Goal: Task Accomplishment & Management: Complete application form

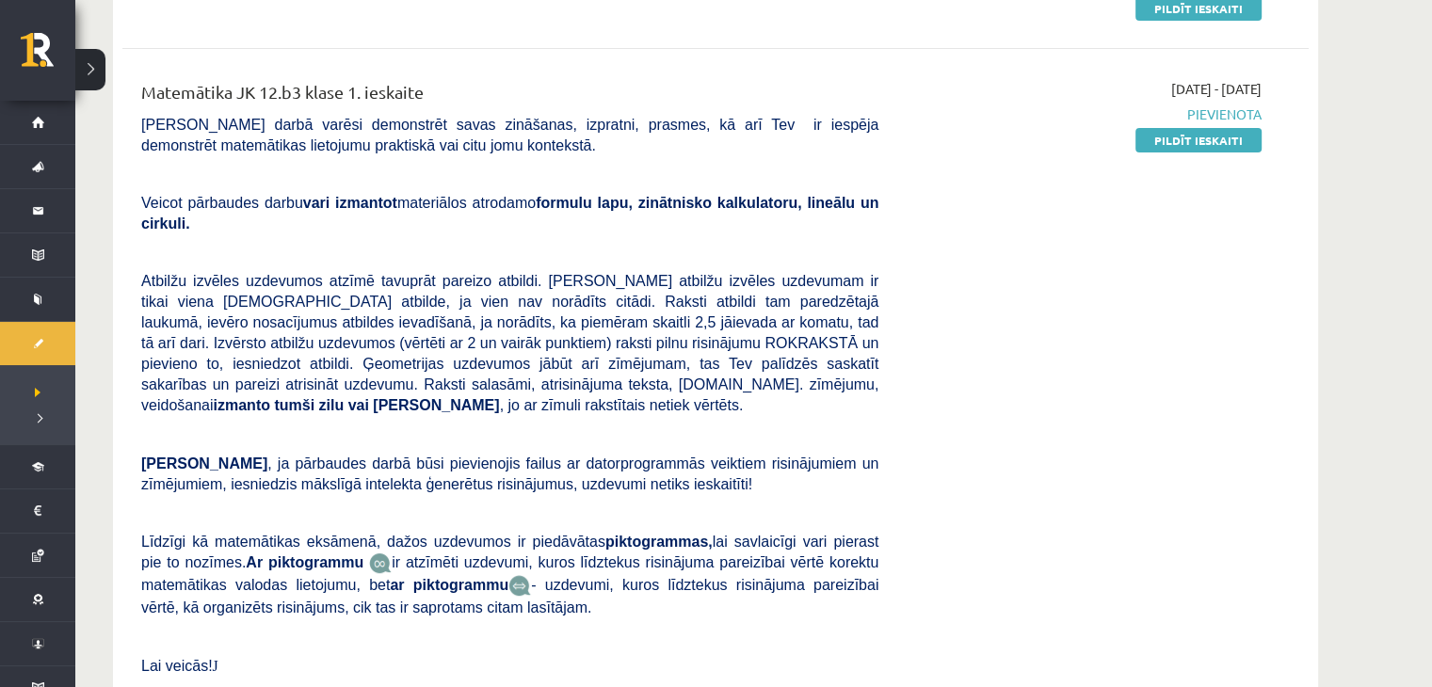
scroll to position [322, 0]
click at [1212, 140] on link "Pildīt ieskaiti" at bounding box center [1198, 140] width 126 height 24
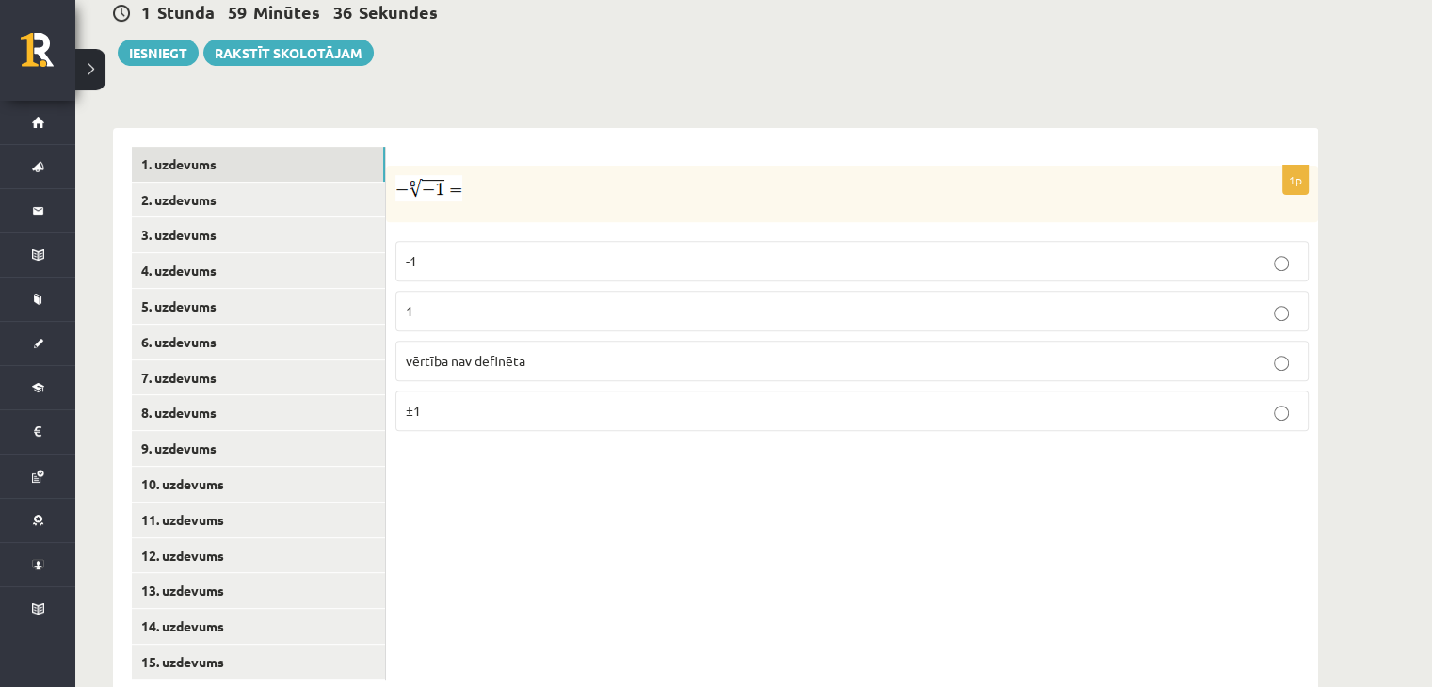
scroll to position [688, 0]
click at [238, 184] on link "2. uzdevums" at bounding box center [258, 201] width 253 height 35
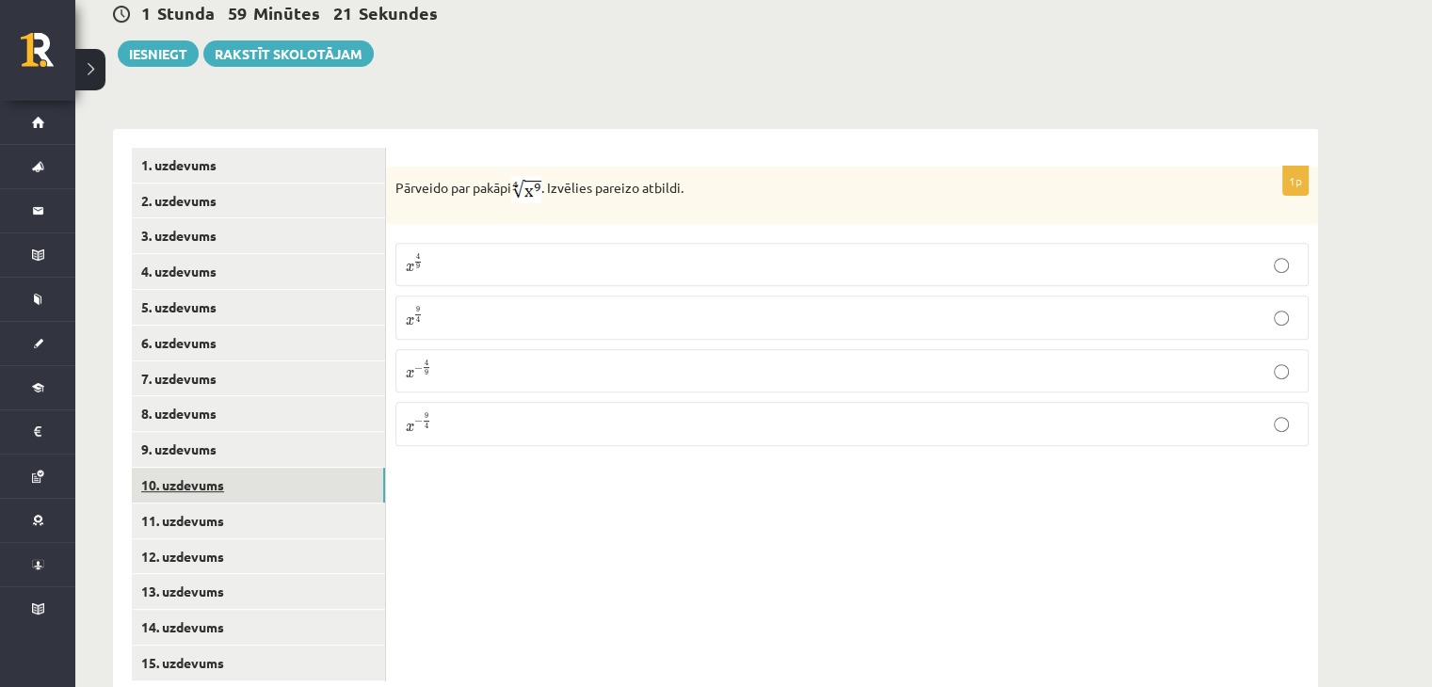
click at [238, 468] on link "10. uzdevums" at bounding box center [258, 485] width 253 height 35
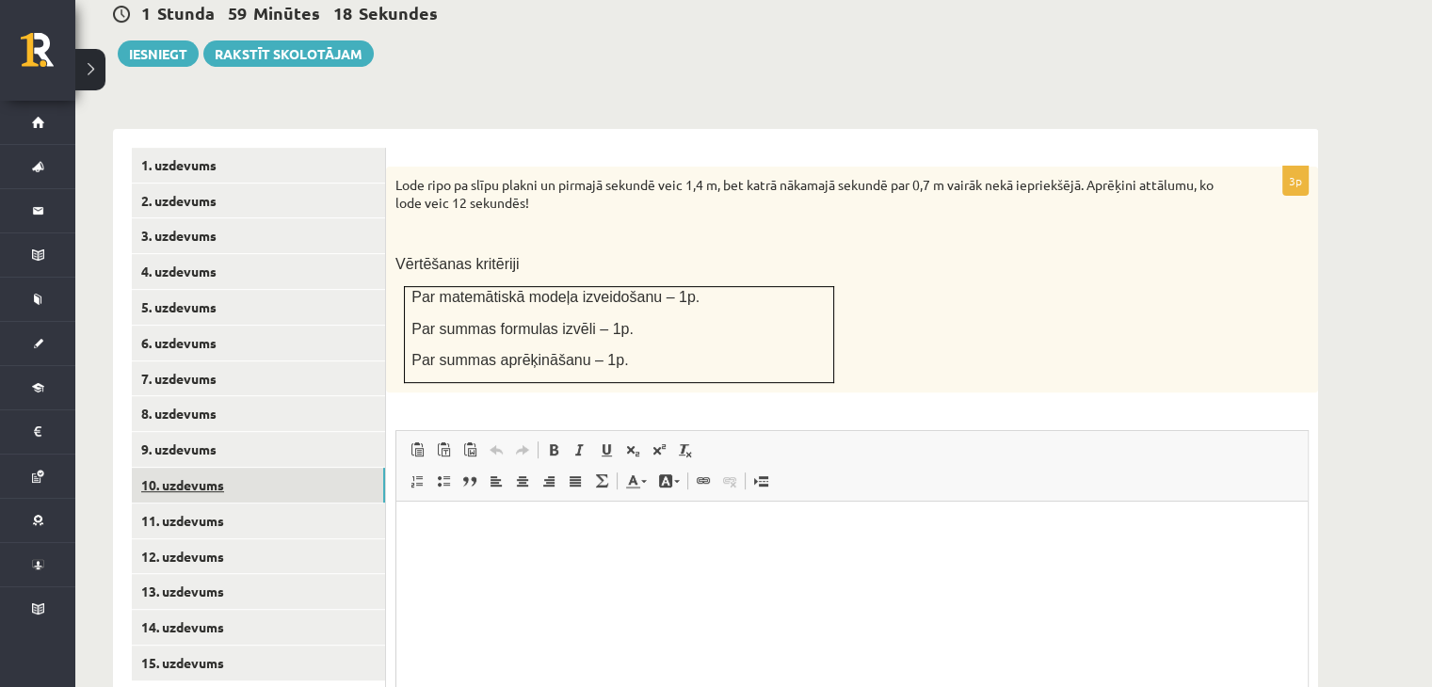
scroll to position [0, 0]
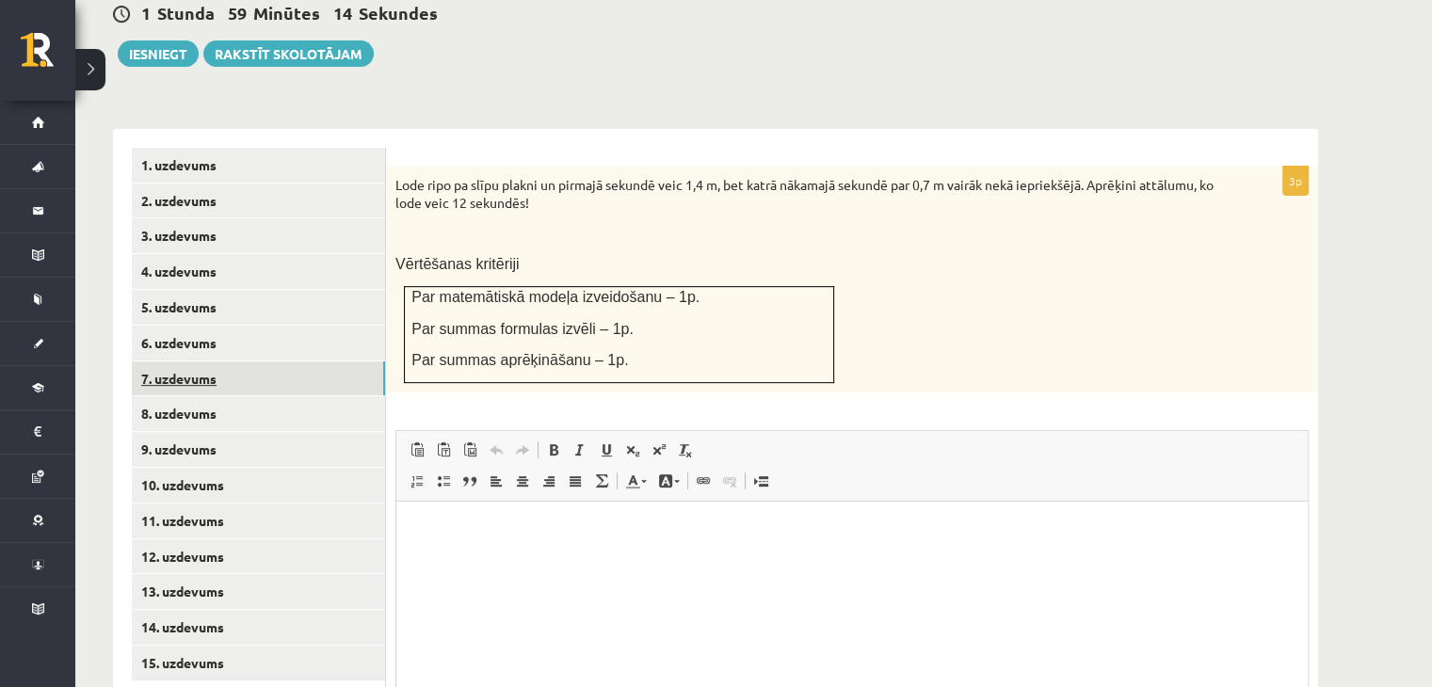
click at [227, 361] on link "7. uzdevums" at bounding box center [258, 378] width 253 height 35
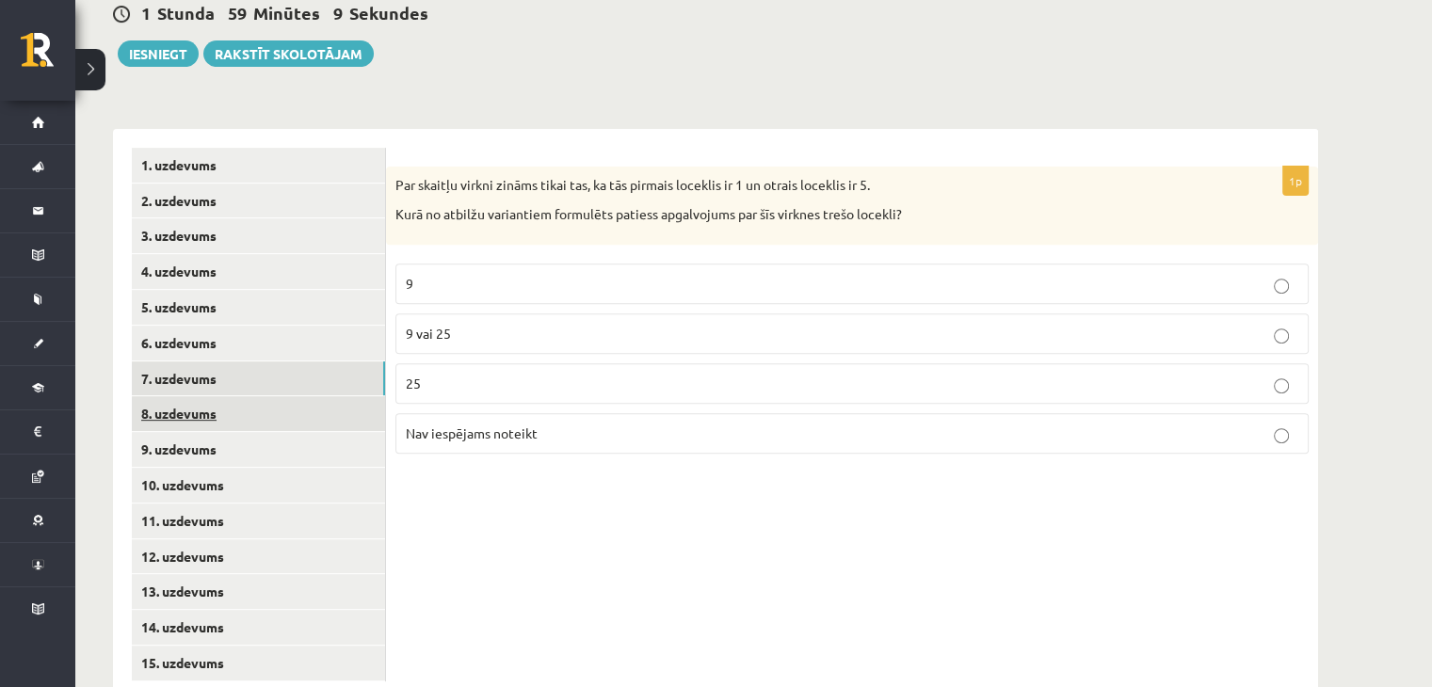
click at [226, 396] on link "8. uzdevums" at bounding box center [258, 413] width 253 height 35
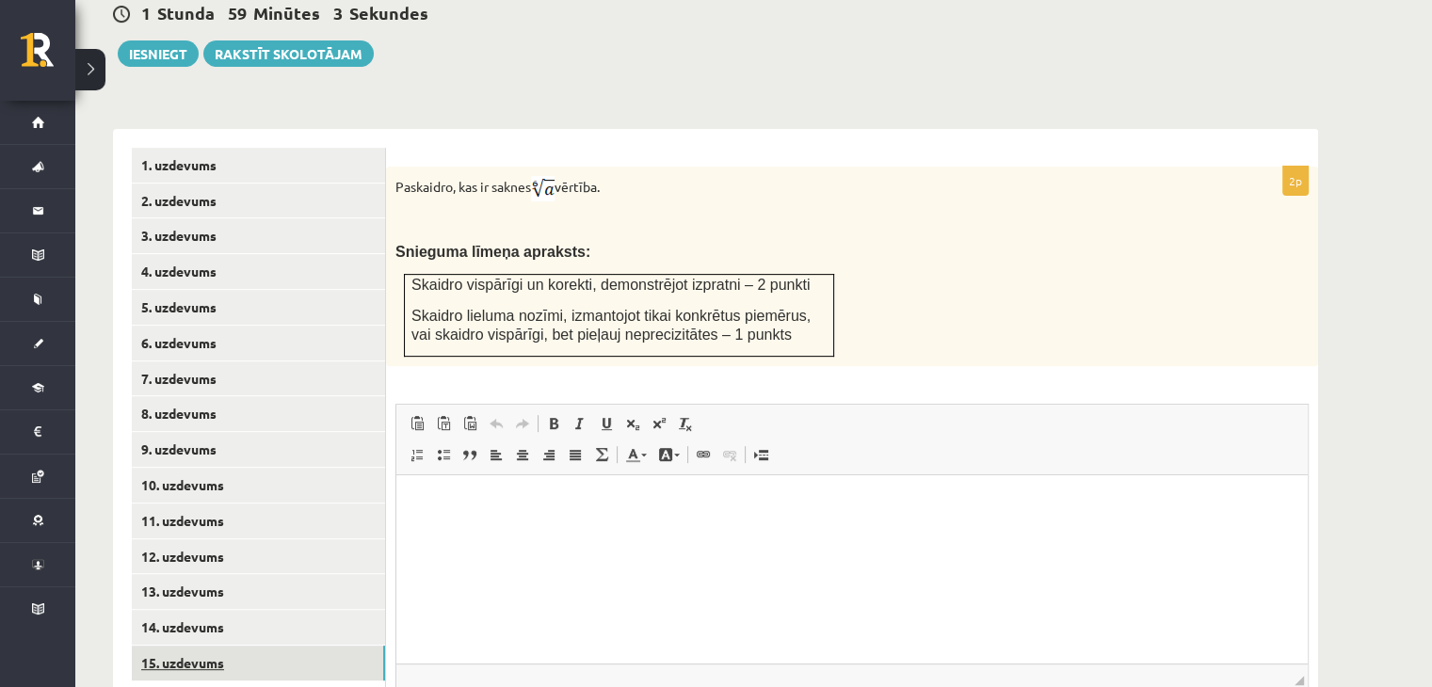
click at [158, 646] on link "15. uzdevums" at bounding box center [258, 663] width 253 height 35
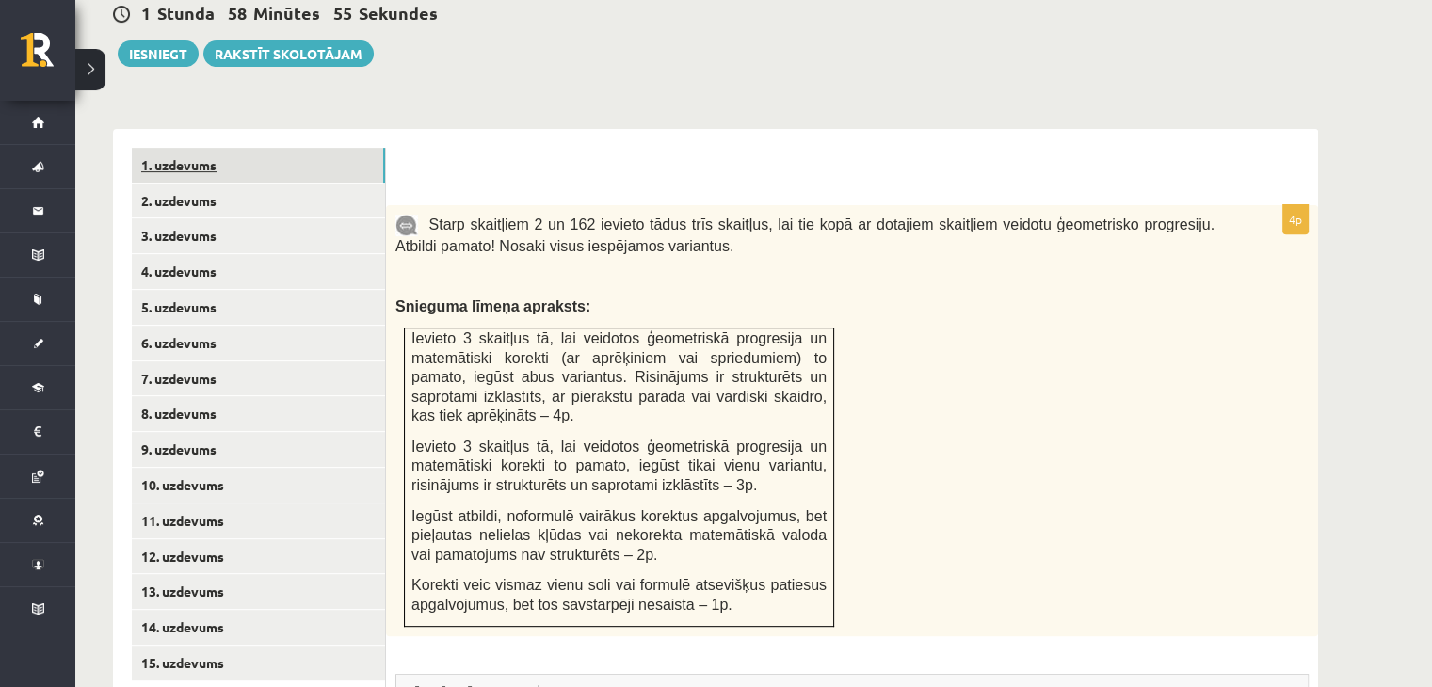
click at [171, 148] on link "1. uzdevums" at bounding box center [258, 165] width 253 height 35
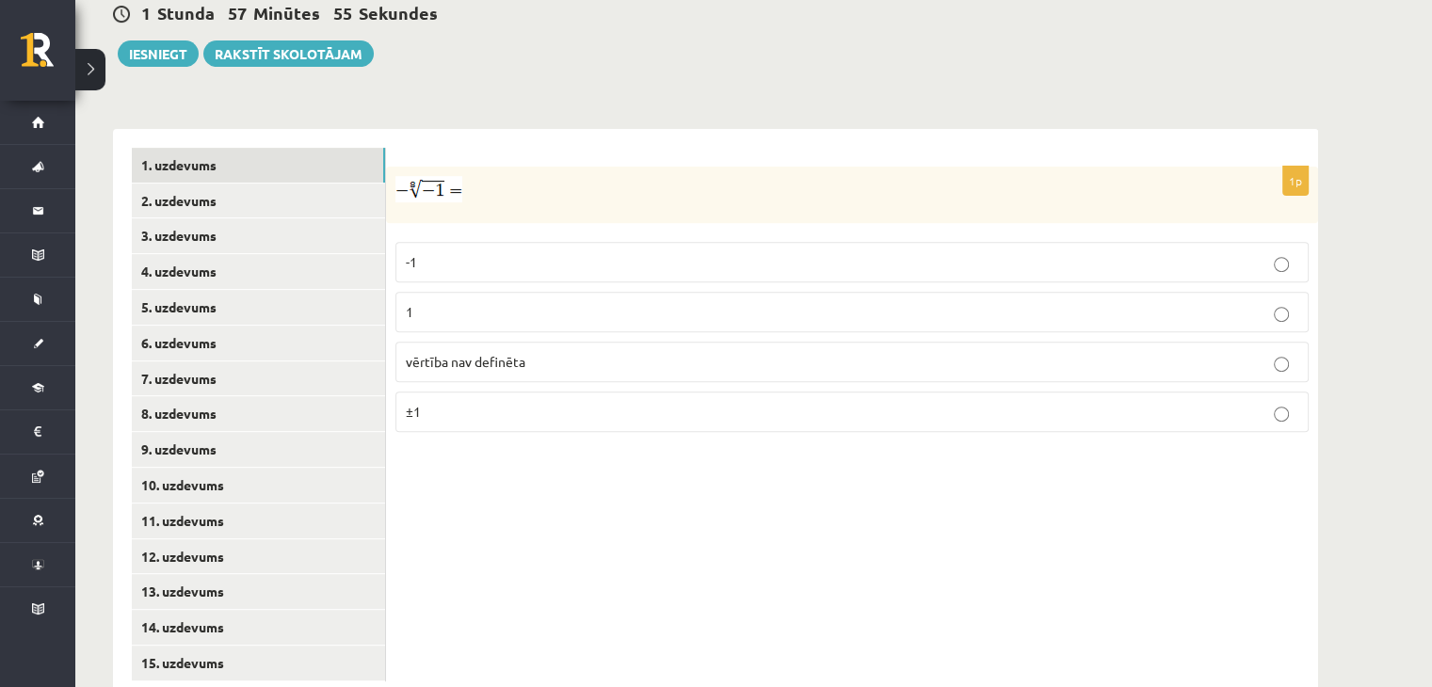
click at [914, 352] on p "vērtība nav definēta" at bounding box center [852, 362] width 892 height 20
click at [343, 184] on link "2. uzdevums" at bounding box center [258, 201] width 253 height 35
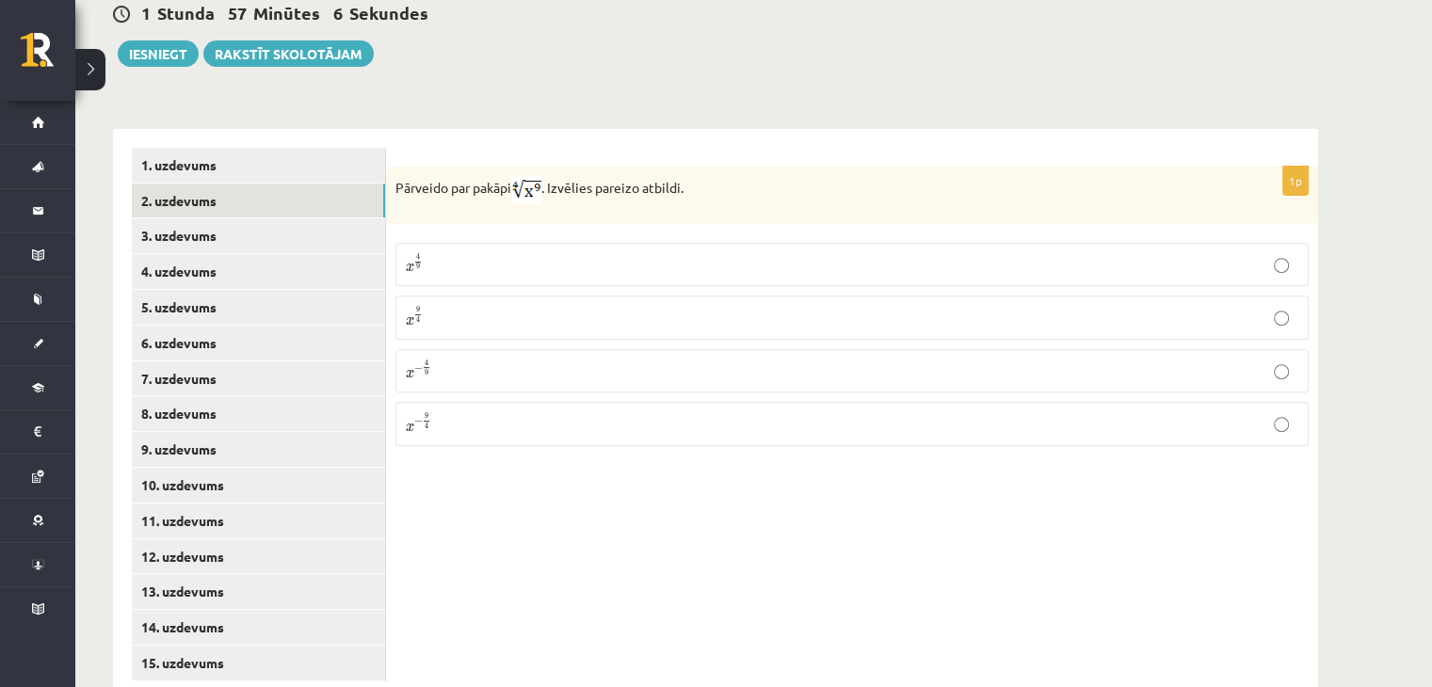
click at [449, 306] on p "x 9 4 x 9 4" at bounding box center [852, 317] width 892 height 23
click at [278, 218] on link "3. uzdevums" at bounding box center [258, 235] width 253 height 35
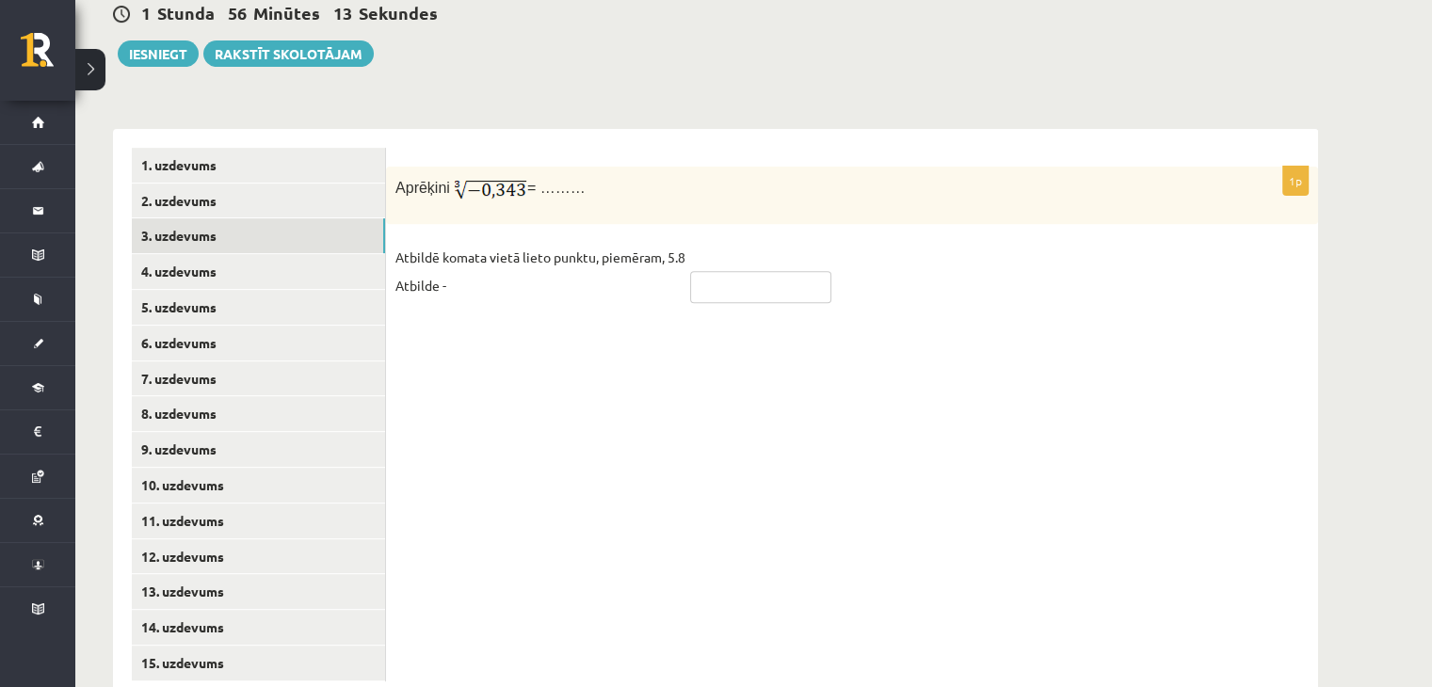
click at [745, 271] on input "text" at bounding box center [760, 287] width 141 height 32
type input "*****"
click at [328, 254] on link "4. uzdevums" at bounding box center [258, 271] width 253 height 35
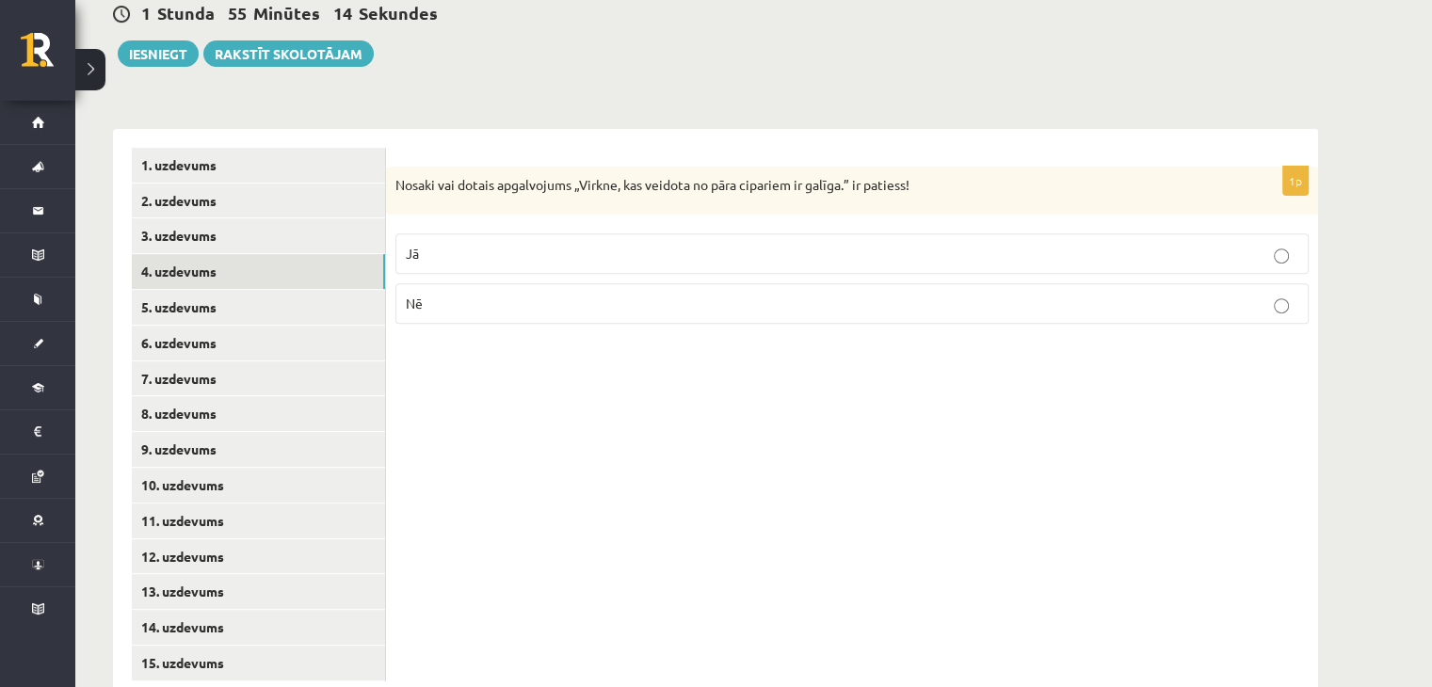
click at [1056, 294] on p "Nē" at bounding box center [852, 304] width 892 height 20
click at [296, 290] on link "5. uzdevums" at bounding box center [258, 307] width 253 height 35
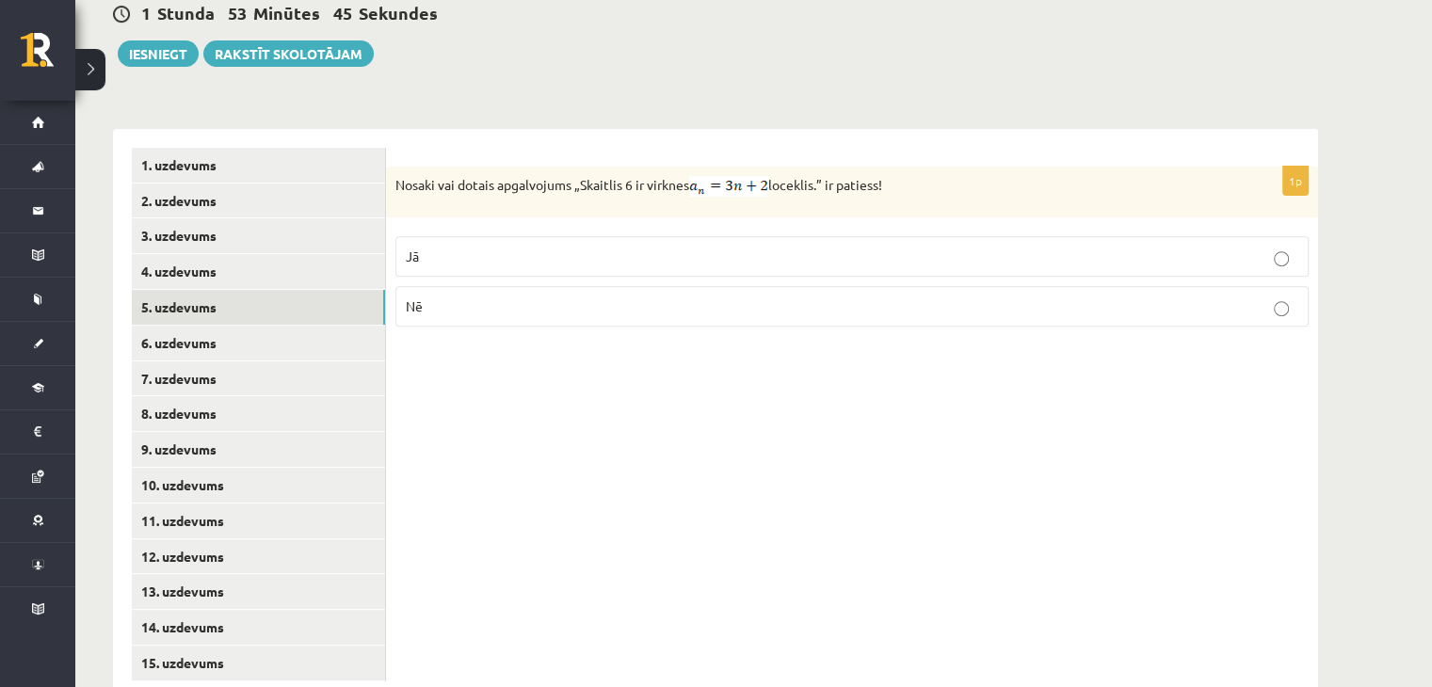
click at [554, 296] on p "Nē" at bounding box center [852, 306] width 892 height 20
click at [338, 326] on link "6. uzdevums" at bounding box center [258, 343] width 253 height 35
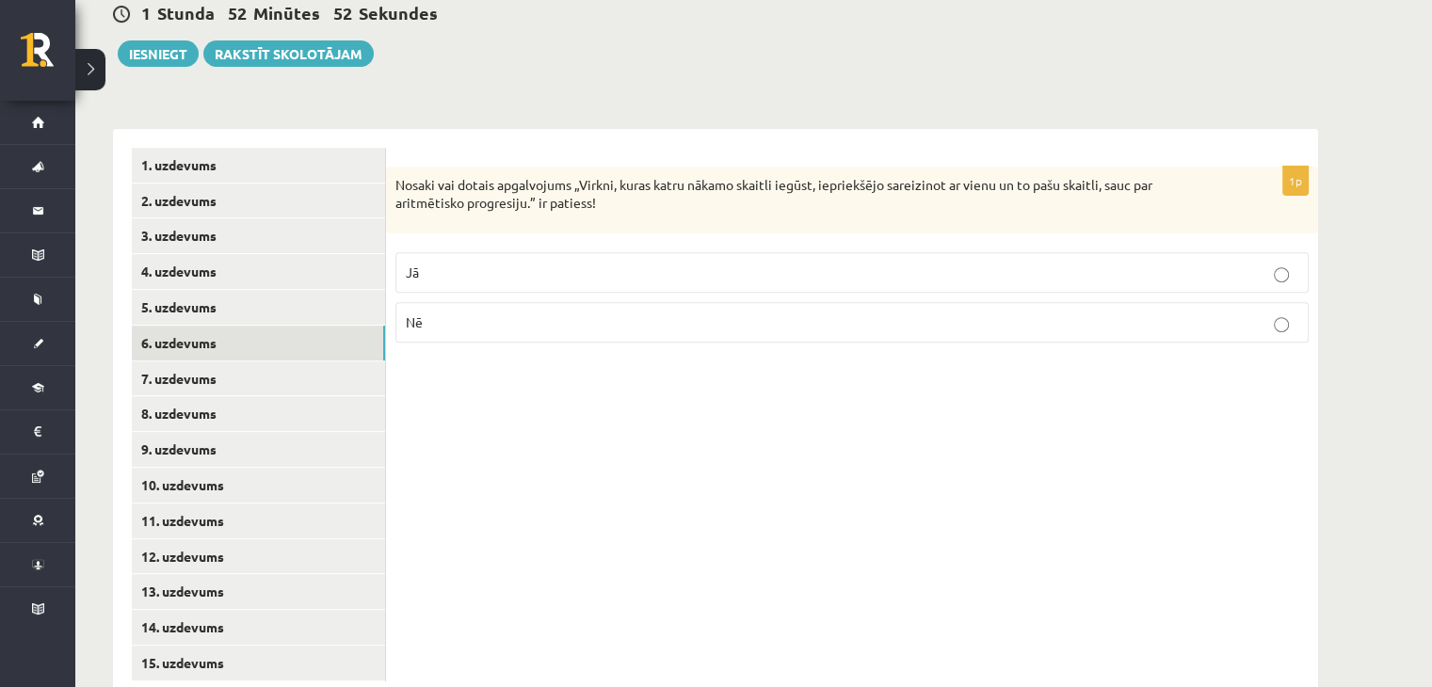
click at [691, 312] on p "Nē" at bounding box center [852, 322] width 892 height 20
click at [375, 361] on link "7. uzdevums" at bounding box center [258, 378] width 253 height 35
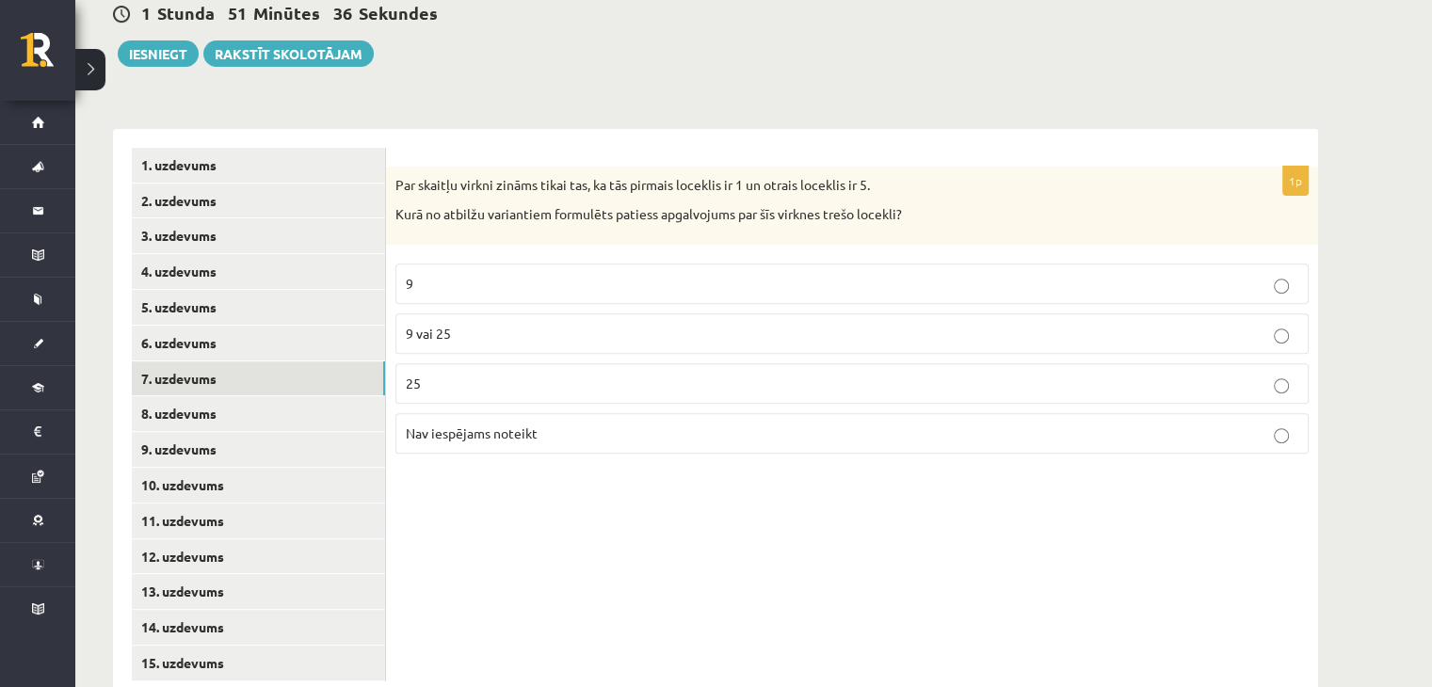
click at [713, 324] on p "9 vai 25" at bounding box center [852, 334] width 892 height 20
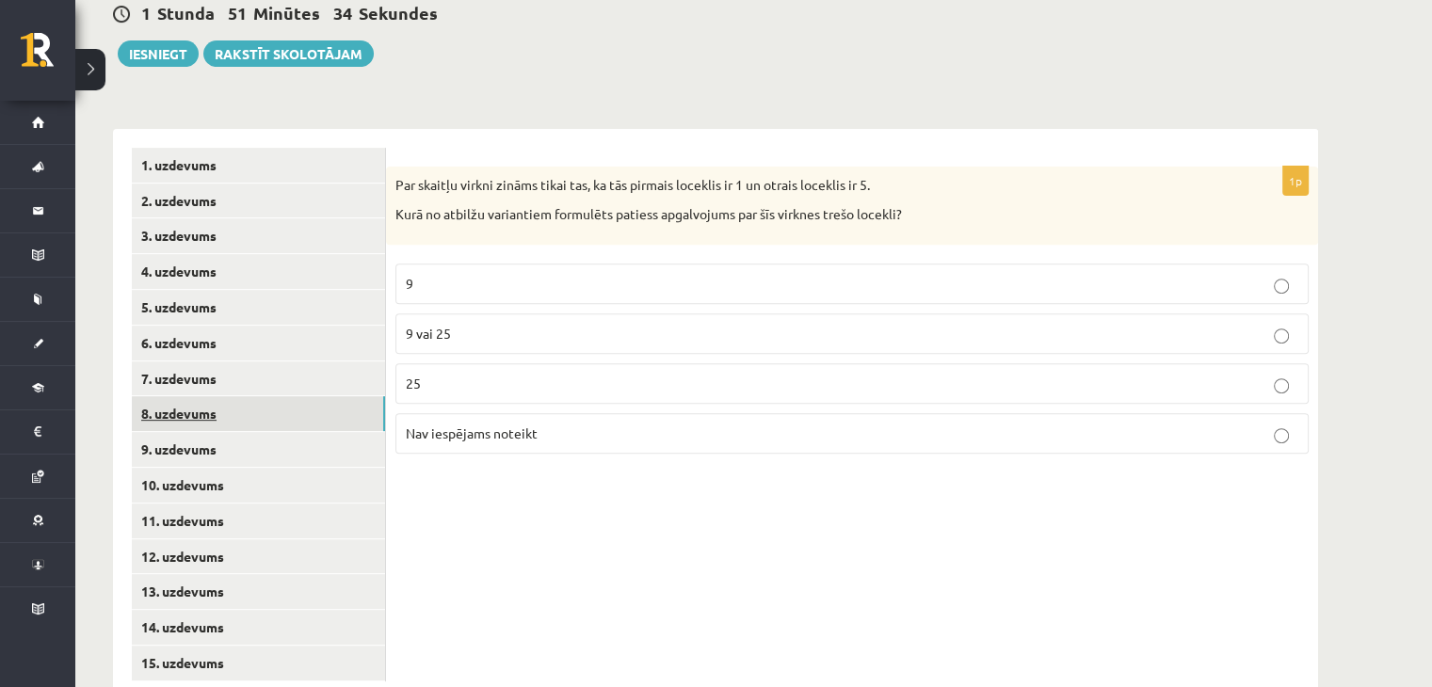
click at [365, 396] on link "8. uzdevums" at bounding box center [258, 413] width 253 height 35
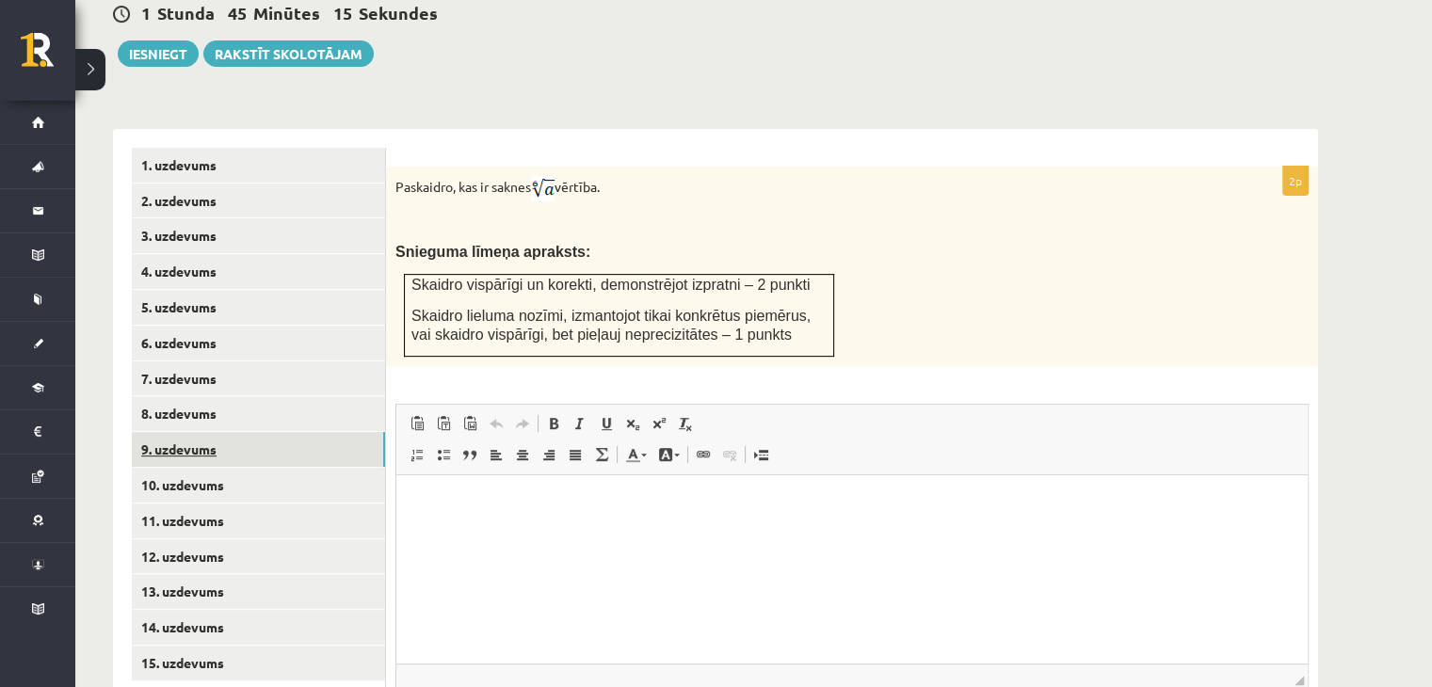
click at [318, 432] on link "9. uzdevums" at bounding box center [258, 449] width 253 height 35
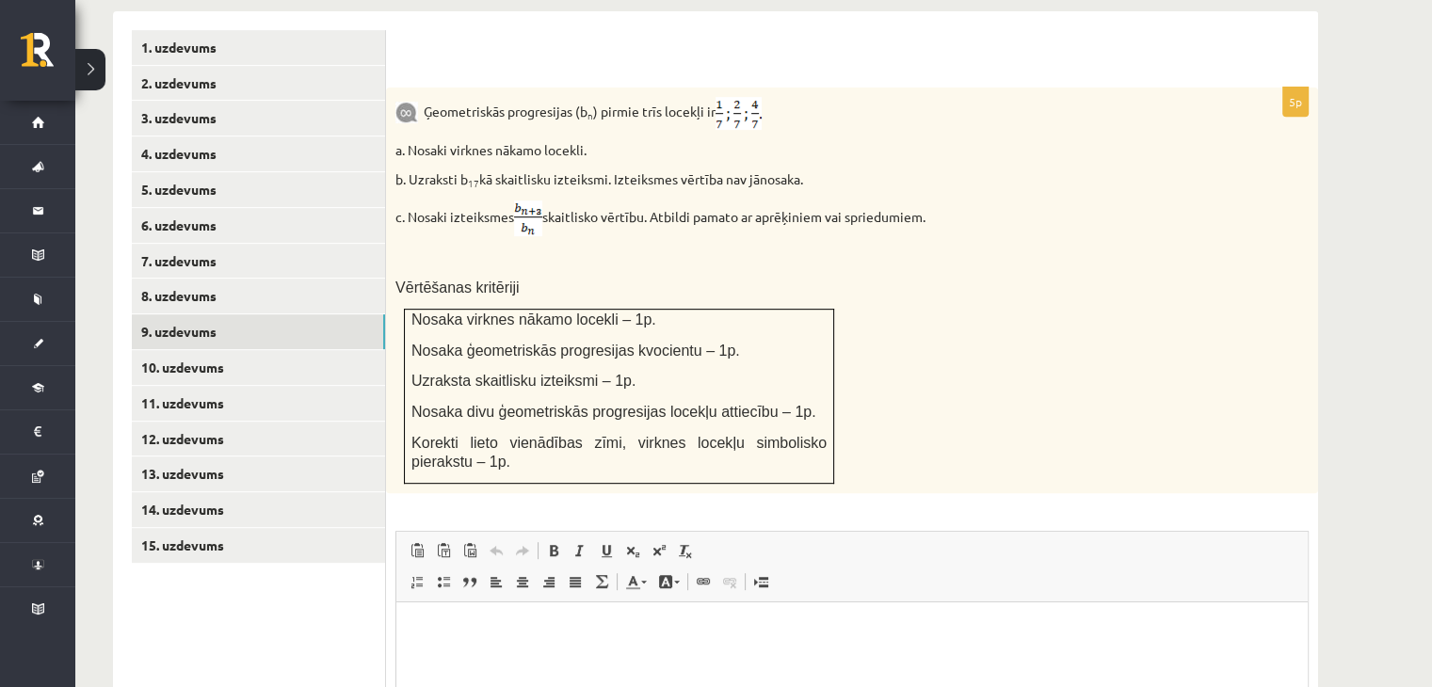
scroll to position [808, 0]
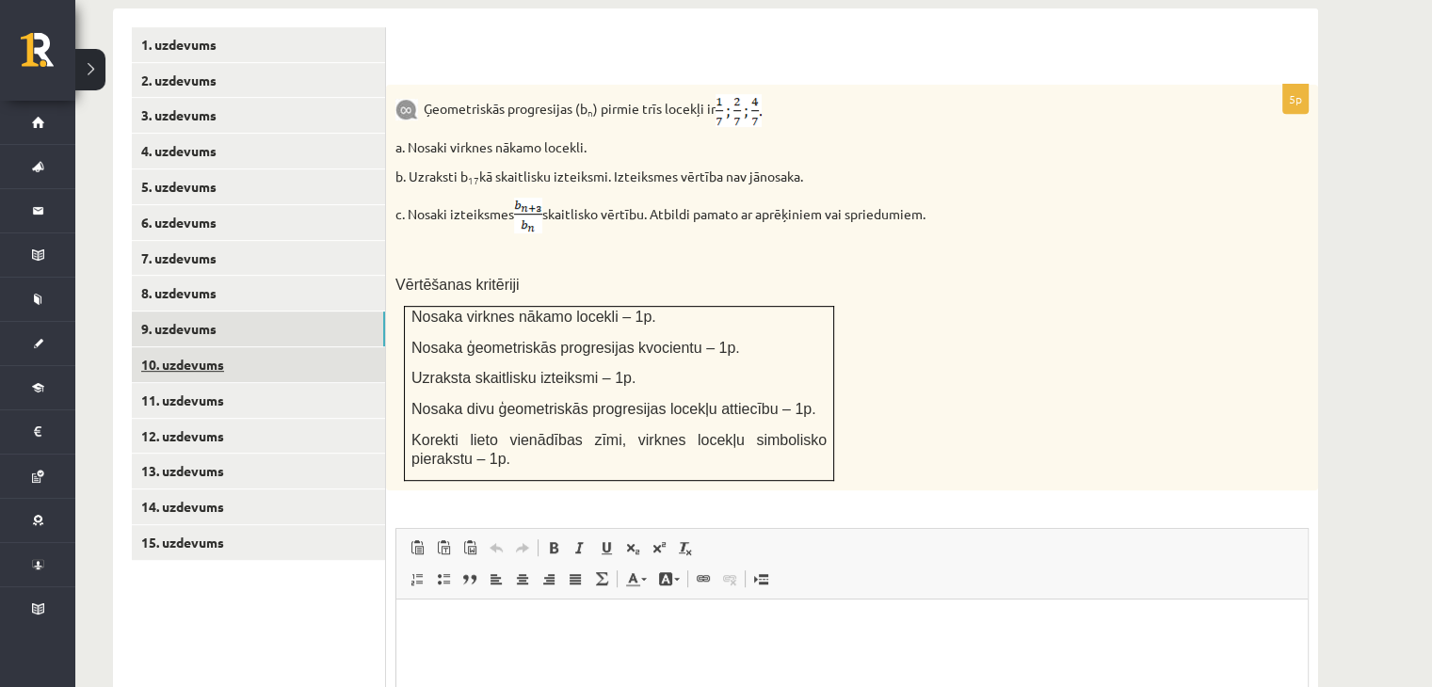
click at [258, 347] on link "10. uzdevums" at bounding box center [258, 364] width 253 height 35
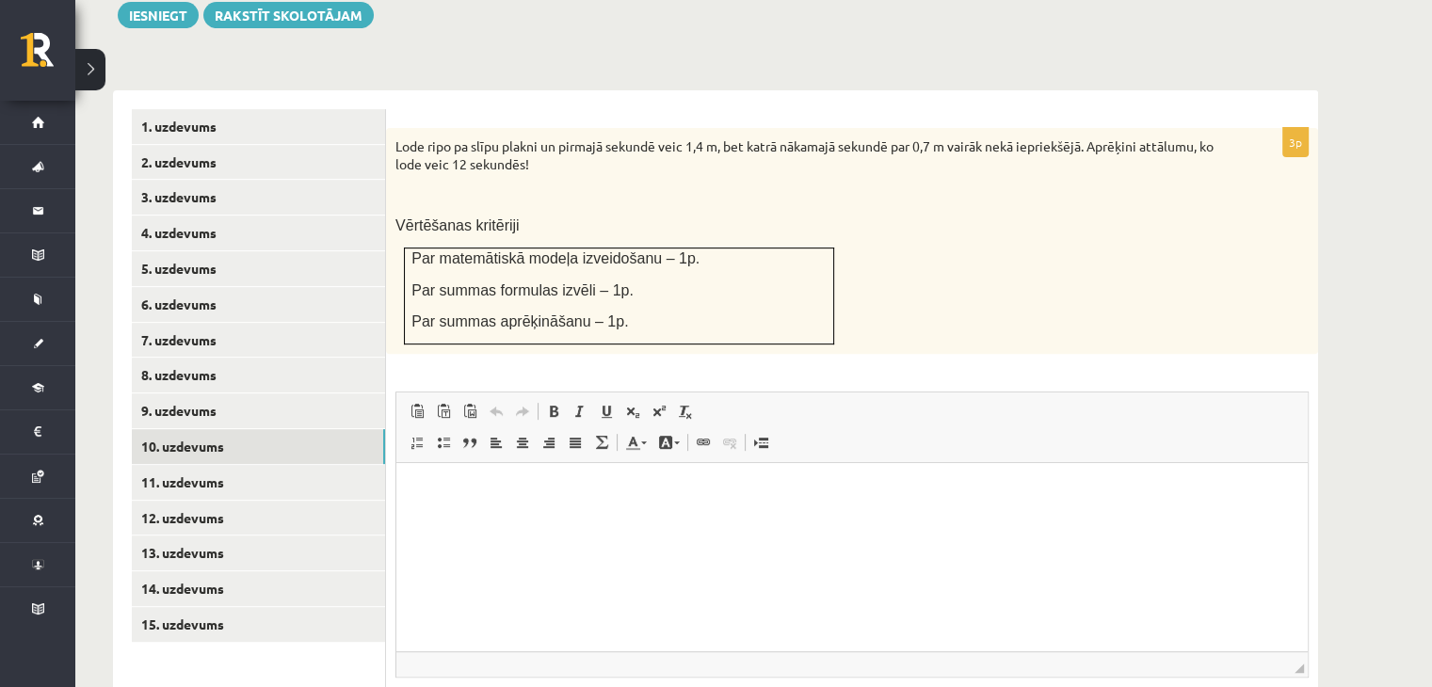
scroll to position [718, 0]
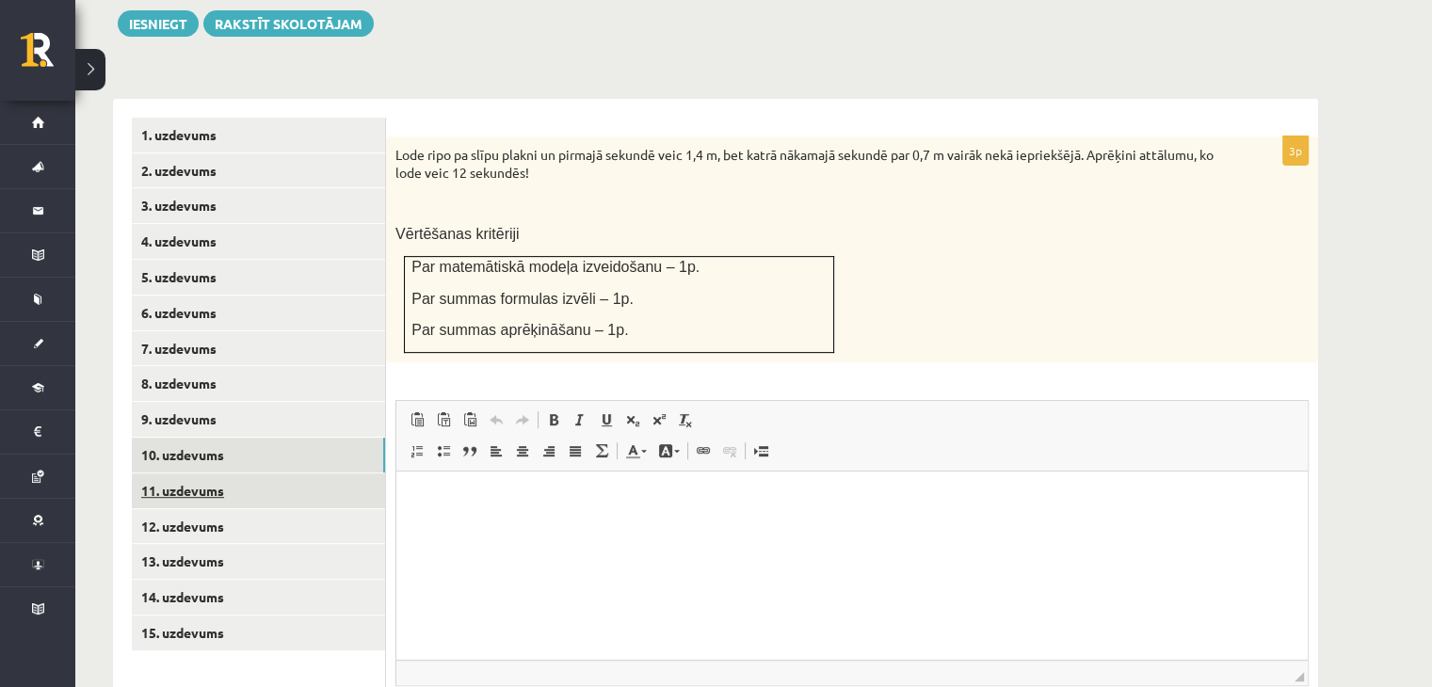
click at [237, 473] on link "11. uzdevums" at bounding box center [258, 490] width 253 height 35
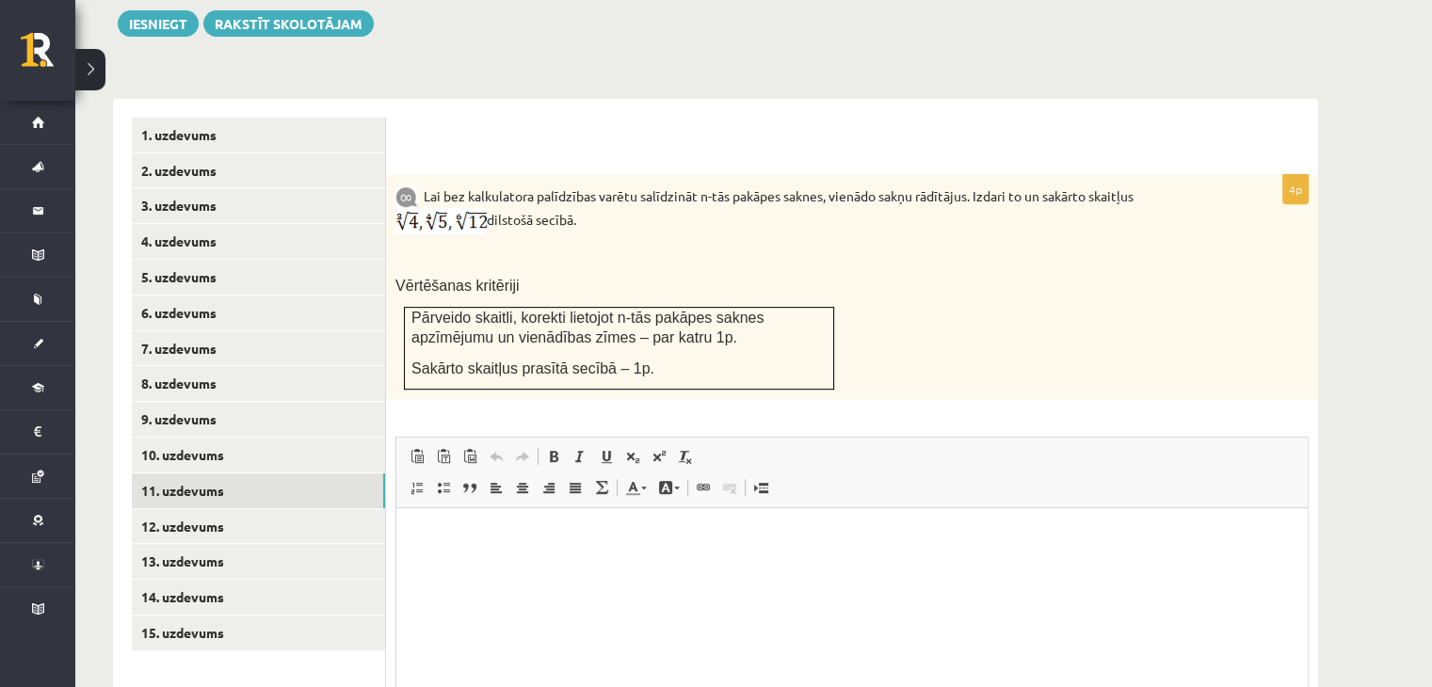
scroll to position [0, 0]
click at [318, 509] on link "12. uzdevums" at bounding box center [258, 526] width 253 height 35
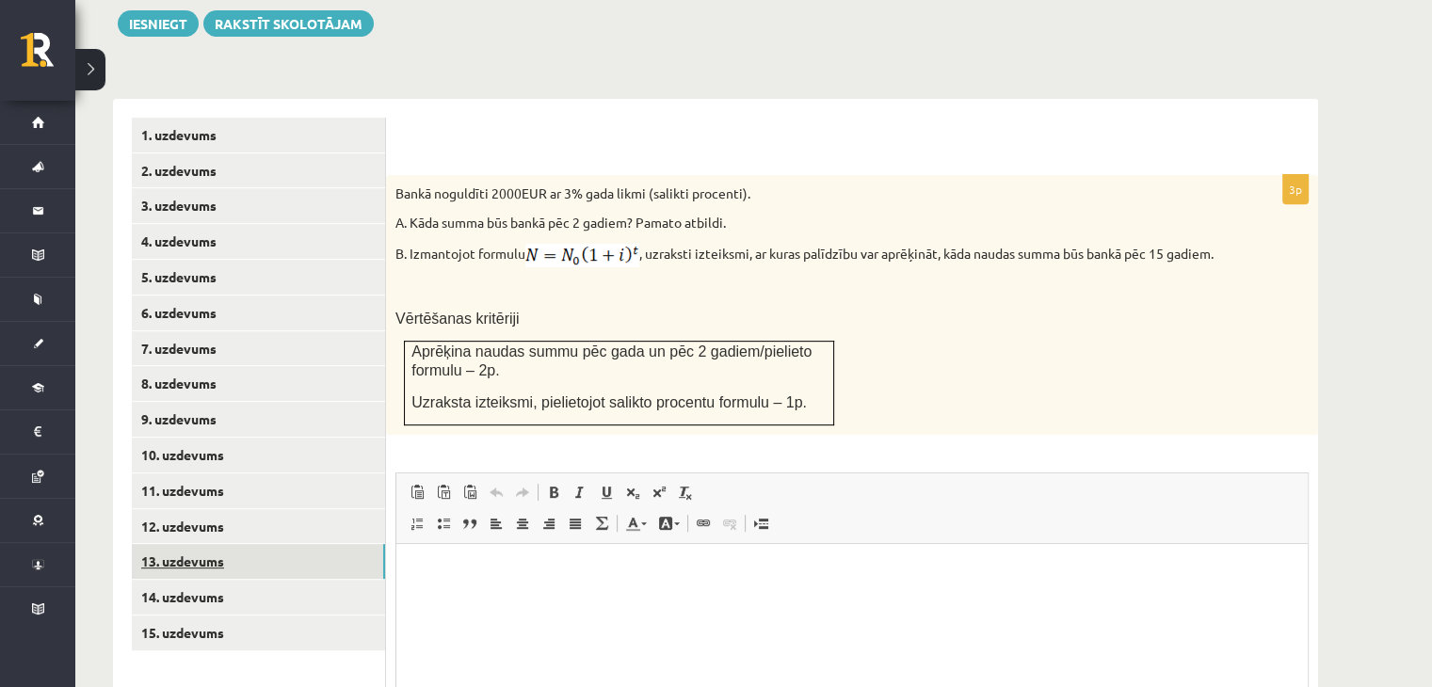
click at [164, 544] on link "13. uzdevums" at bounding box center [258, 561] width 253 height 35
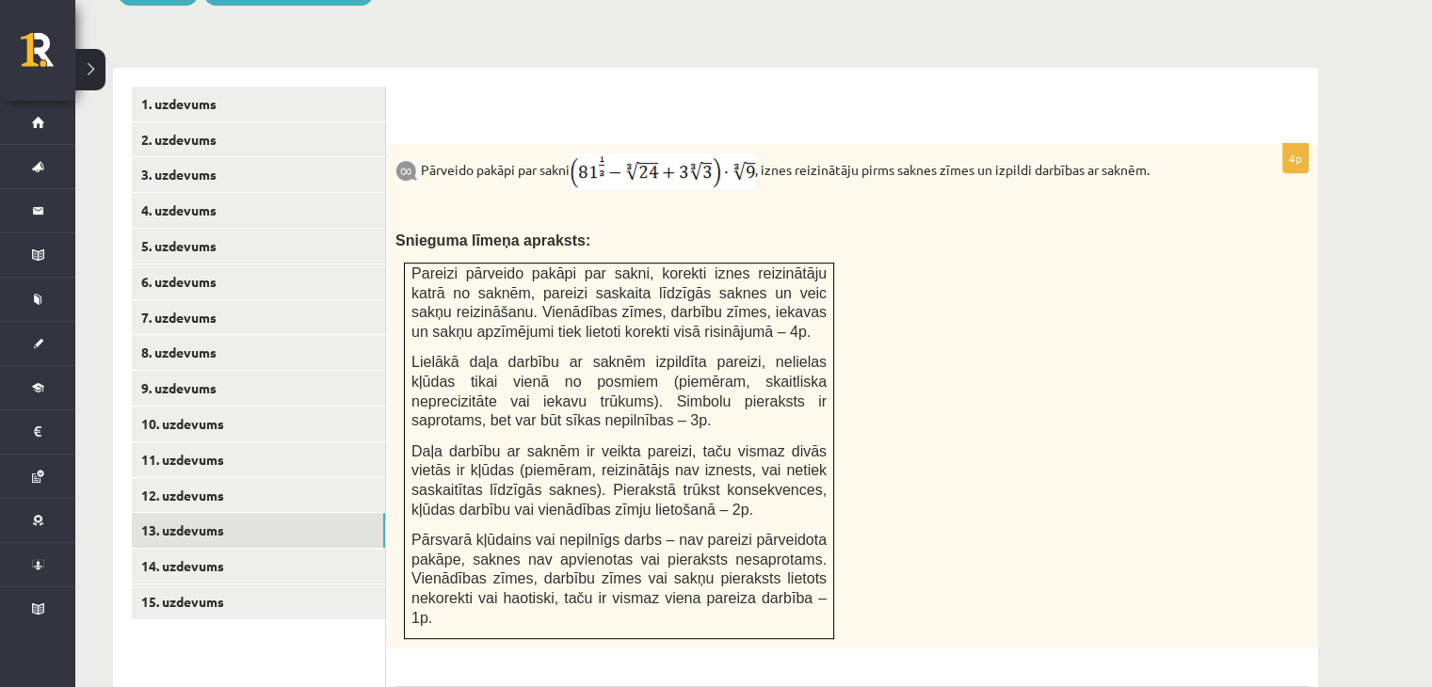
scroll to position [751, 0]
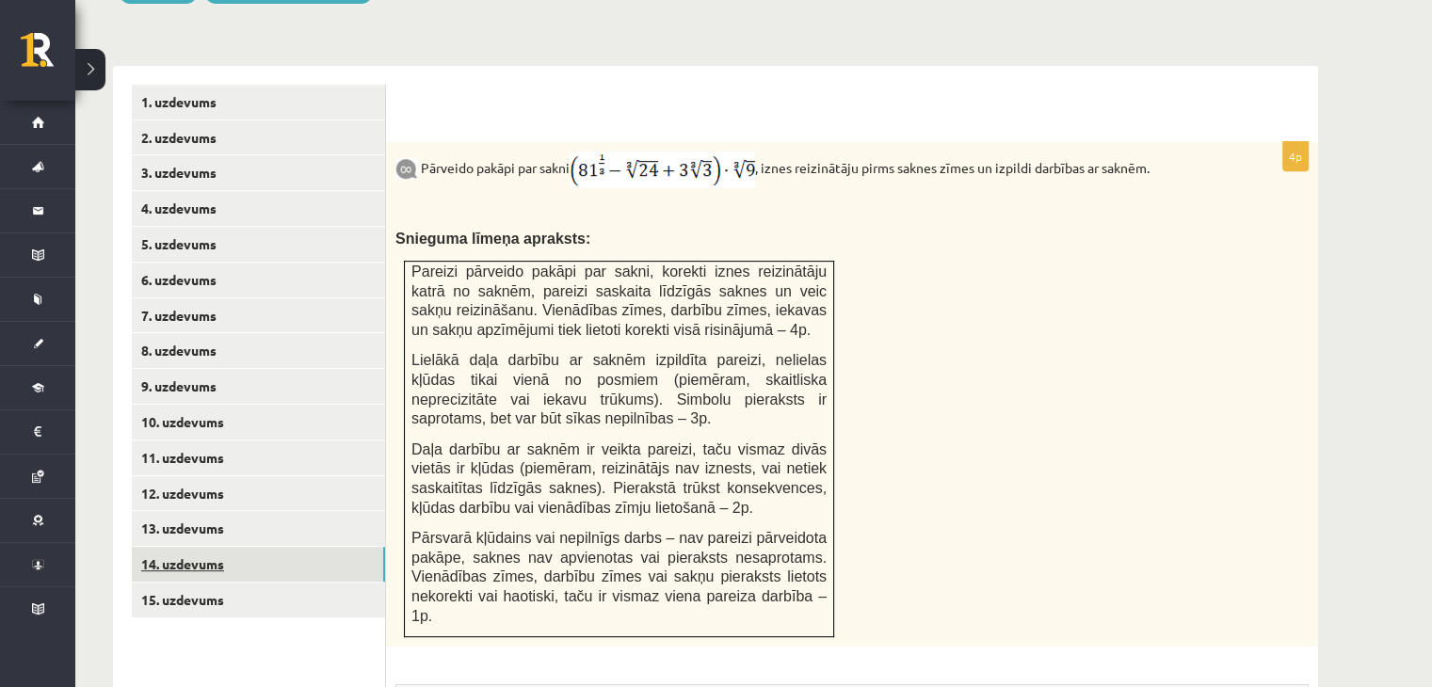
click at [189, 547] on link "14. uzdevums" at bounding box center [258, 564] width 253 height 35
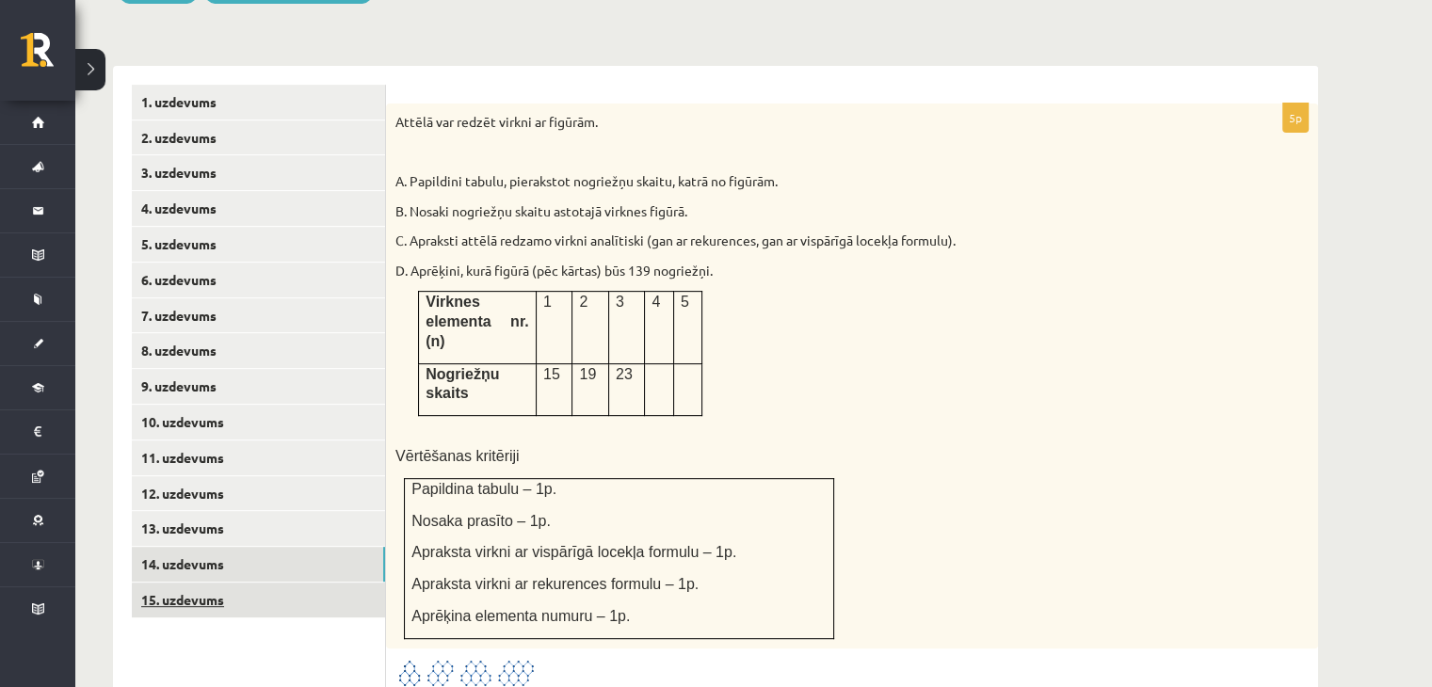
scroll to position [0, 0]
click at [230, 583] on link "15. uzdevums" at bounding box center [258, 600] width 253 height 35
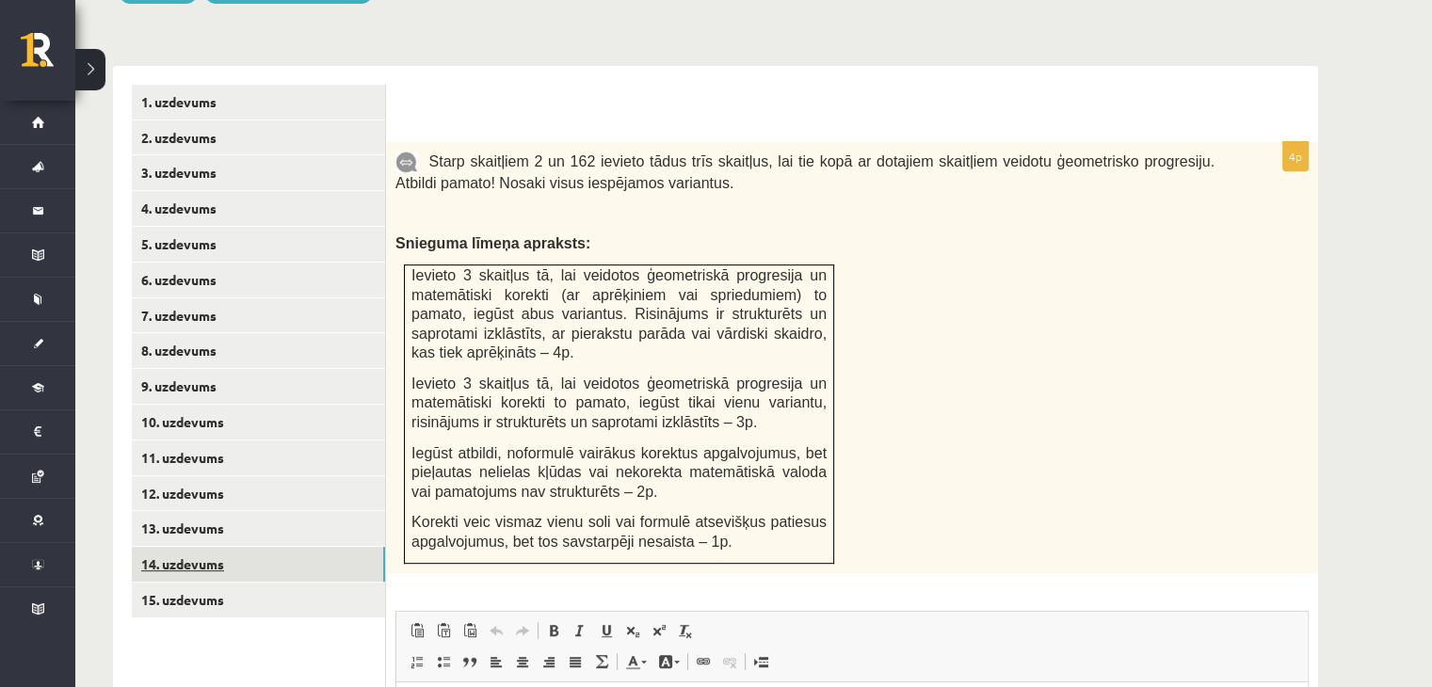
click at [245, 547] on link "14. uzdevums" at bounding box center [258, 564] width 253 height 35
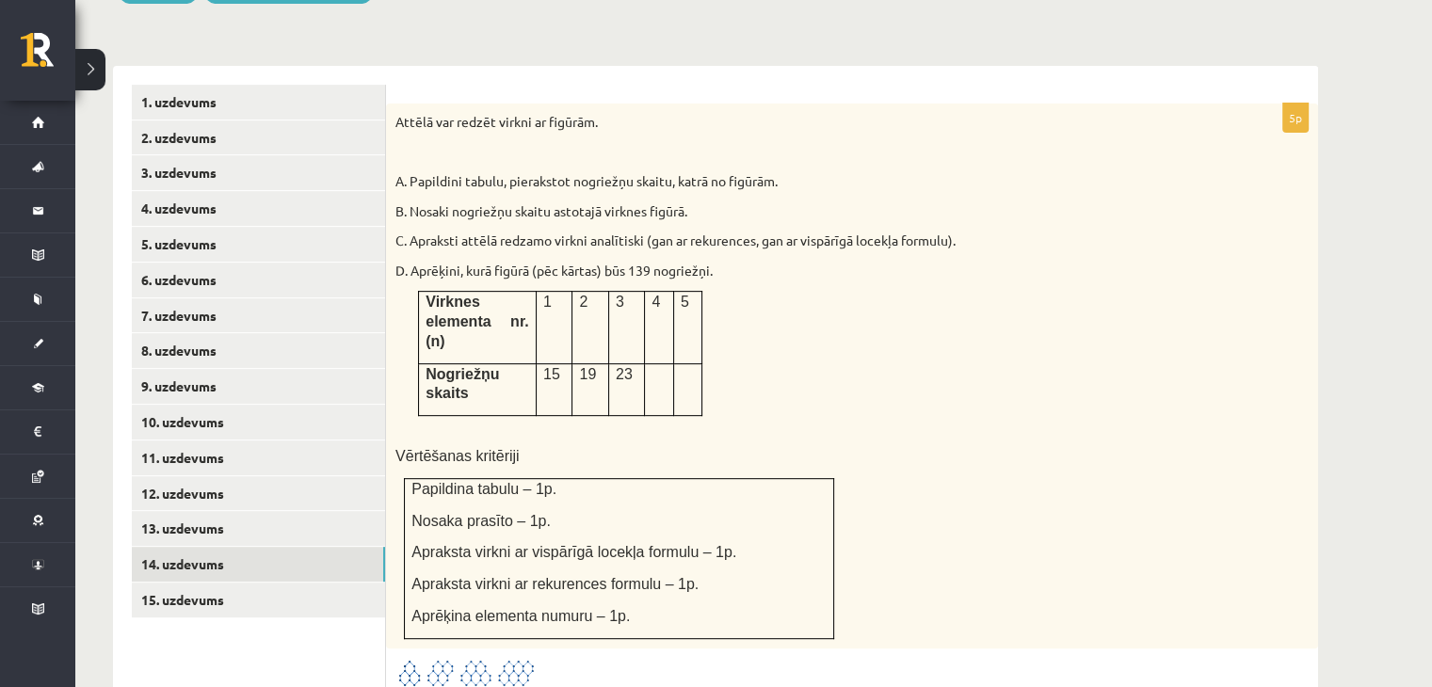
click at [506, 658] on img at bounding box center [465, 673] width 141 height 31
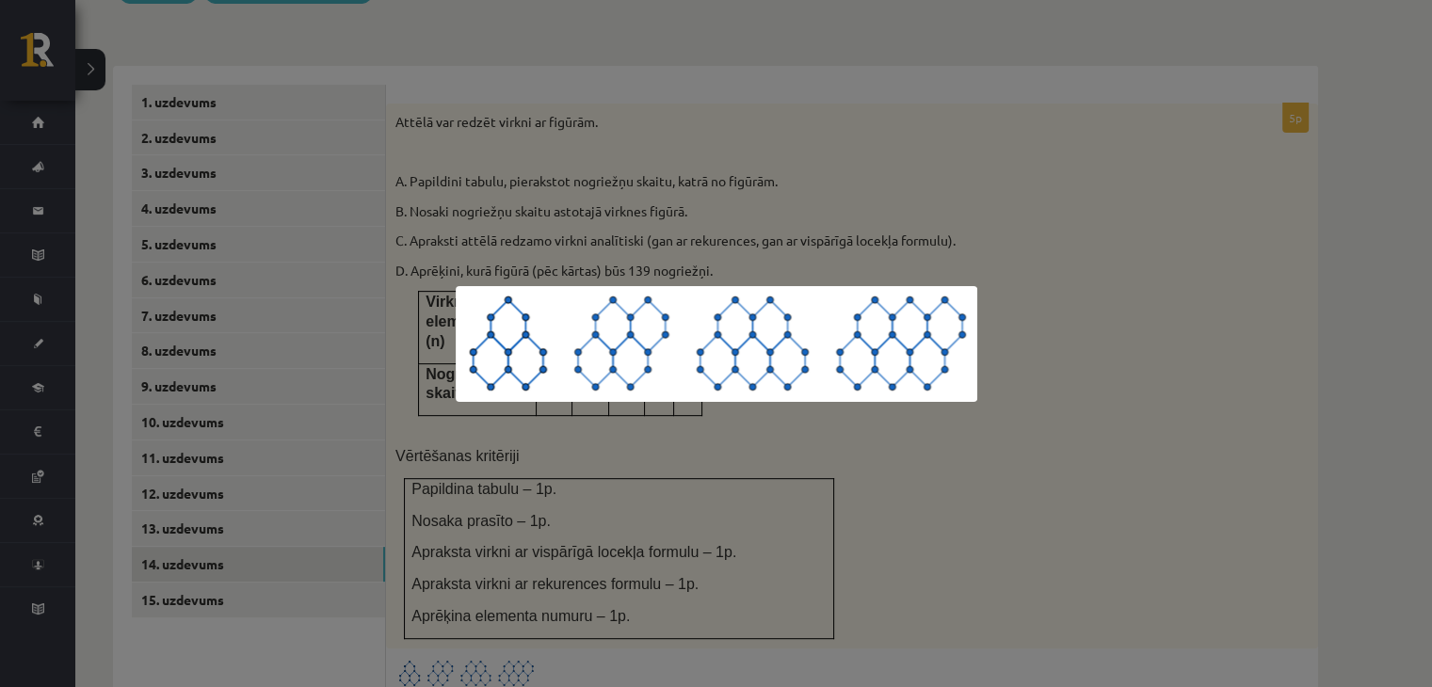
click at [979, 482] on div at bounding box center [716, 343] width 1432 height 687
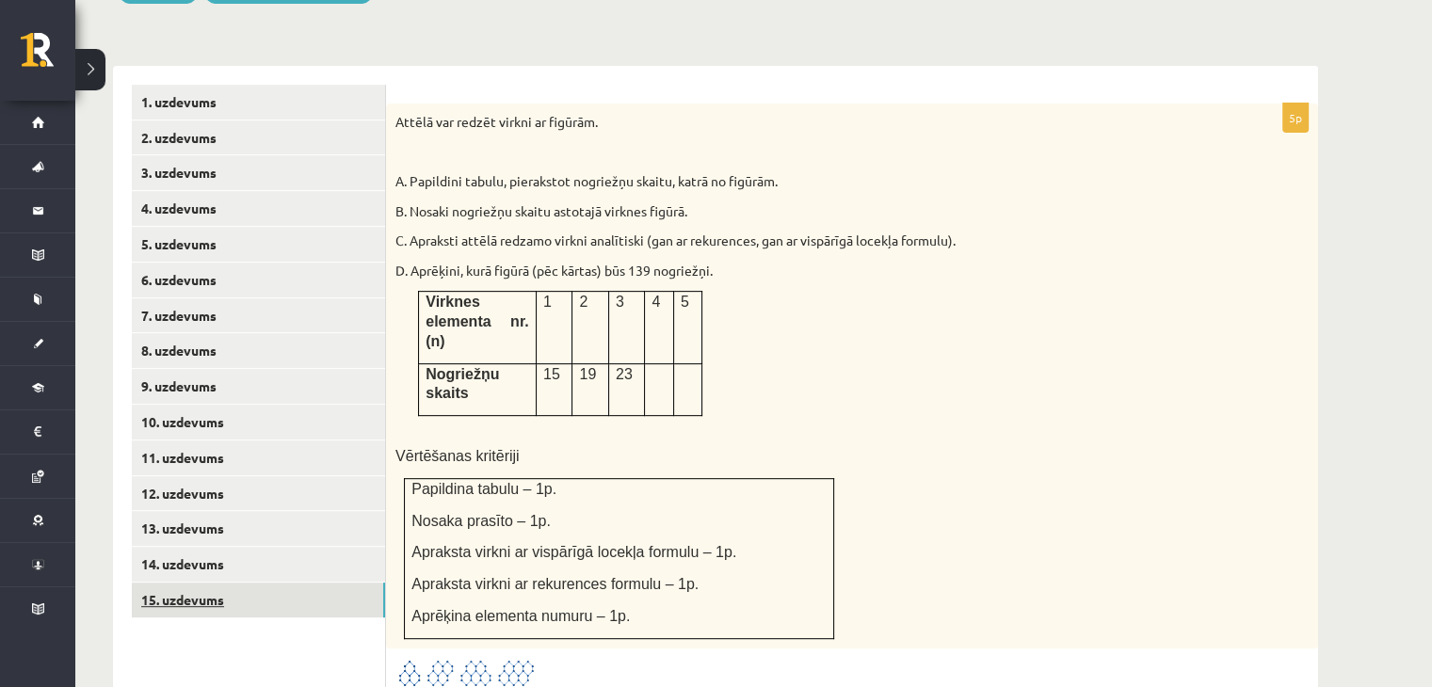
click at [357, 583] on link "15. uzdevums" at bounding box center [258, 600] width 253 height 35
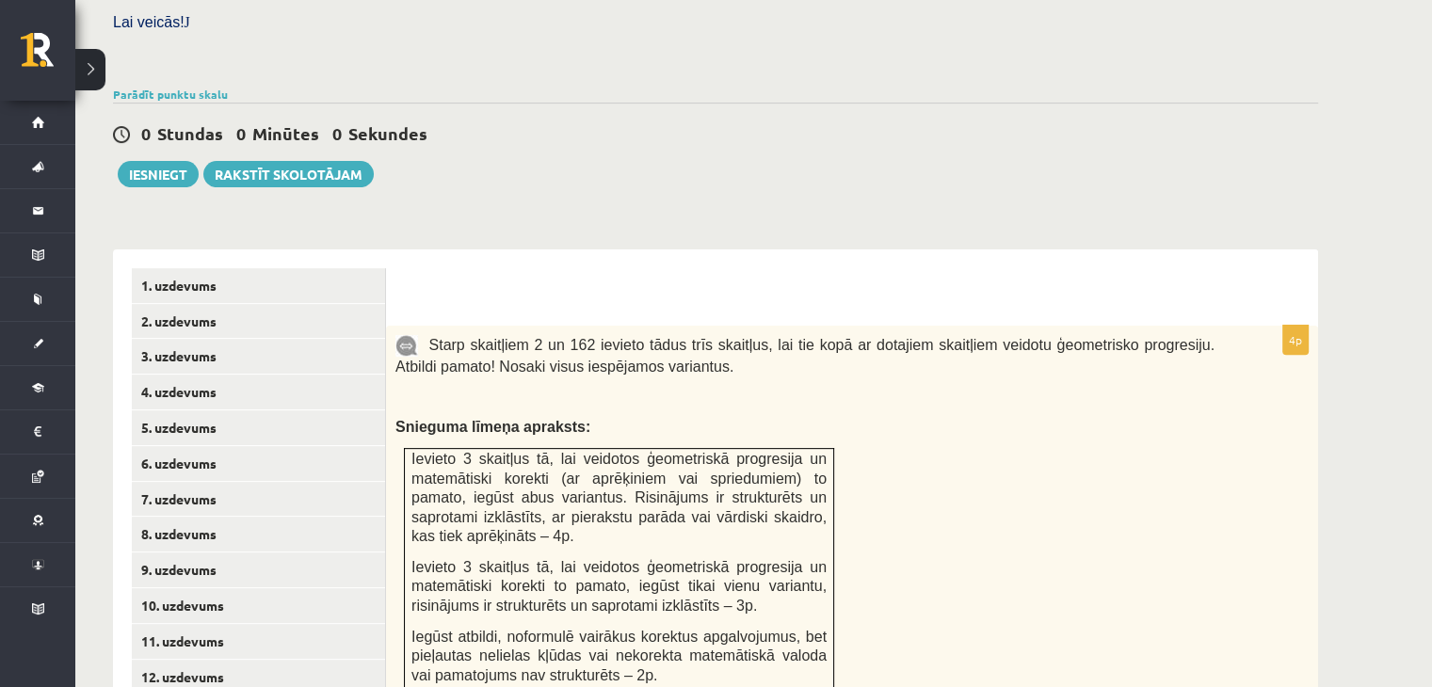
scroll to position [584, 0]
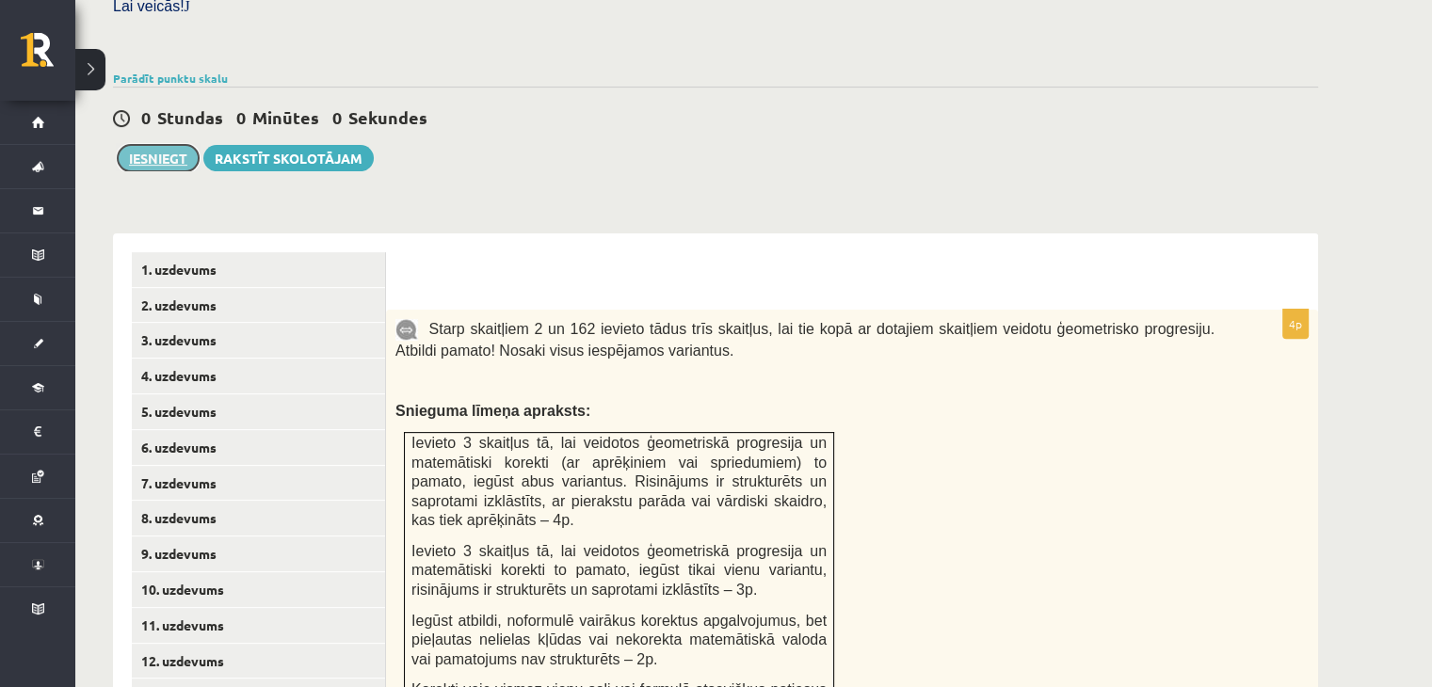
click at [158, 145] on button "Iesniegt" at bounding box center [158, 158] width 81 height 26
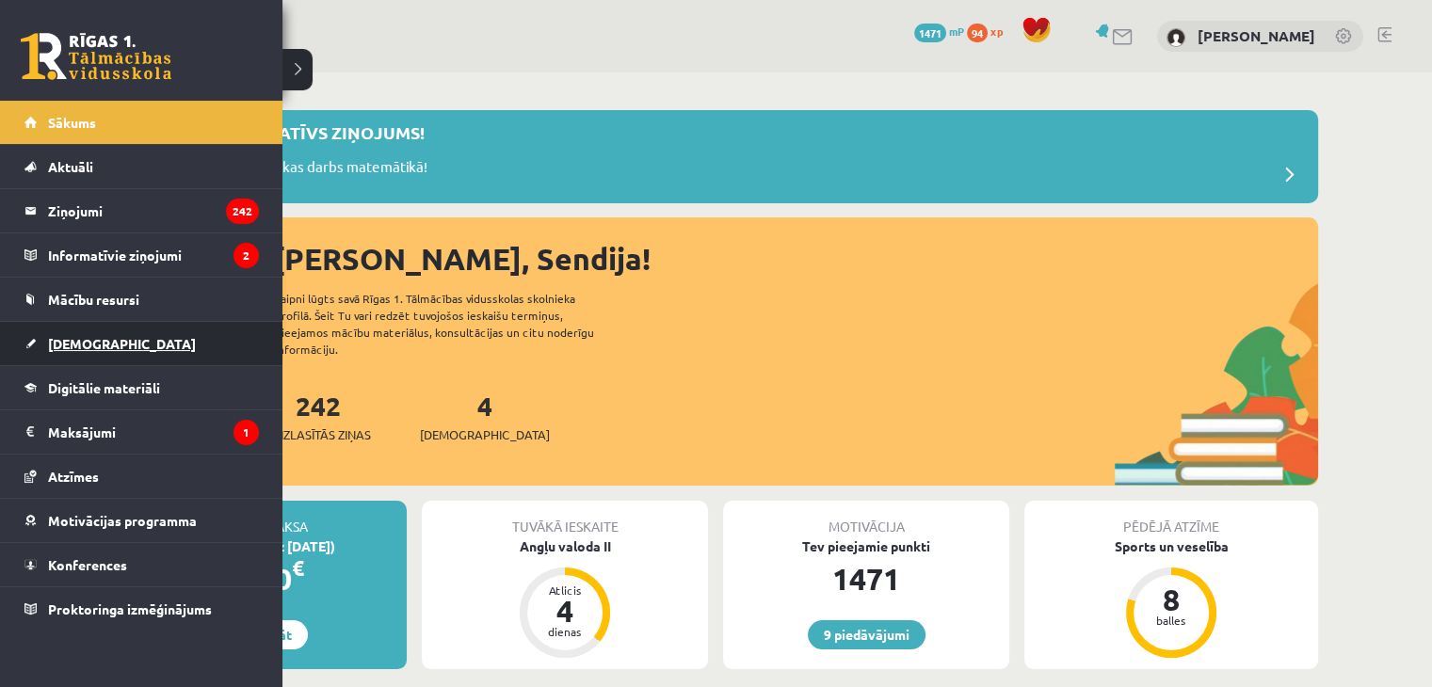
click at [35, 340] on link "[DEMOGRAPHIC_DATA]" at bounding box center [141, 343] width 234 height 43
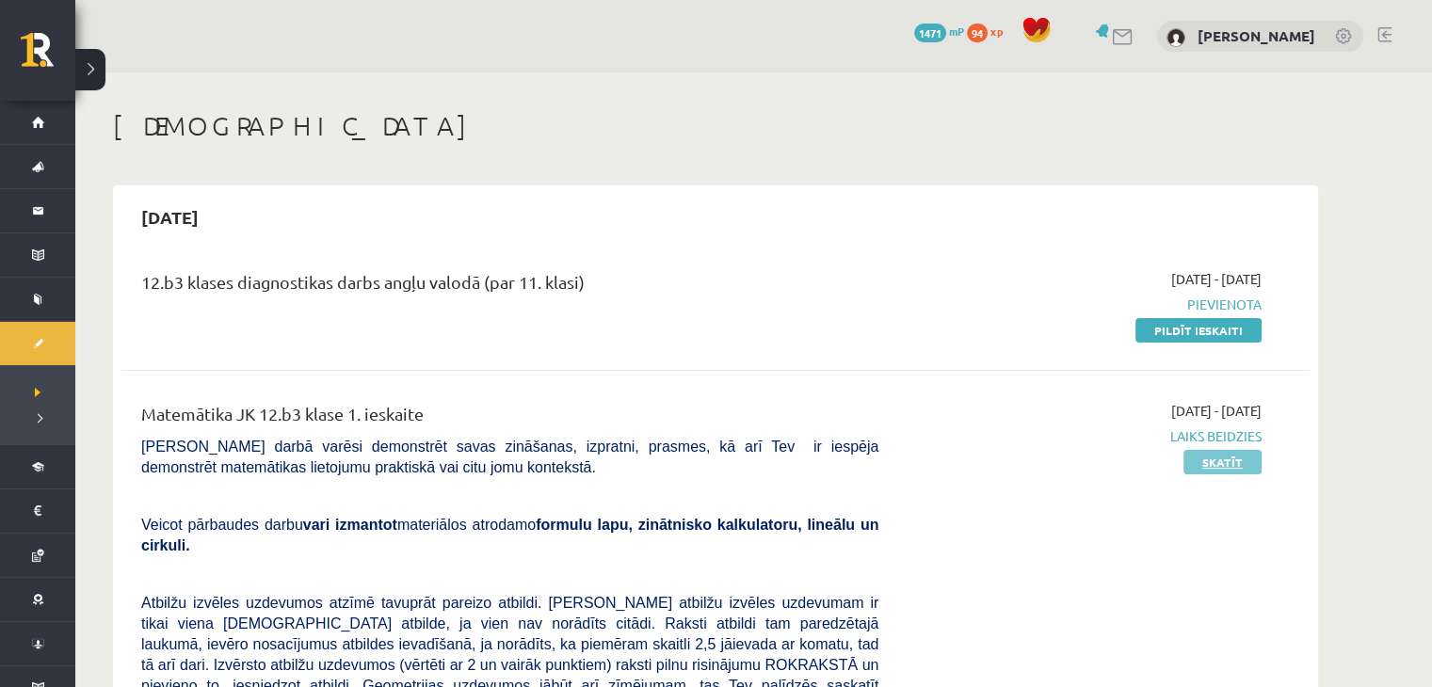
click at [1230, 463] on link "Skatīt" at bounding box center [1222, 462] width 78 height 24
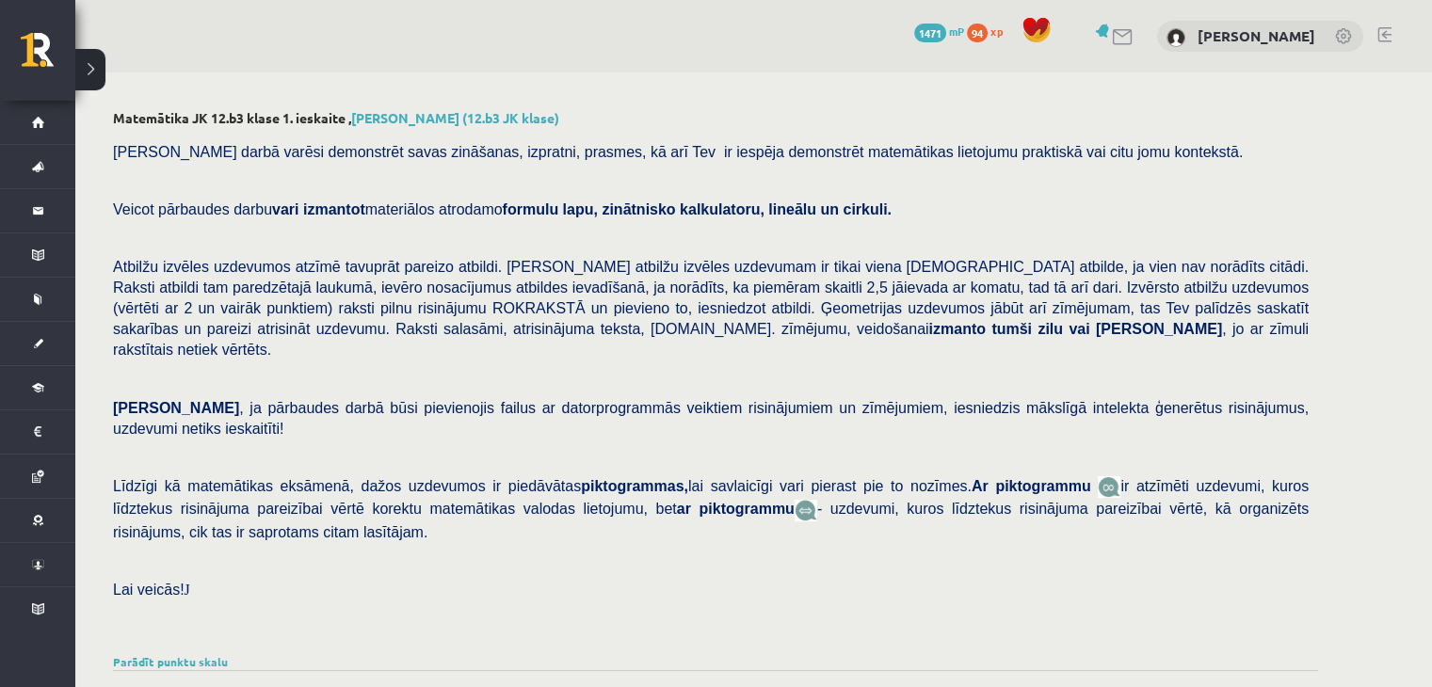
drag, startPoint x: 0, startPoint y: 0, endPoint x: 1196, endPoint y: 163, distance: 1207.3
click at [1196, 163] on div "Pārbaudes darbā varēsi demonstrēt savas zināšanas, izpratni, prasmes, kā arī Te…" at bounding box center [715, 390] width 1205 height 517
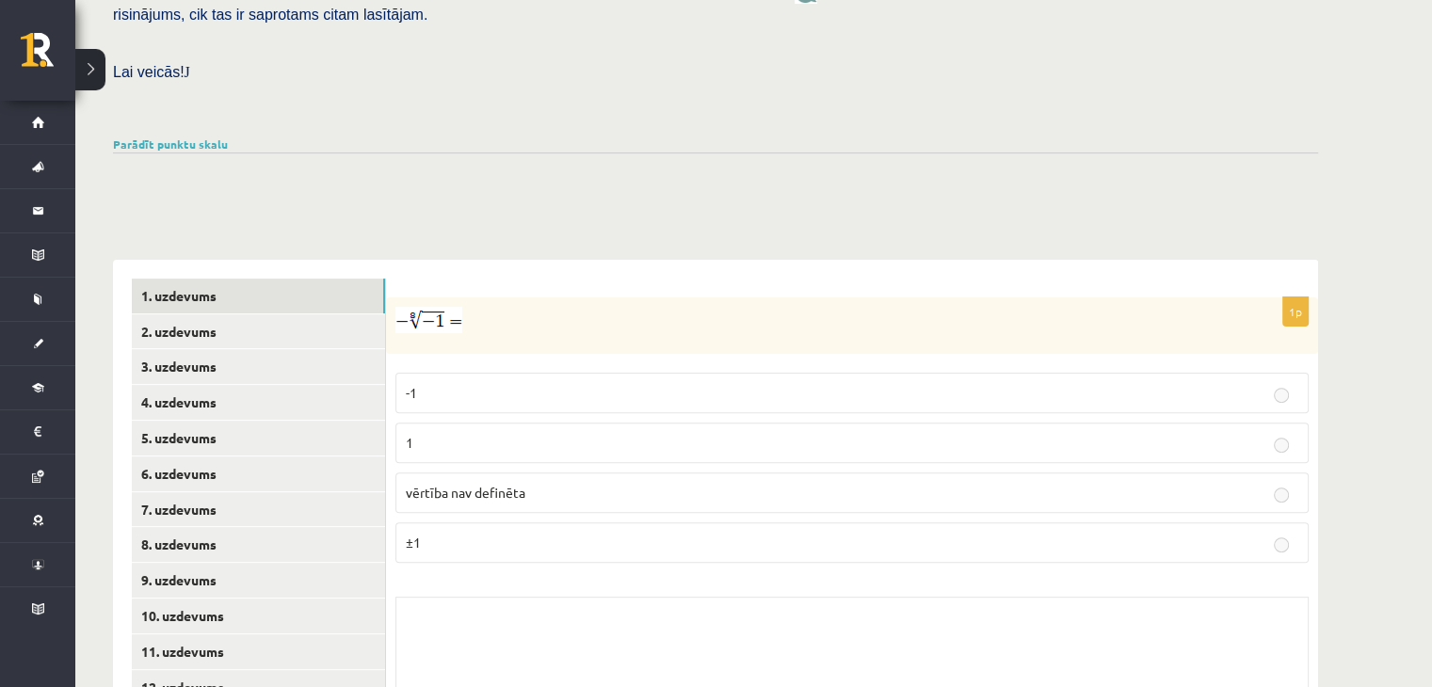
scroll to position [515, 0]
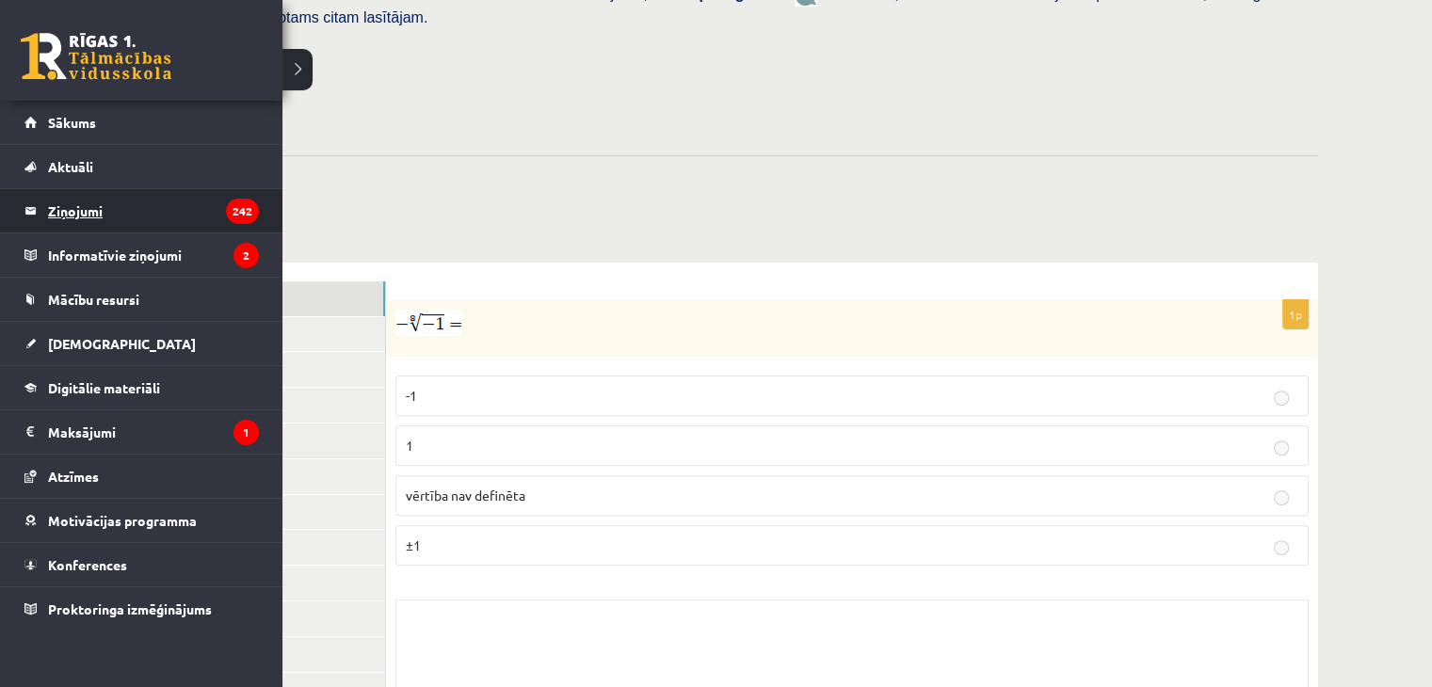
click at [101, 219] on legend "Ziņojumi 242" at bounding box center [153, 210] width 211 height 43
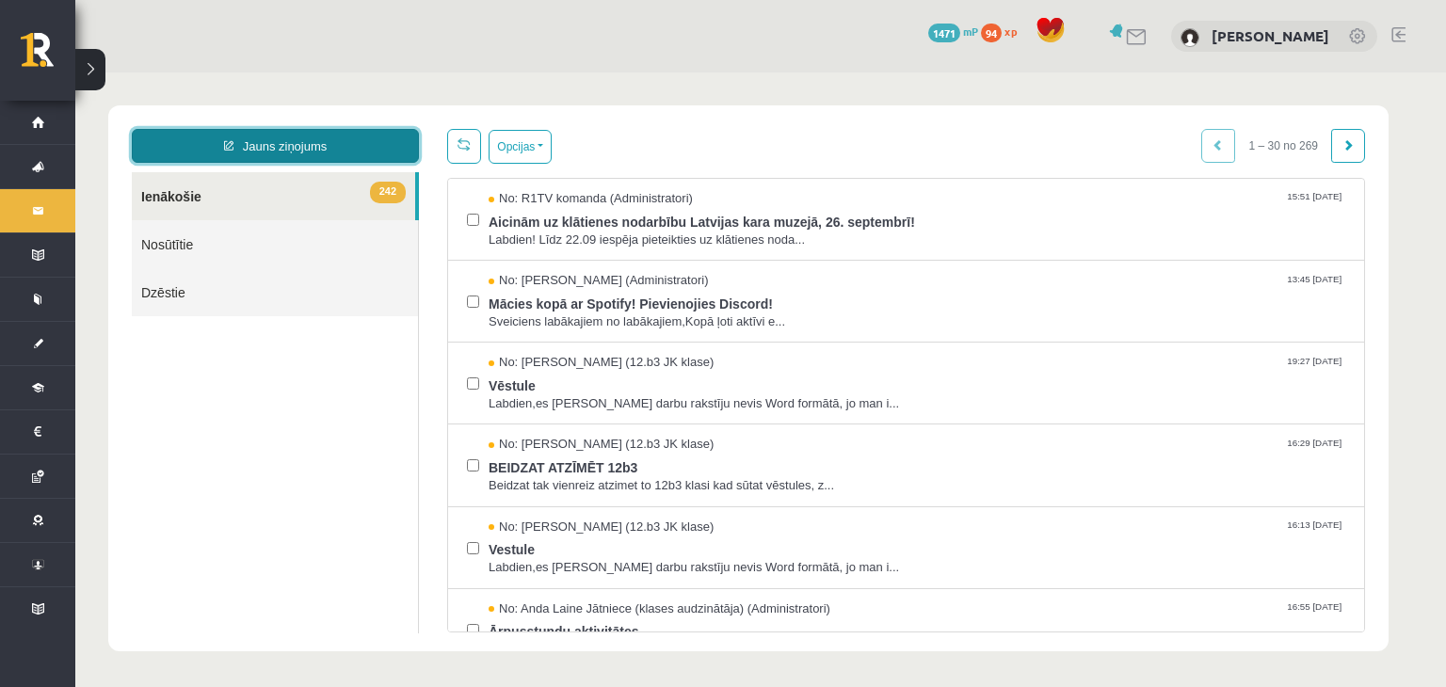
click at [240, 141] on link "Jauns ziņojums" at bounding box center [275, 146] width 287 height 34
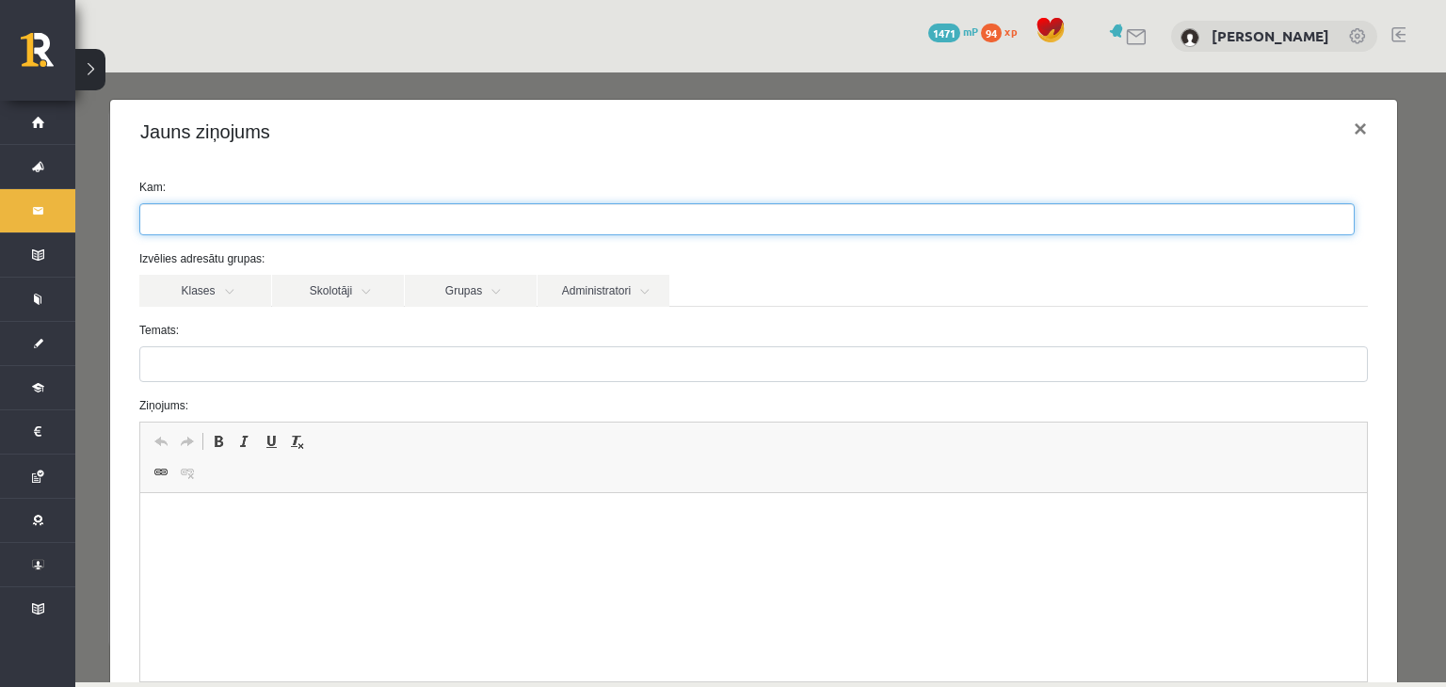
click at [233, 209] on ul at bounding box center [746, 219] width 1213 height 30
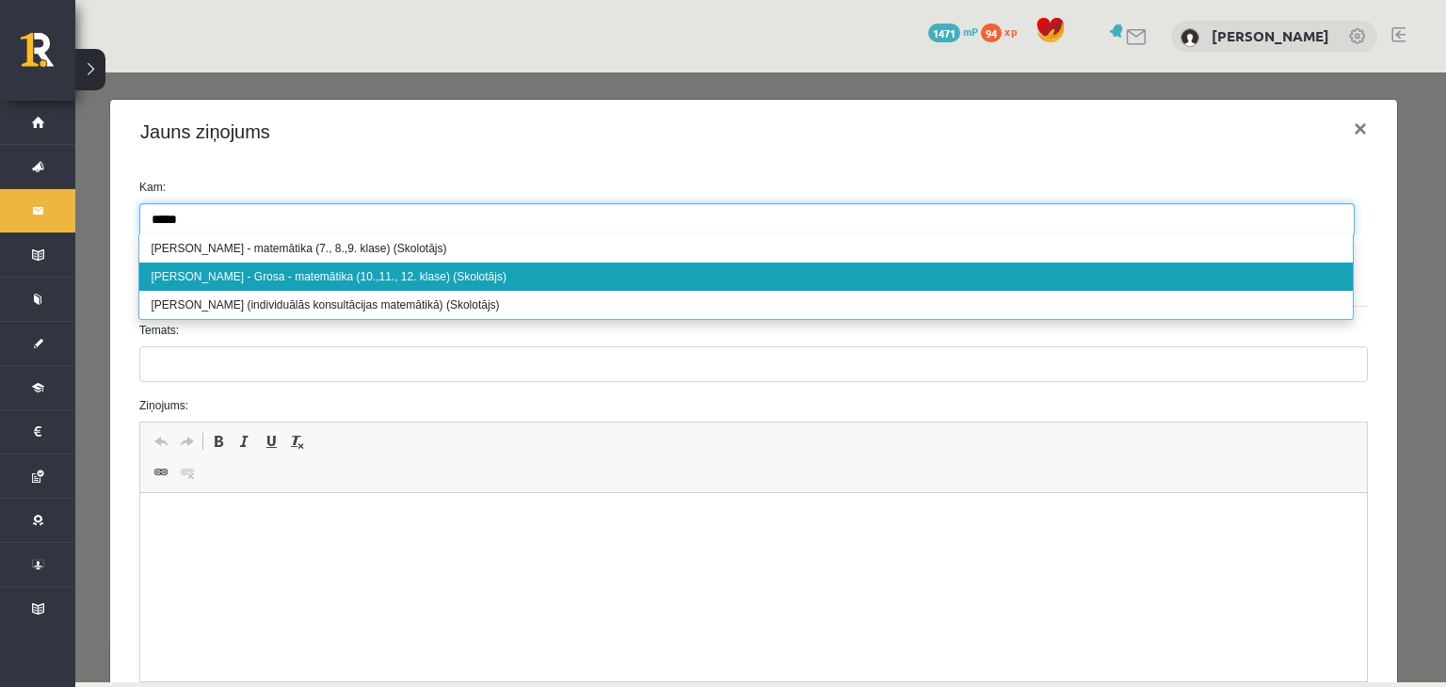
type input "*****"
select select "***"
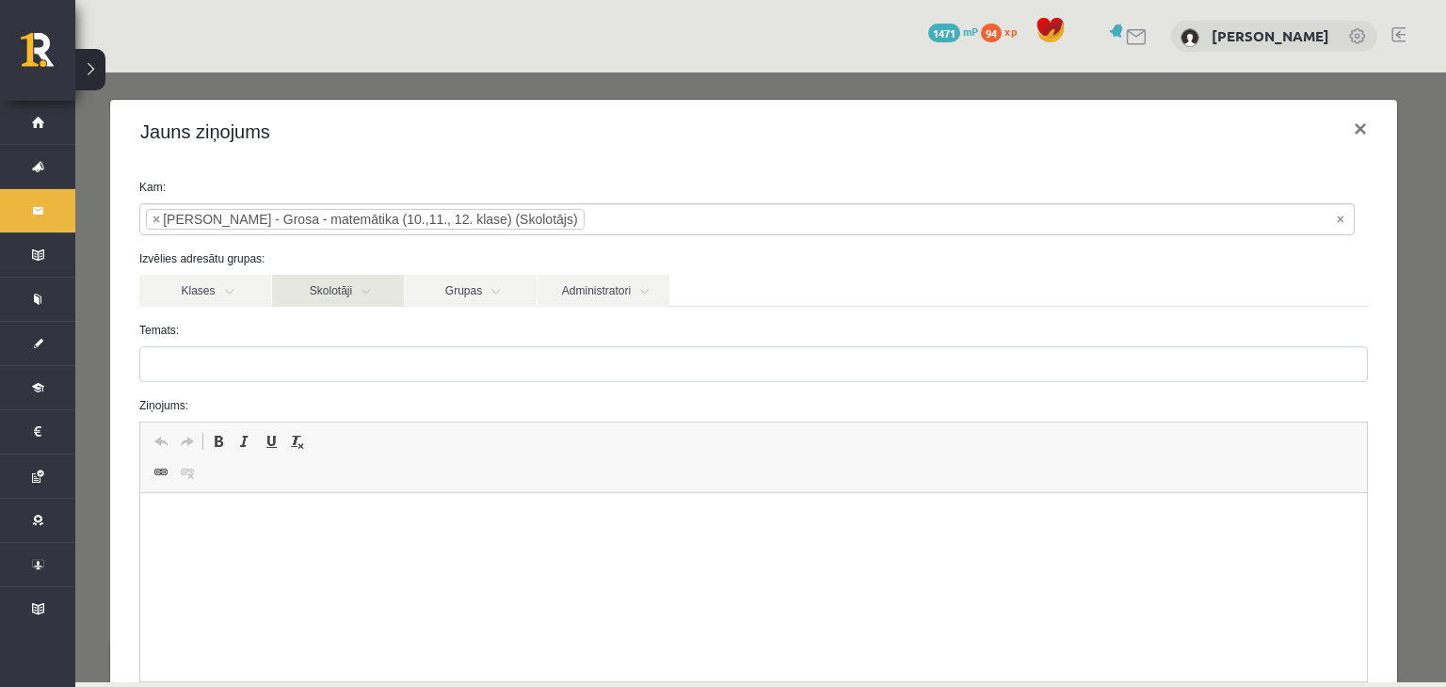
click at [359, 289] on link "Skolotāji" at bounding box center [338, 291] width 132 height 32
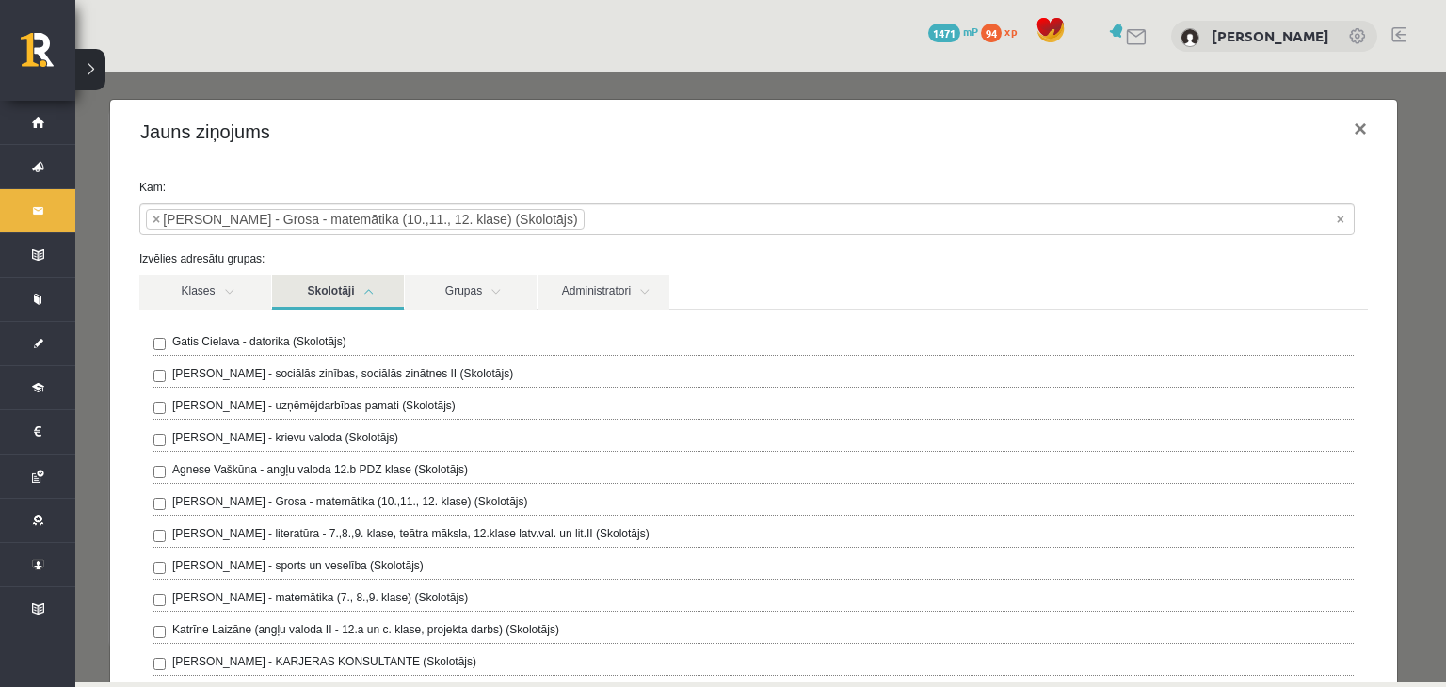
click at [359, 289] on link "Skolotāji" at bounding box center [338, 292] width 132 height 35
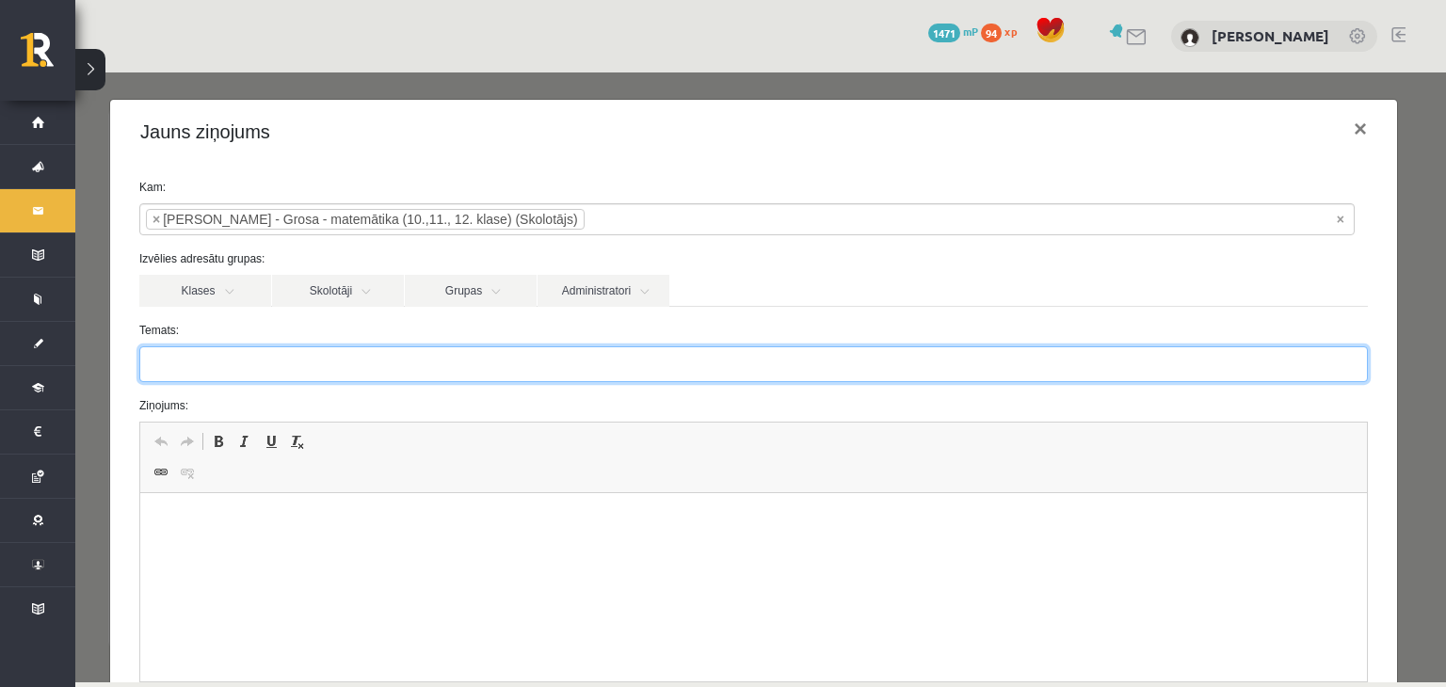
click at [331, 355] on input "Temats:" at bounding box center [753, 364] width 1228 height 36
type input "**********"
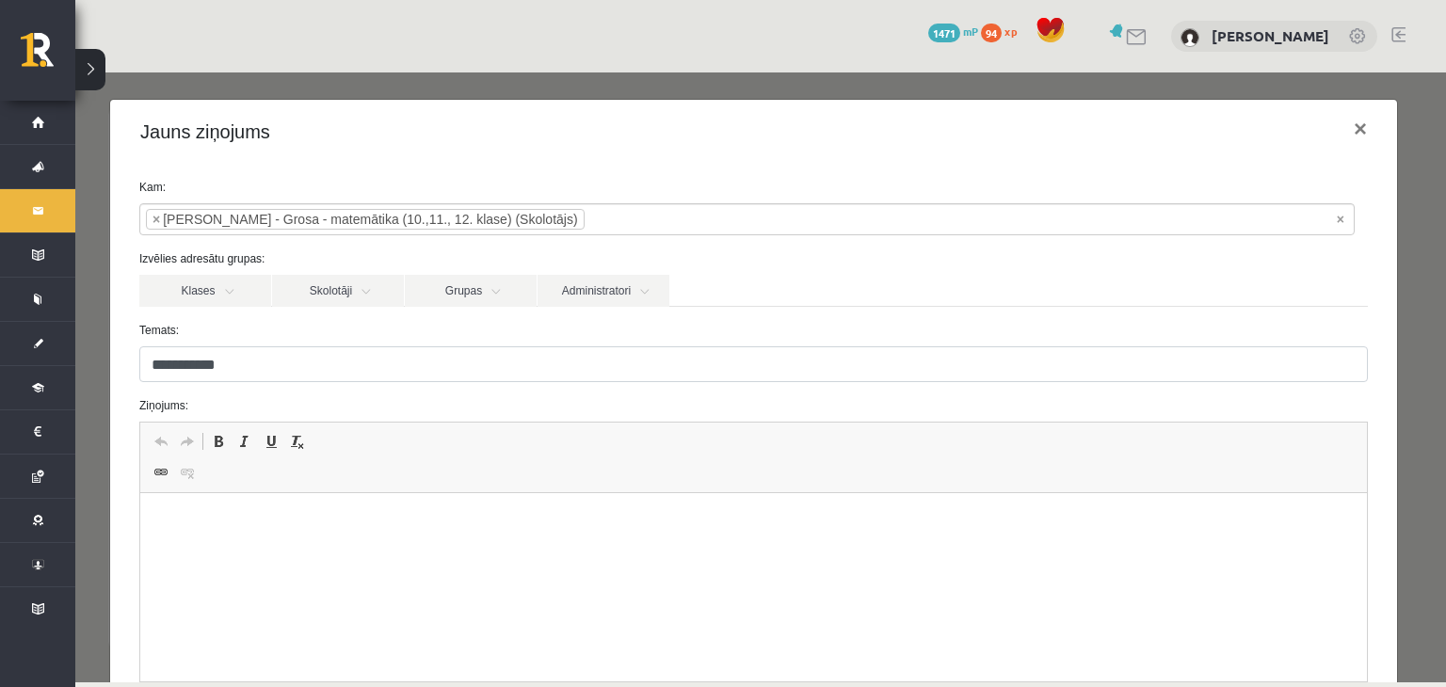
click at [395, 551] on html at bounding box center [753, 521] width 1226 height 57
click at [232, 285] on link "Klases" at bounding box center [205, 291] width 132 height 32
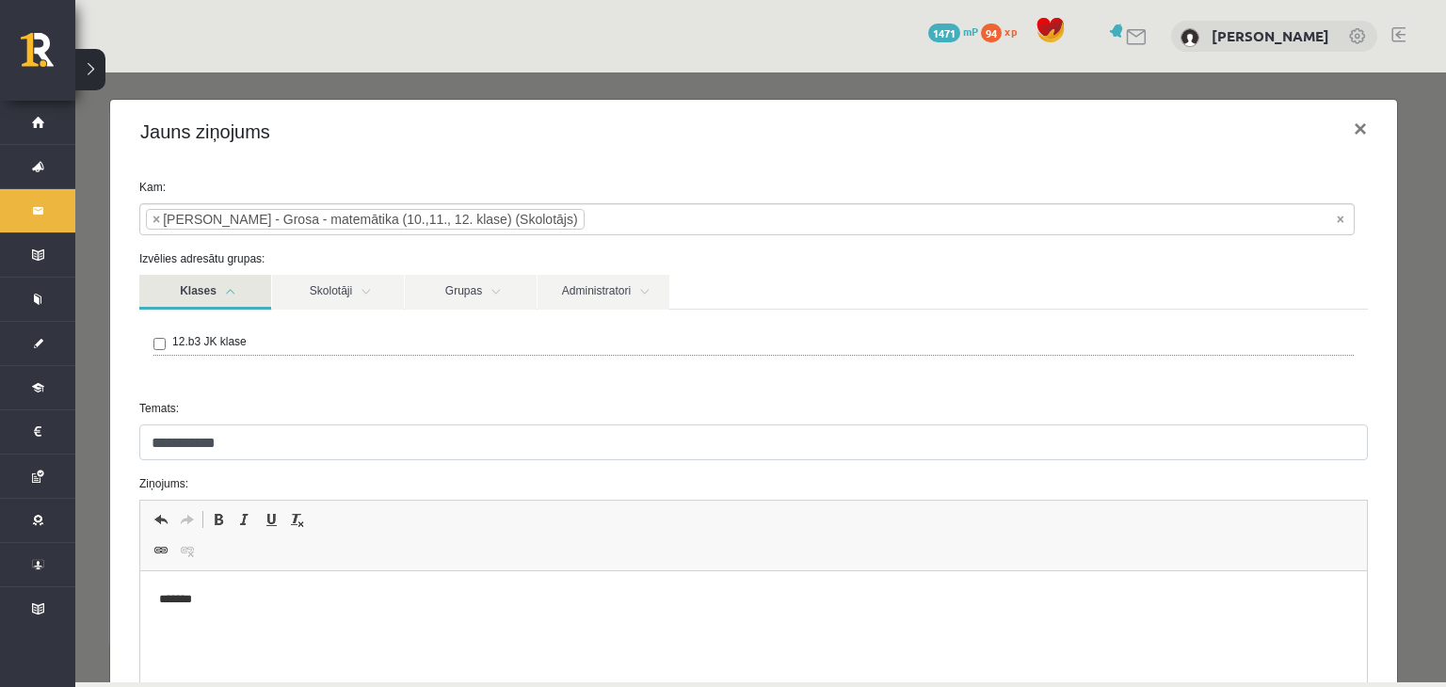
click at [232, 285] on link "Klases" at bounding box center [205, 292] width 132 height 35
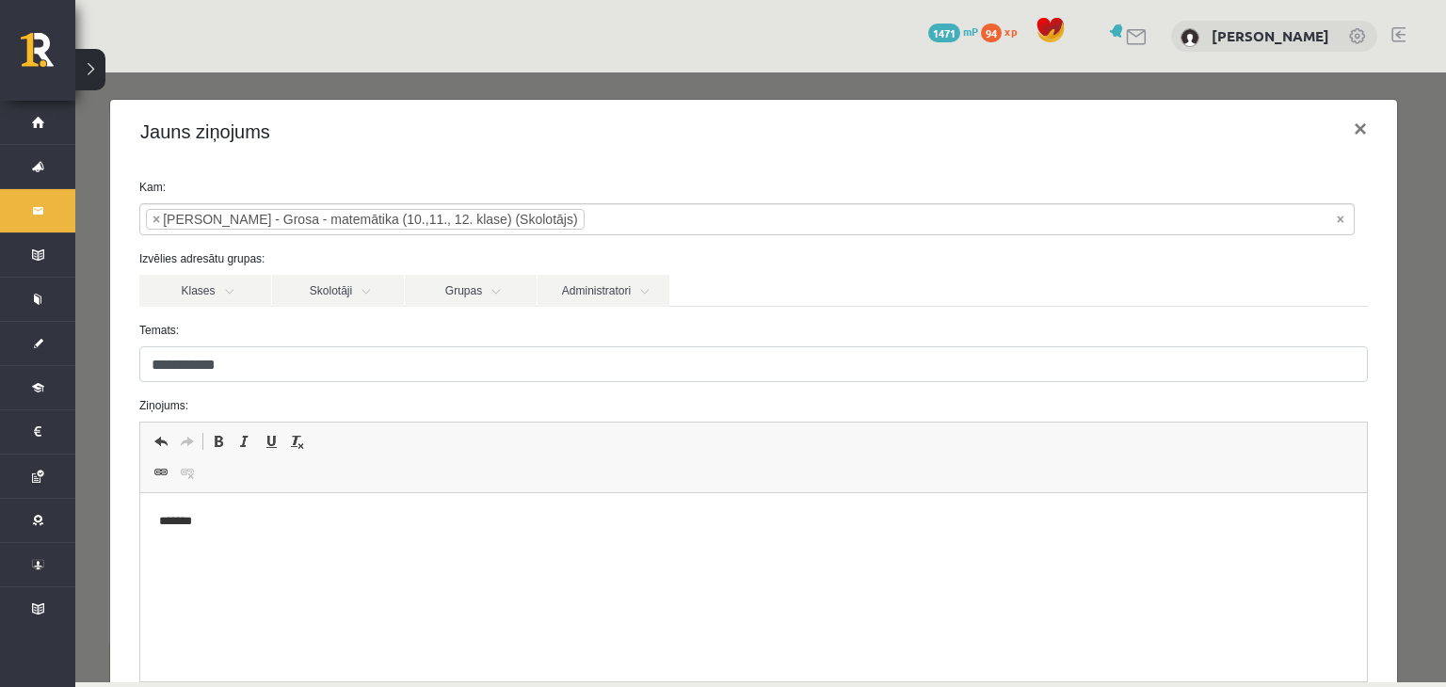
click at [283, 530] on p "*******" at bounding box center [747, 522] width 1176 height 20
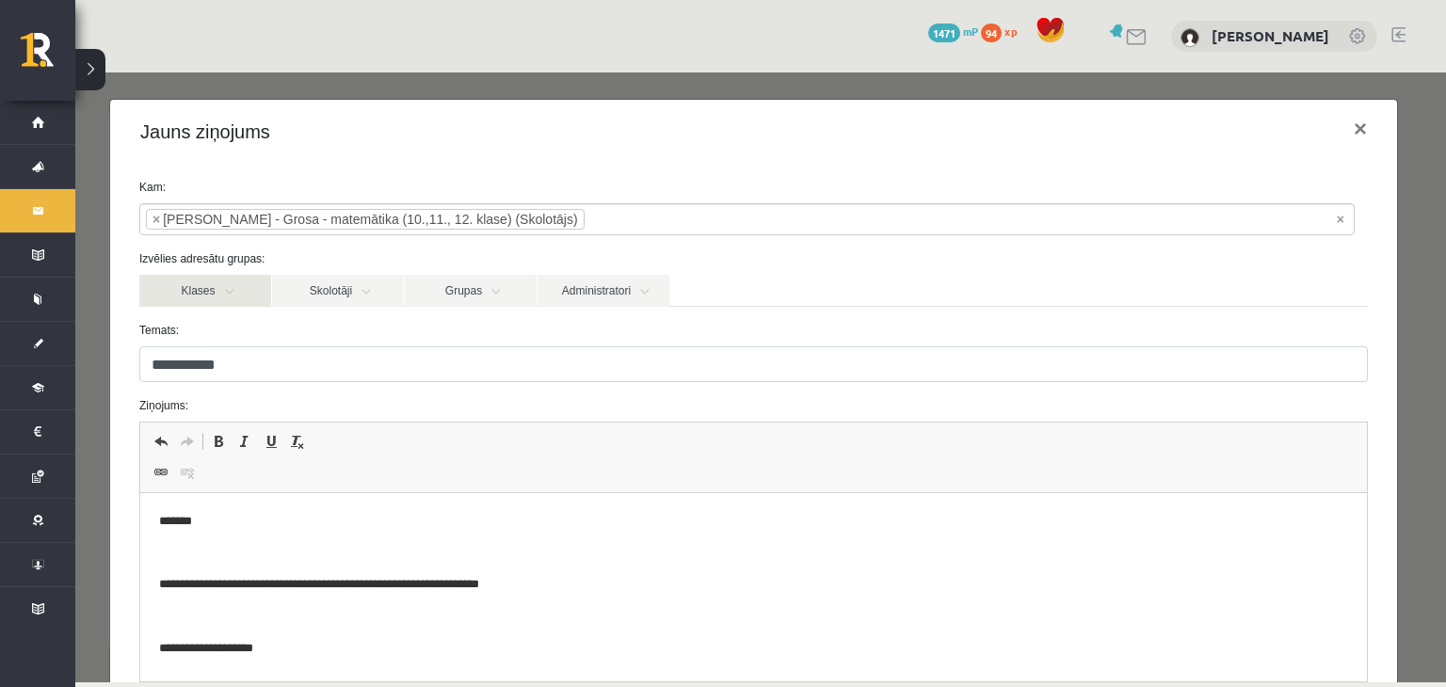
click at [226, 300] on link "Klases" at bounding box center [205, 291] width 132 height 32
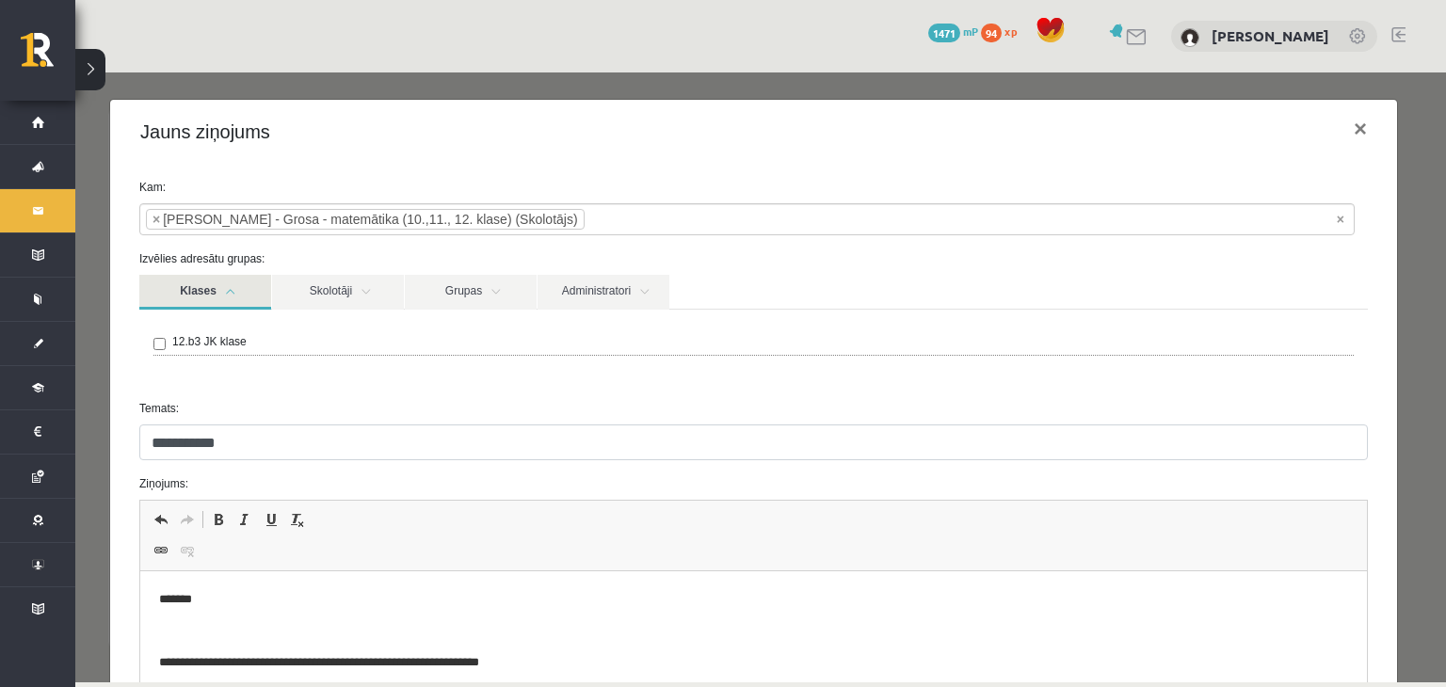
click at [240, 291] on link "Klases" at bounding box center [205, 292] width 132 height 35
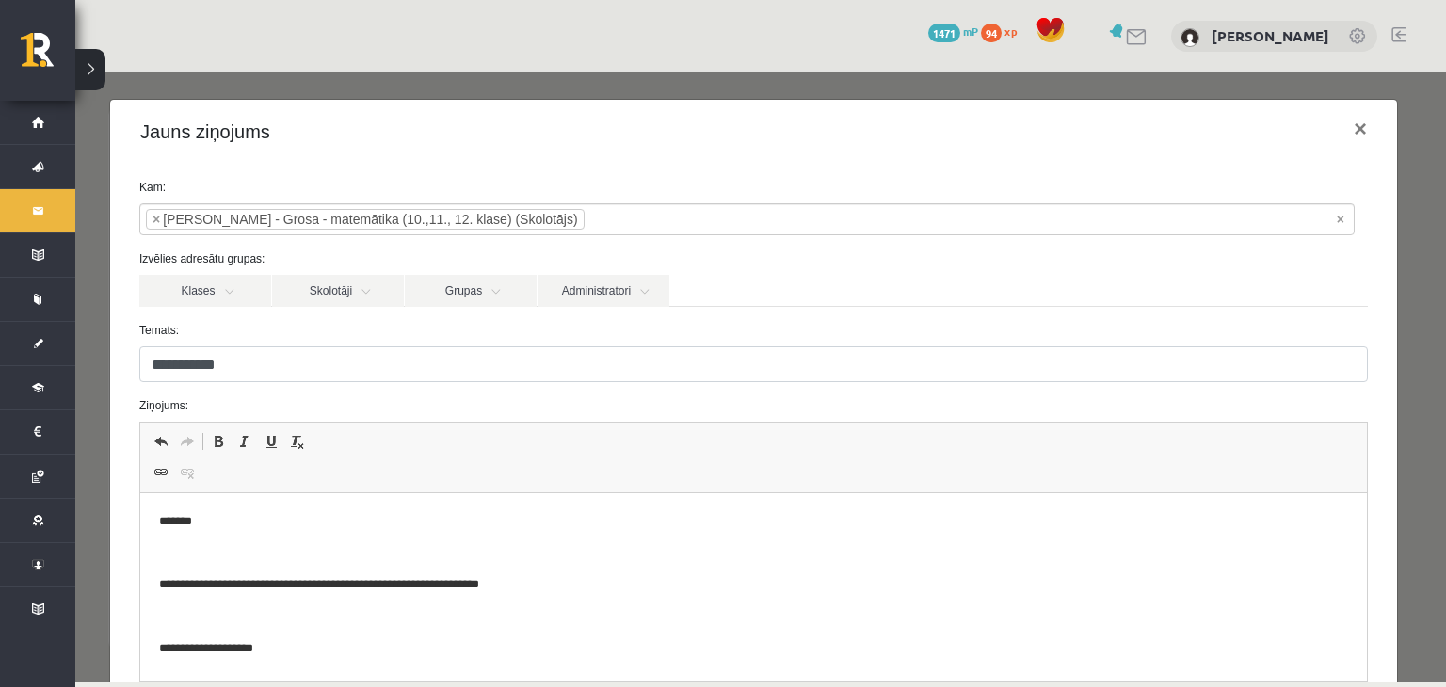
click at [297, 643] on p "**********" at bounding box center [739, 649] width 1161 height 20
click at [236, 291] on link "Klases" at bounding box center [205, 291] width 132 height 32
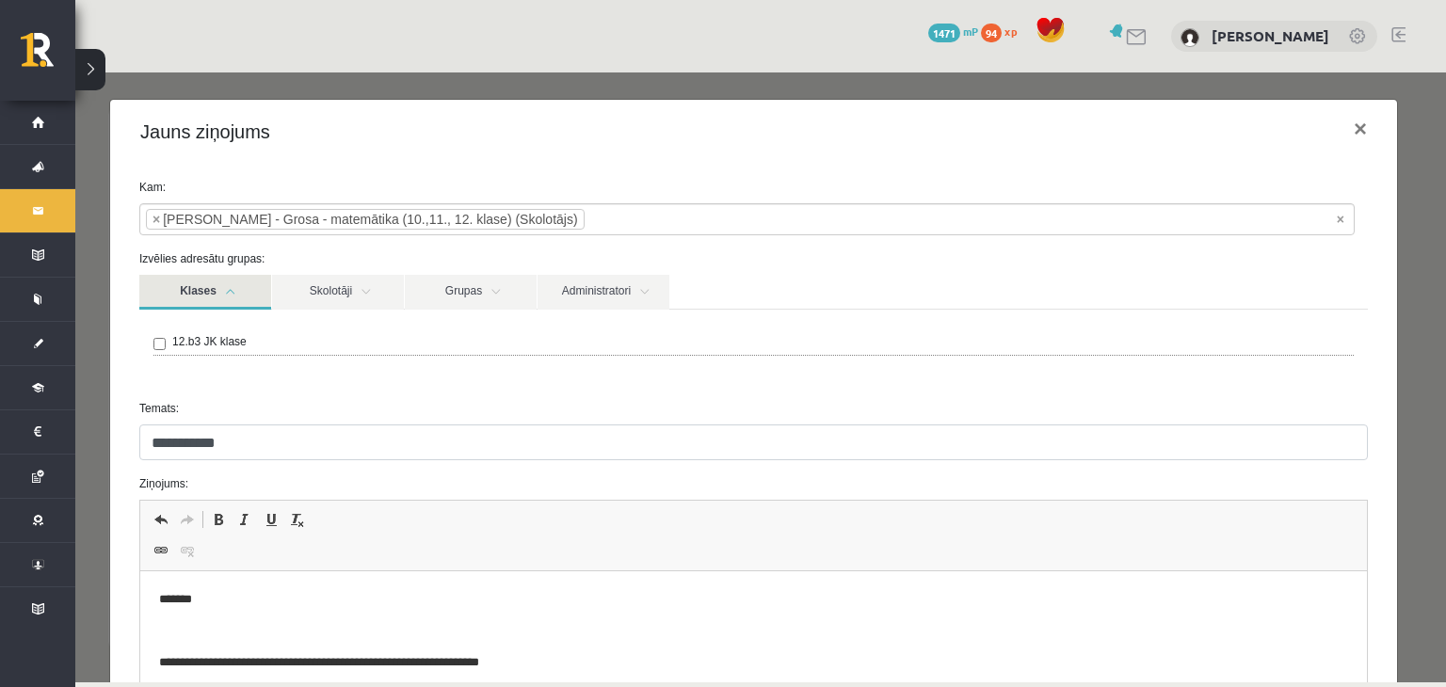
click at [236, 291] on link "Klases" at bounding box center [205, 292] width 132 height 35
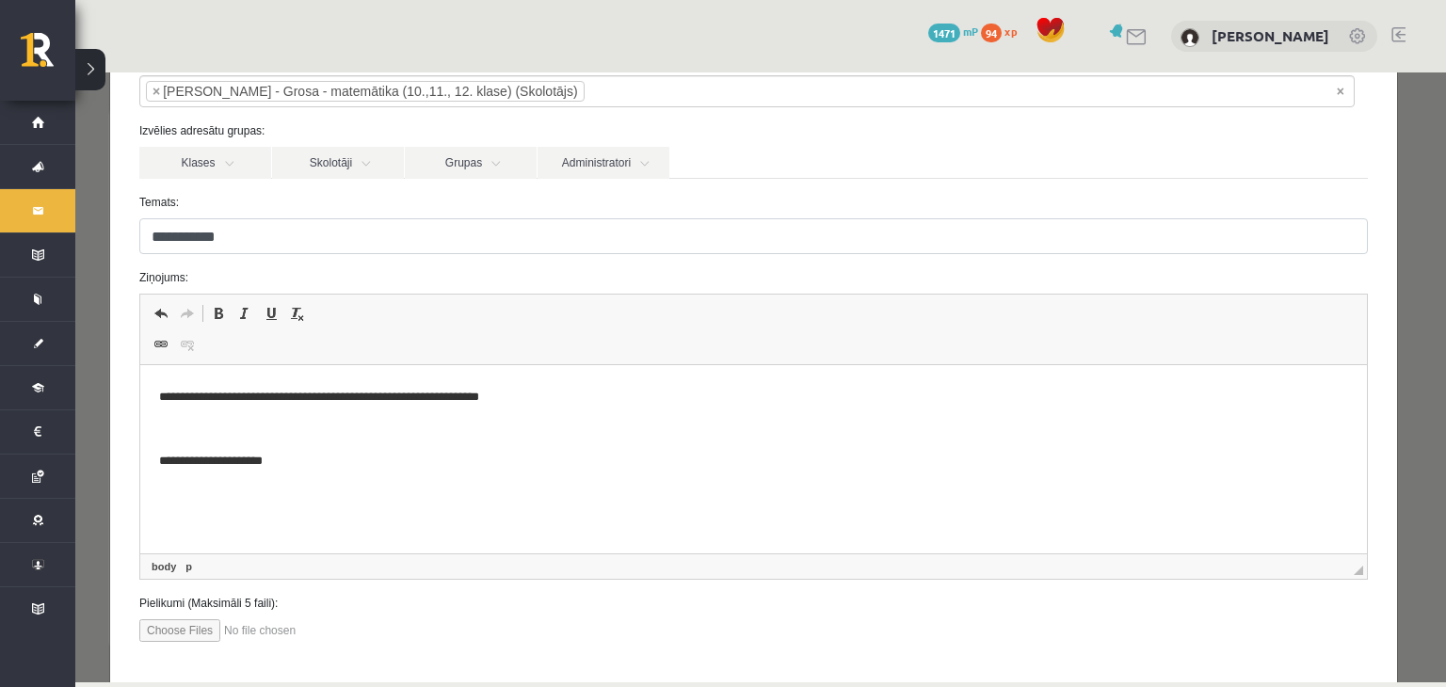
scroll to position [128, 0]
click at [169, 626] on input "file" at bounding box center [246, 630] width 214 height 23
type input "**********"
click at [293, 620] on input "file" at bounding box center [246, 630] width 214 height 23
click at [199, 626] on input "file" at bounding box center [246, 630] width 214 height 23
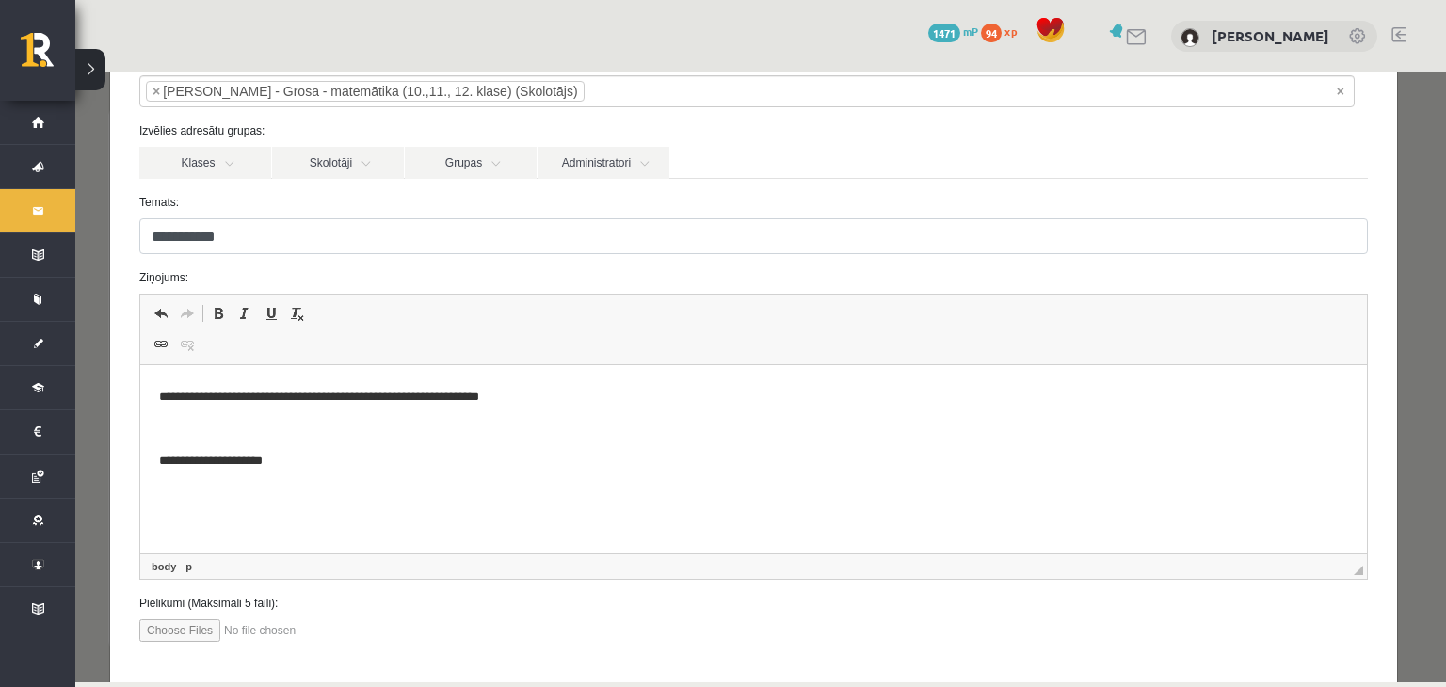
type input "**********"
click at [537, 403] on p "**********" at bounding box center [739, 398] width 1161 height 20
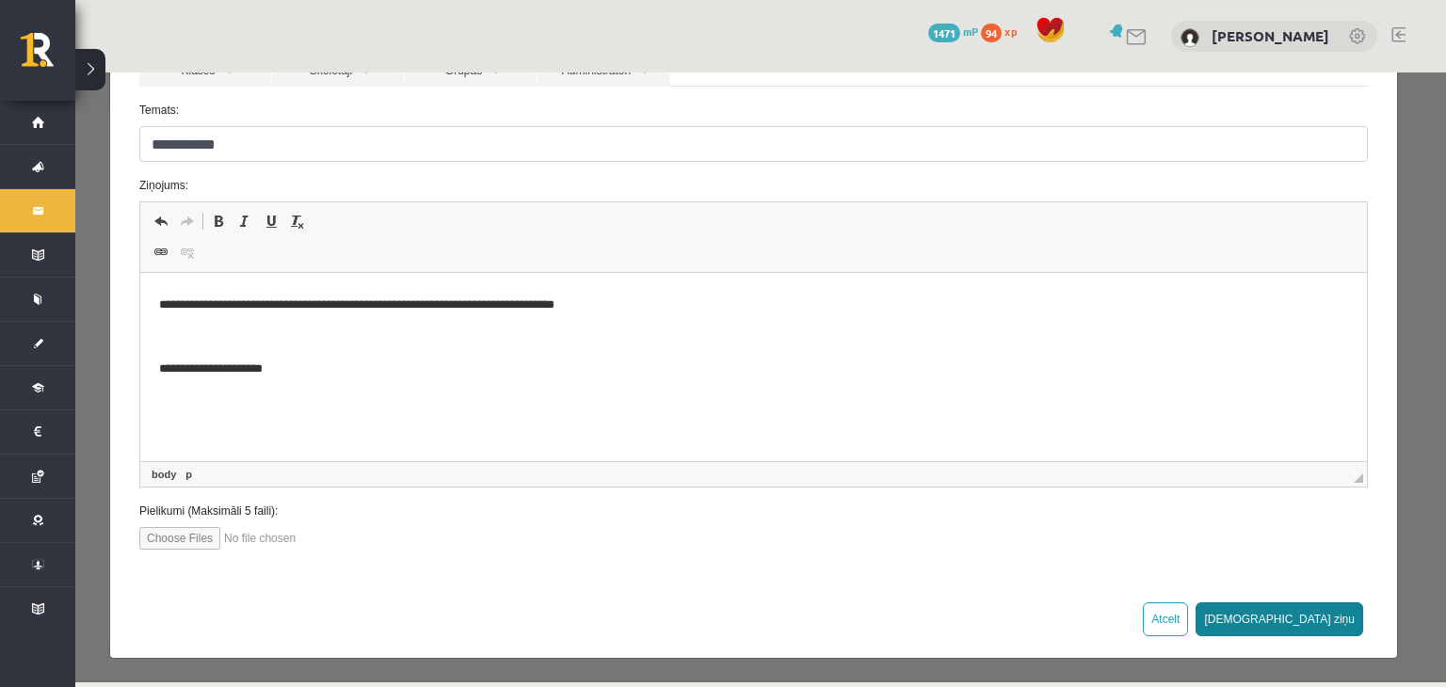
click at [1317, 617] on button "Sūtīt ziņu" at bounding box center [1279, 619] width 168 height 34
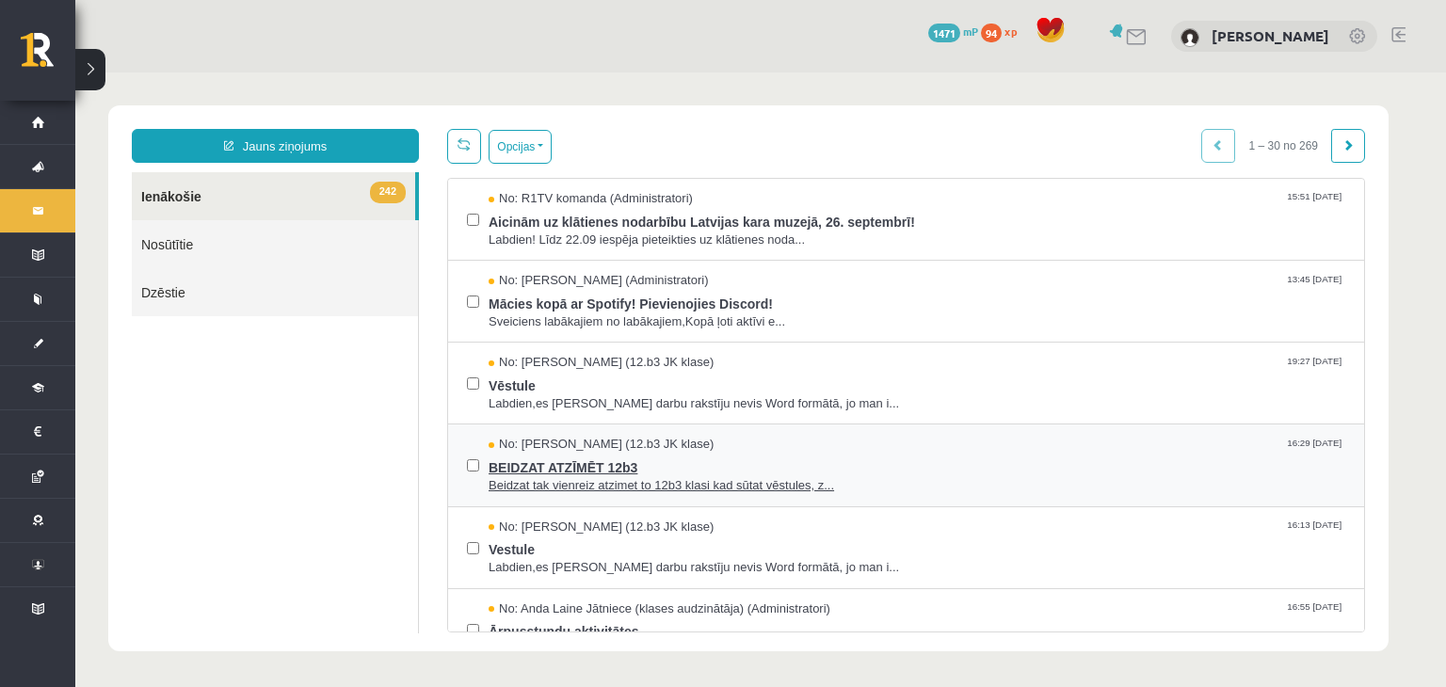
scroll to position [0, 0]
click at [369, 244] on link "Nosūtītie" at bounding box center [275, 244] width 286 height 48
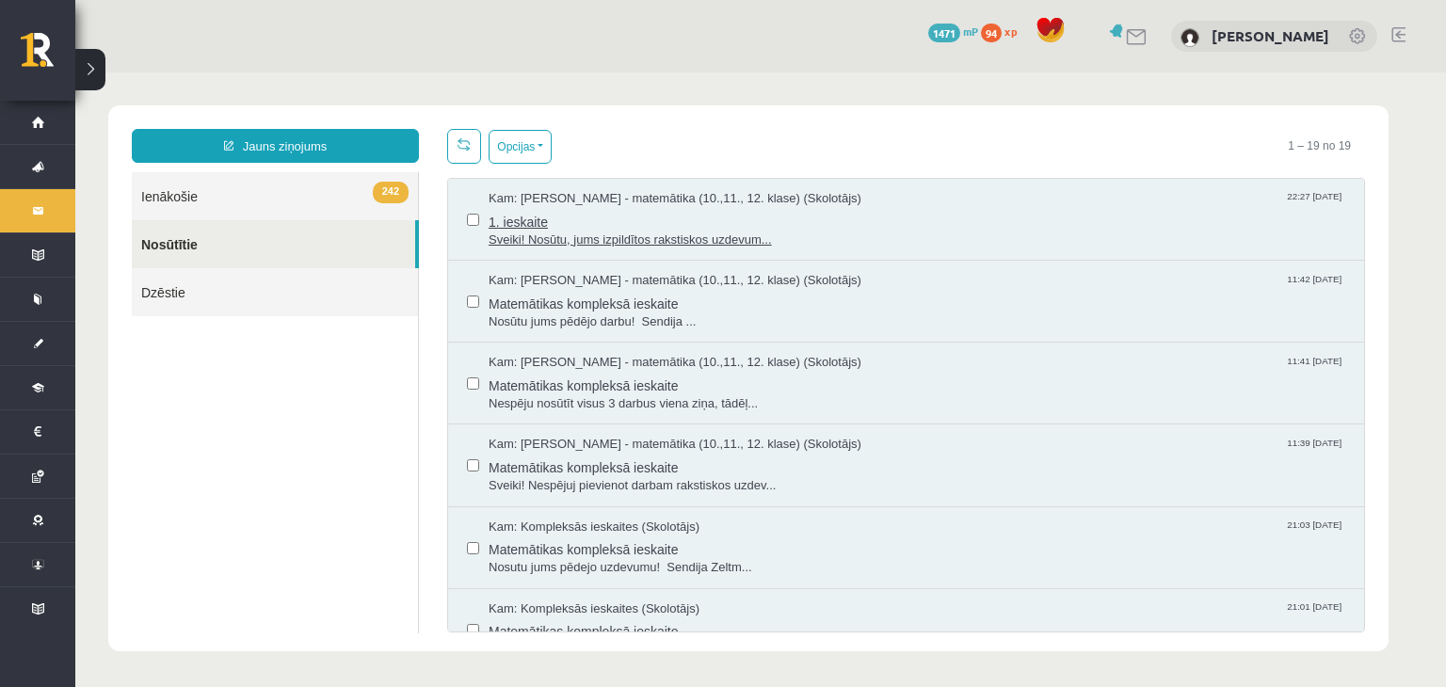
click at [588, 218] on span "1. ieskaite" at bounding box center [916, 220] width 856 height 24
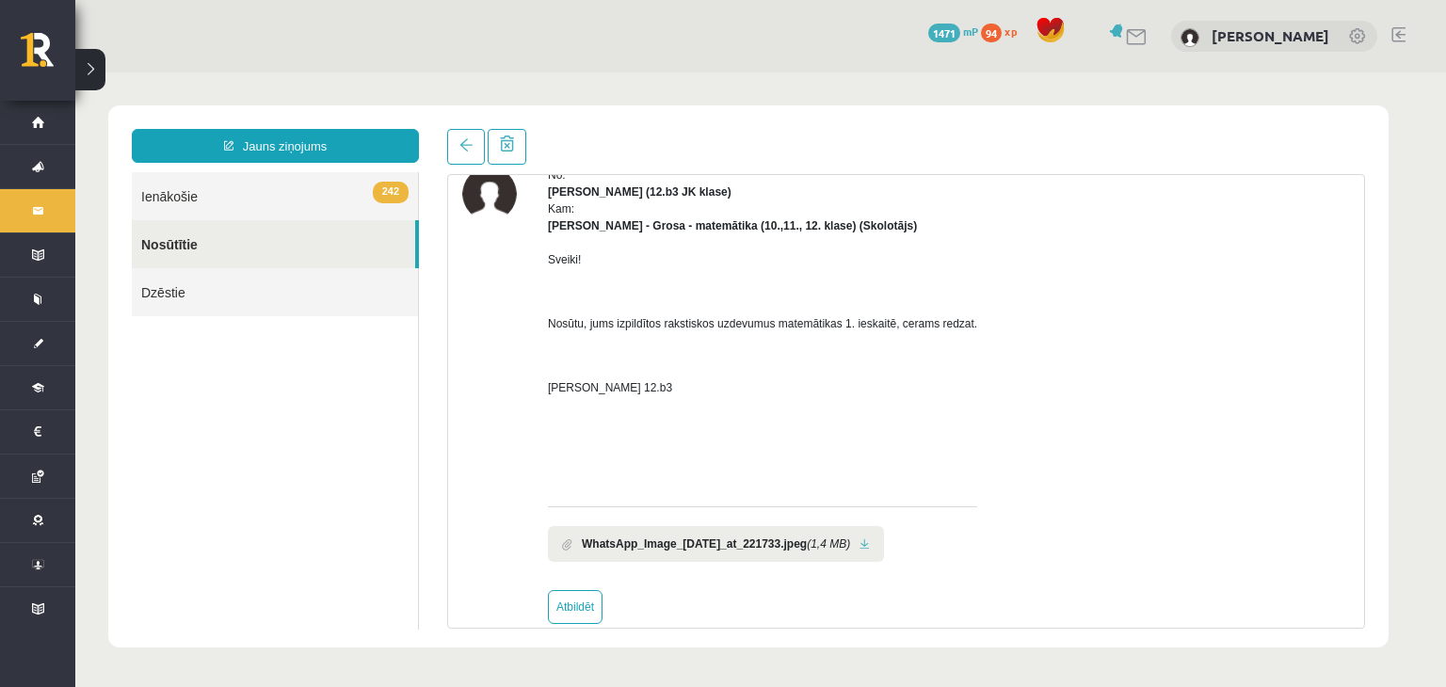
scroll to position [94, 0]
click at [870, 537] on link at bounding box center [864, 543] width 10 height 12
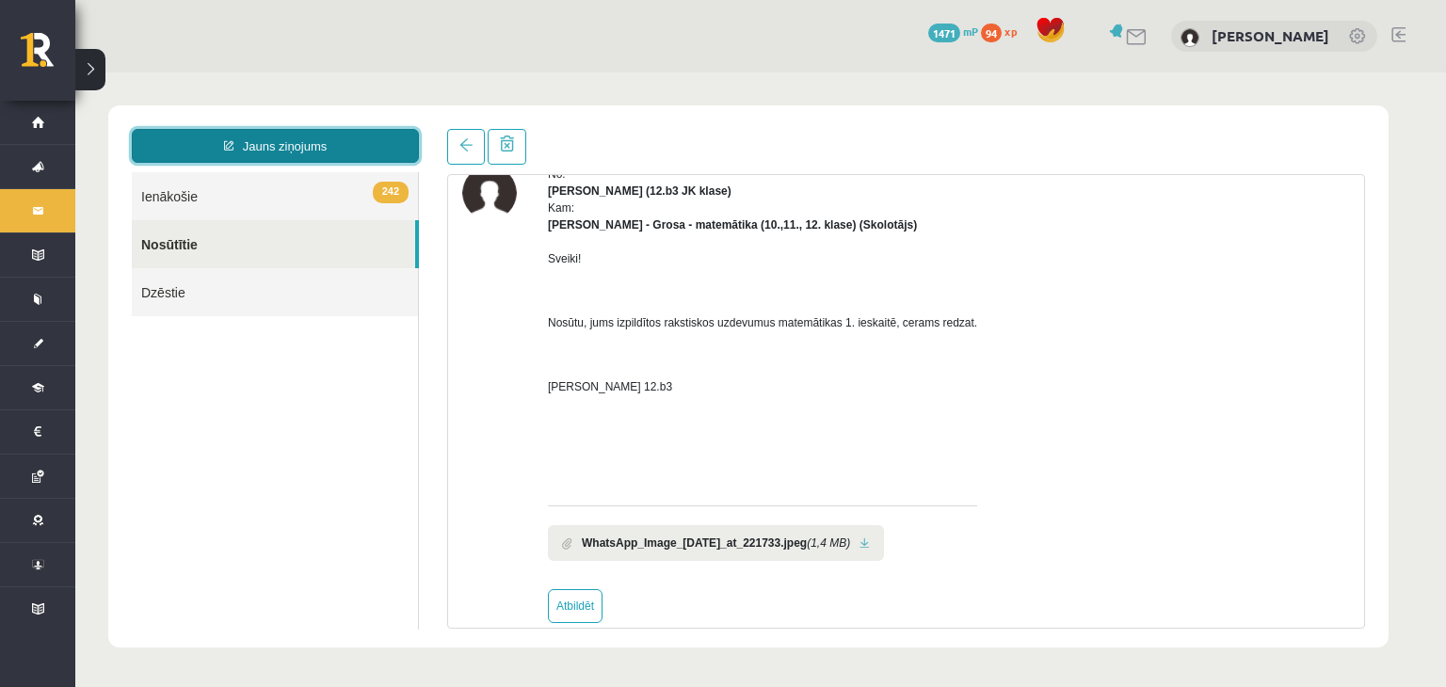
click at [376, 137] on link "Jauns ziņojums" at bounding box center [275, 146] width 287 height 34
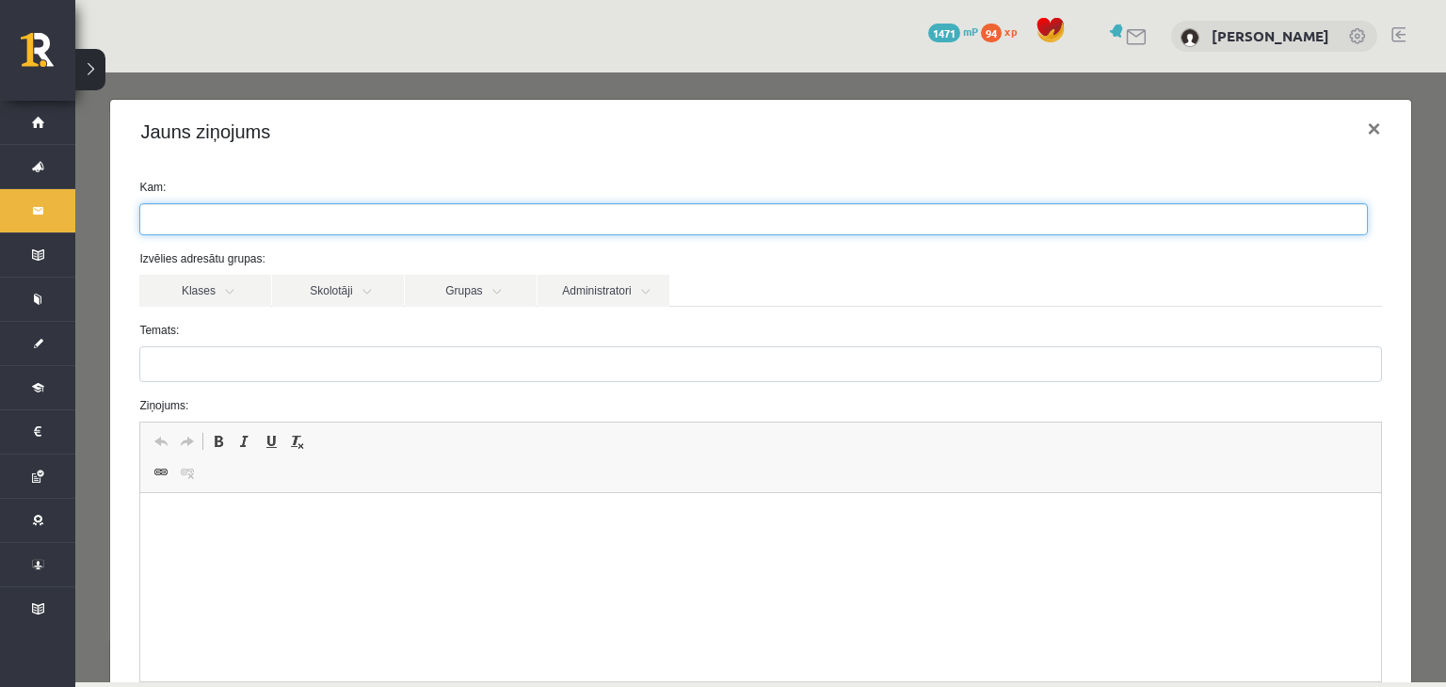
click at [381, 215] on ul at bounding box center [753, 219] width 1226 height 30
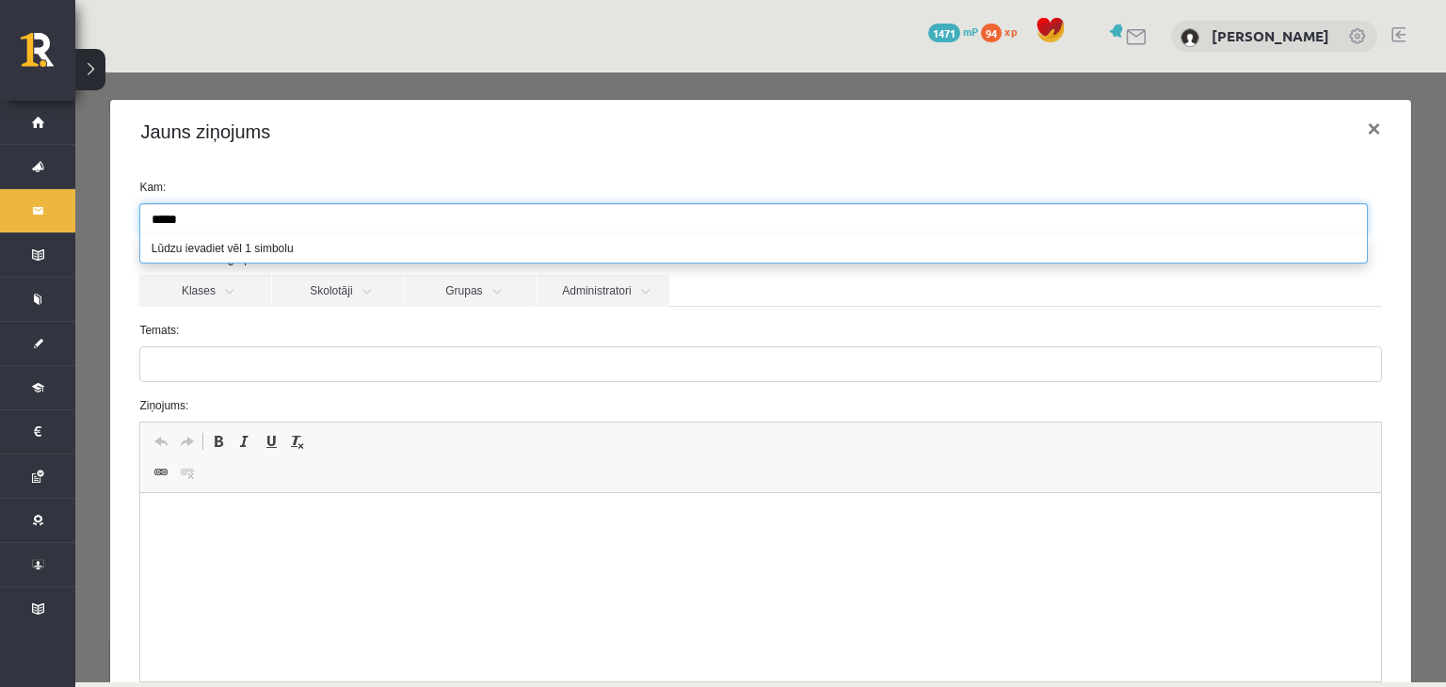
scroll to position [0, 0]
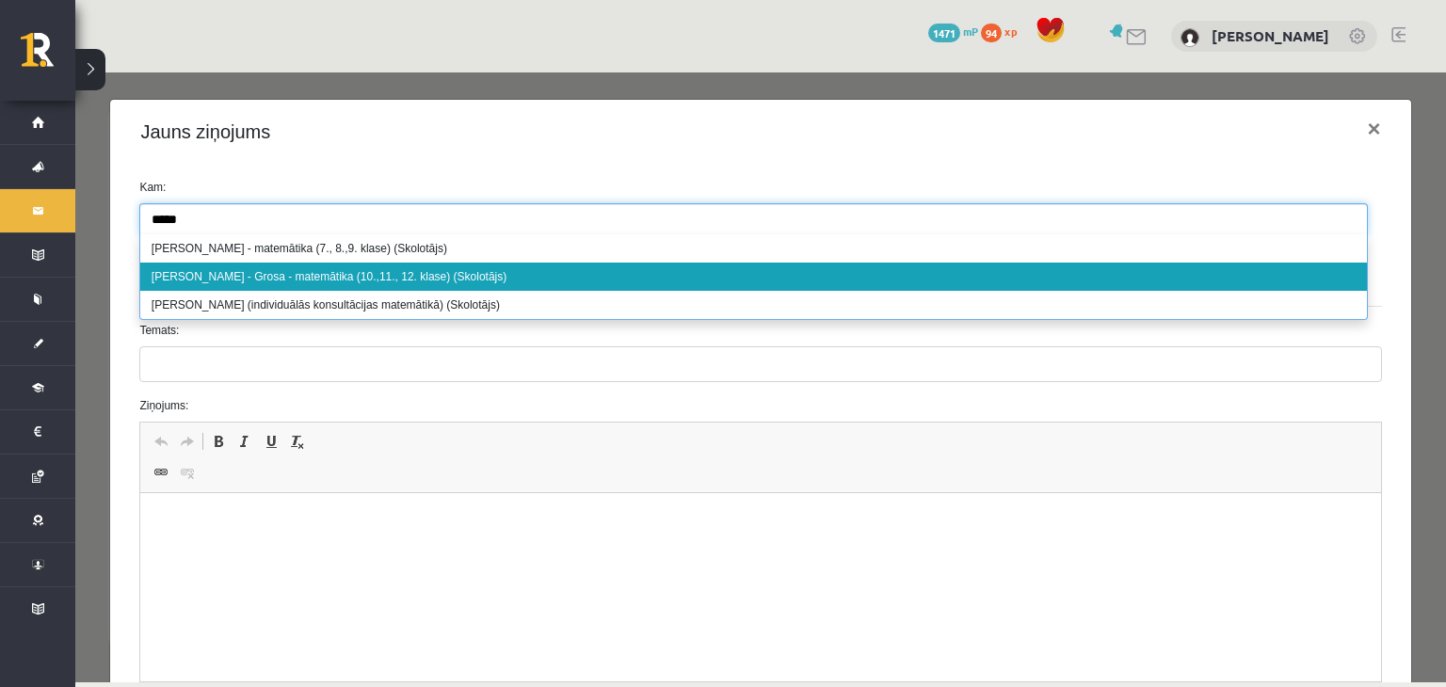
type input "*****"
select select "***"
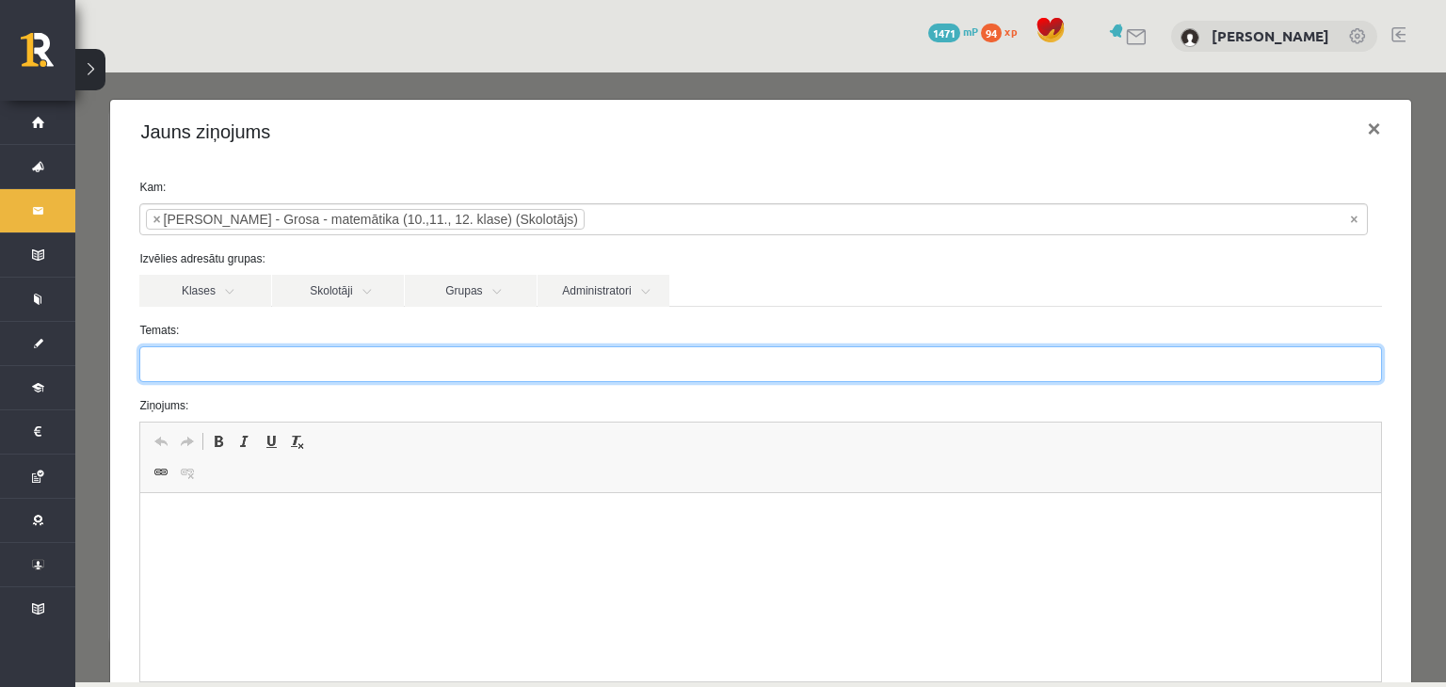
click at [388, 356] on input "Temats:" at bounding box center [759, 364] width 1241 height 36
type input "**********"
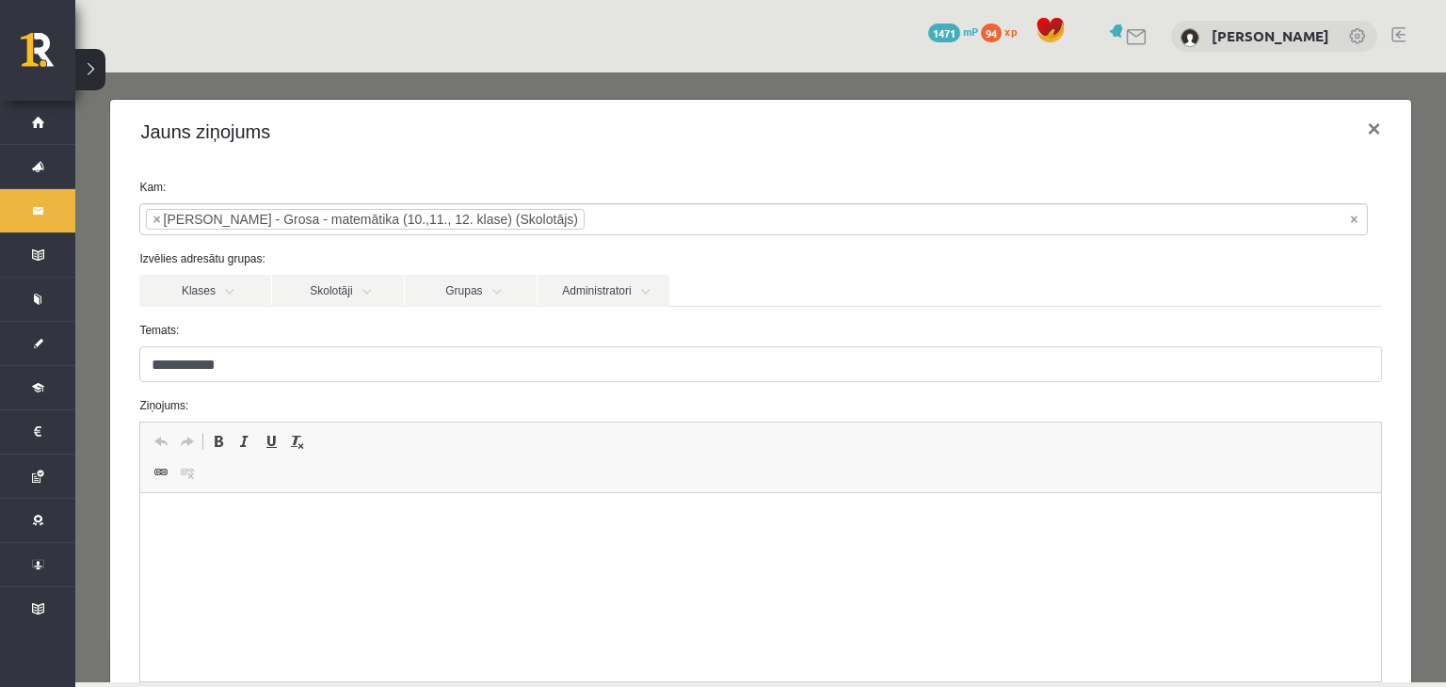
click at [392, 551] on html at bounding box center [760, 521] width 1240 height 57
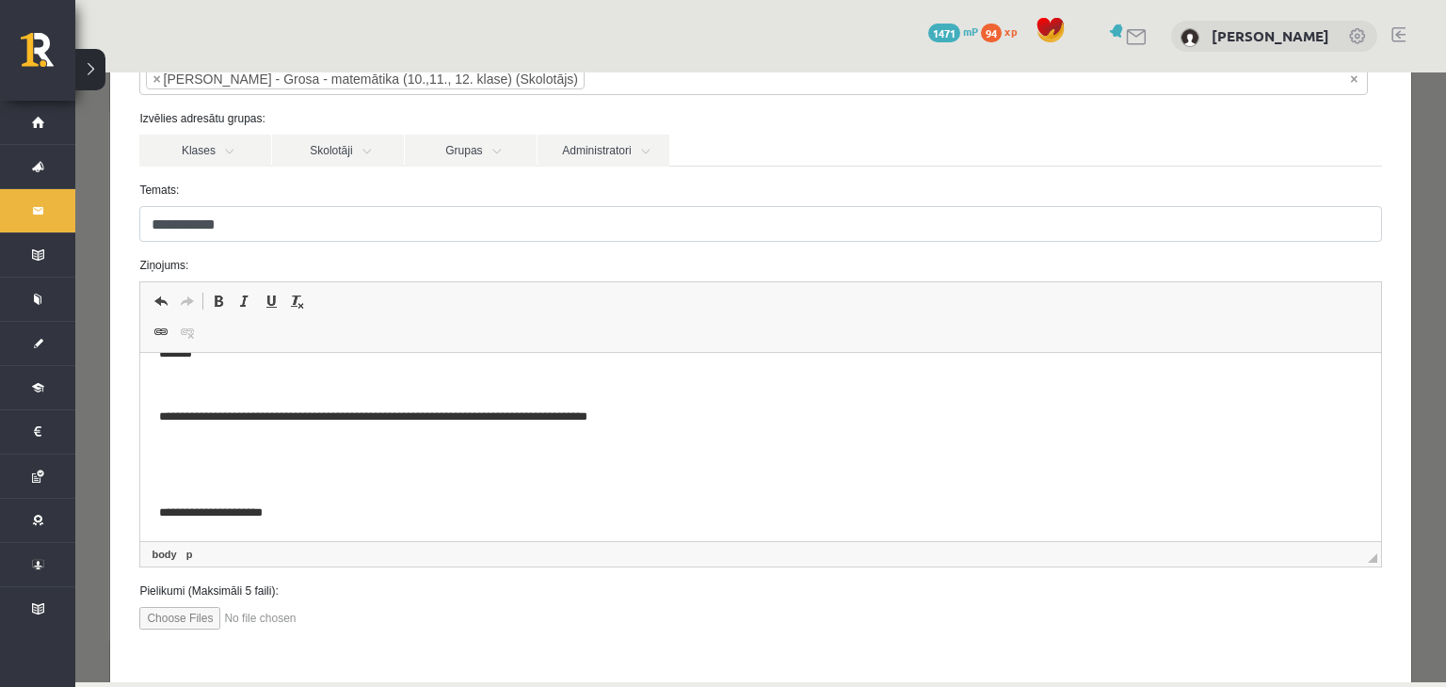
scroll to position [143, 0]
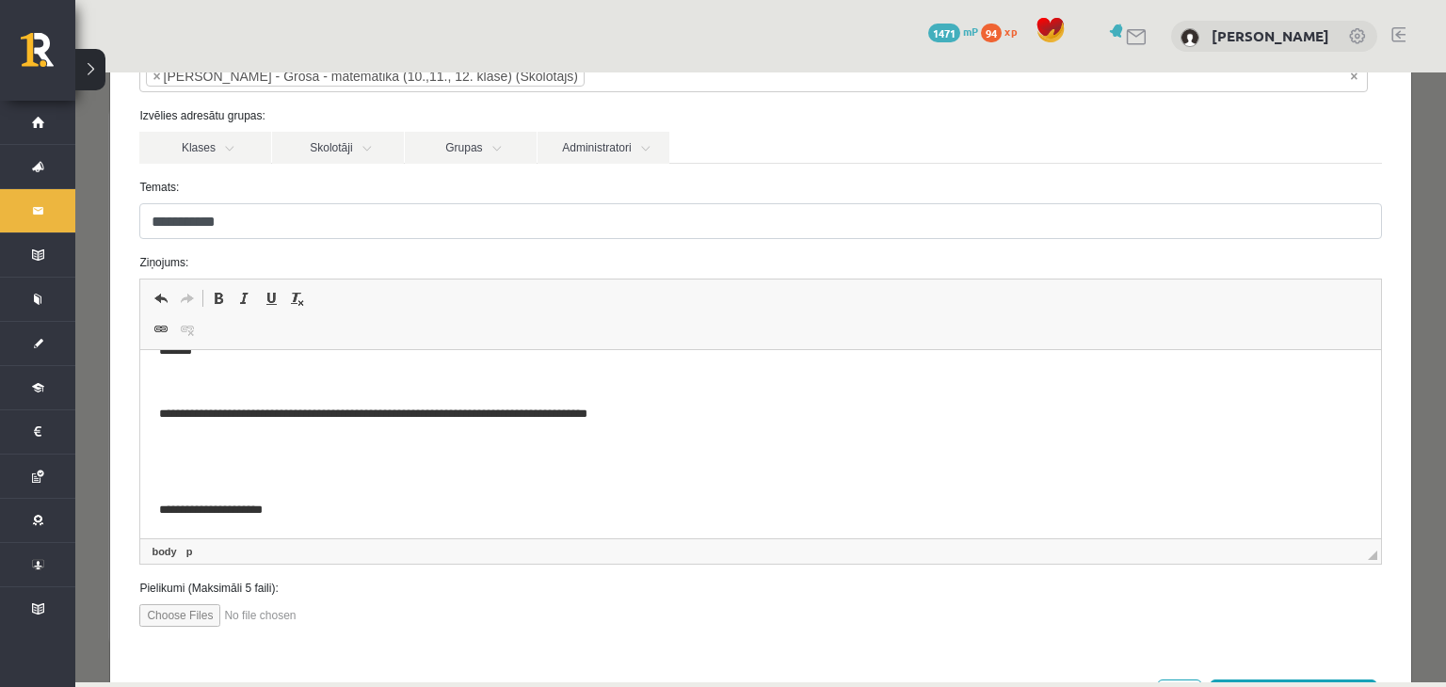
click at [200, 612] on input "file" at bounding box center [246, 615] width 214 height 23
type input "**********"
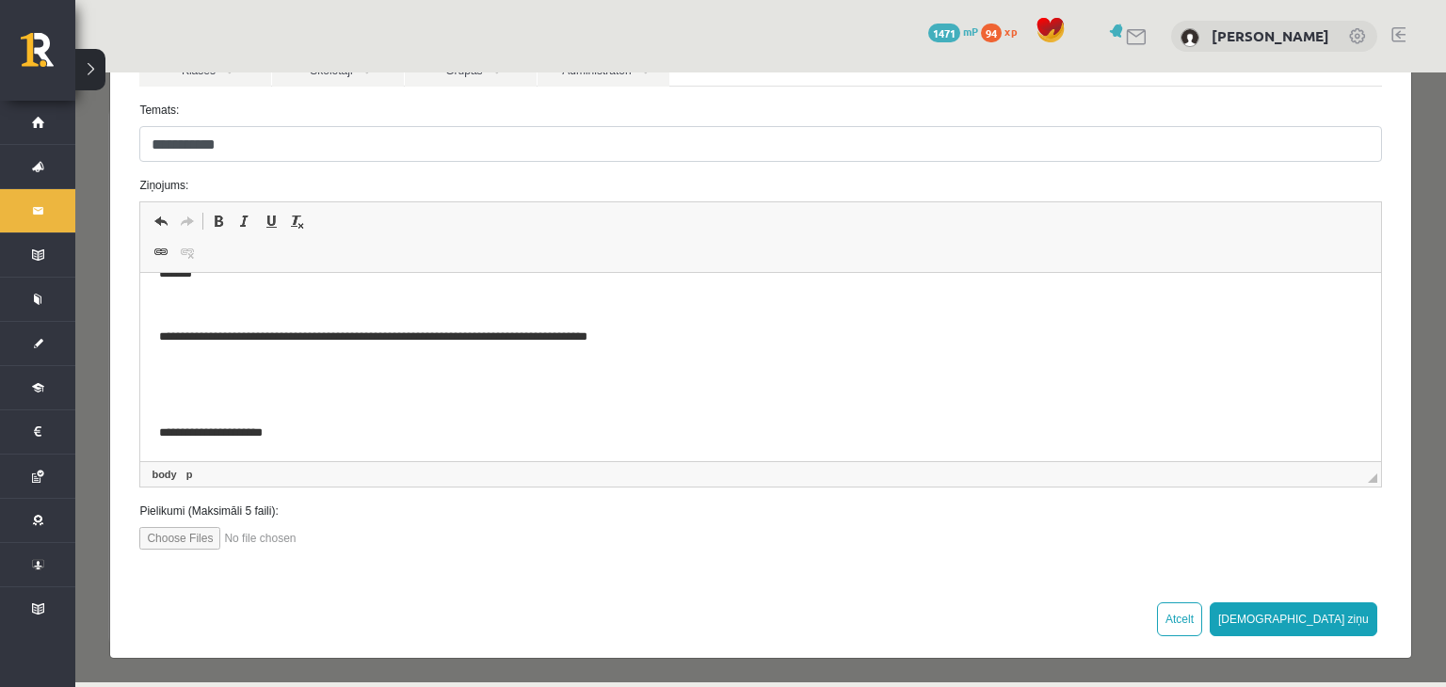
scroll to position [219, 0]
click at [1325, 615] on button "Sūtīt ziņu" at bounding box center [1293, 620] width 168 height 34
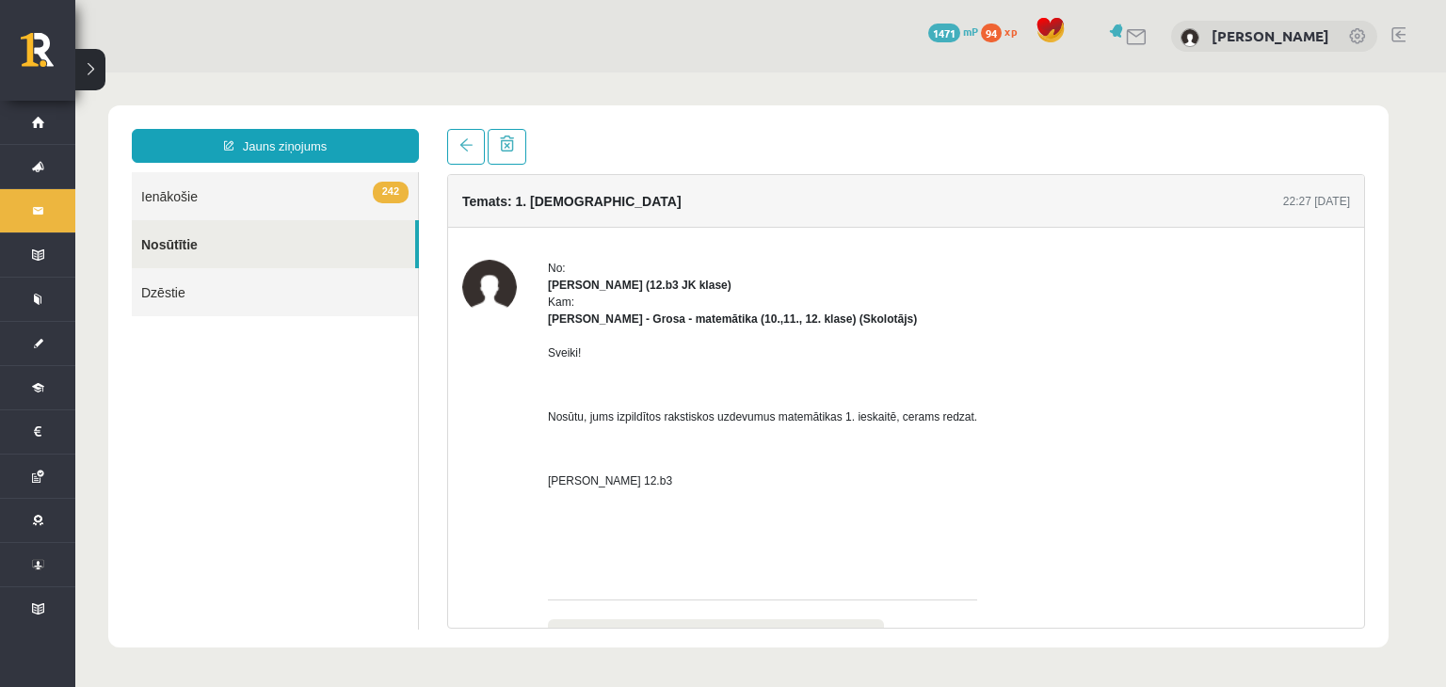
scroll to position [0, 0]
click at [256, 250] on link "Nosūtītie" at bounding box center [273, 244] width 283 height 48
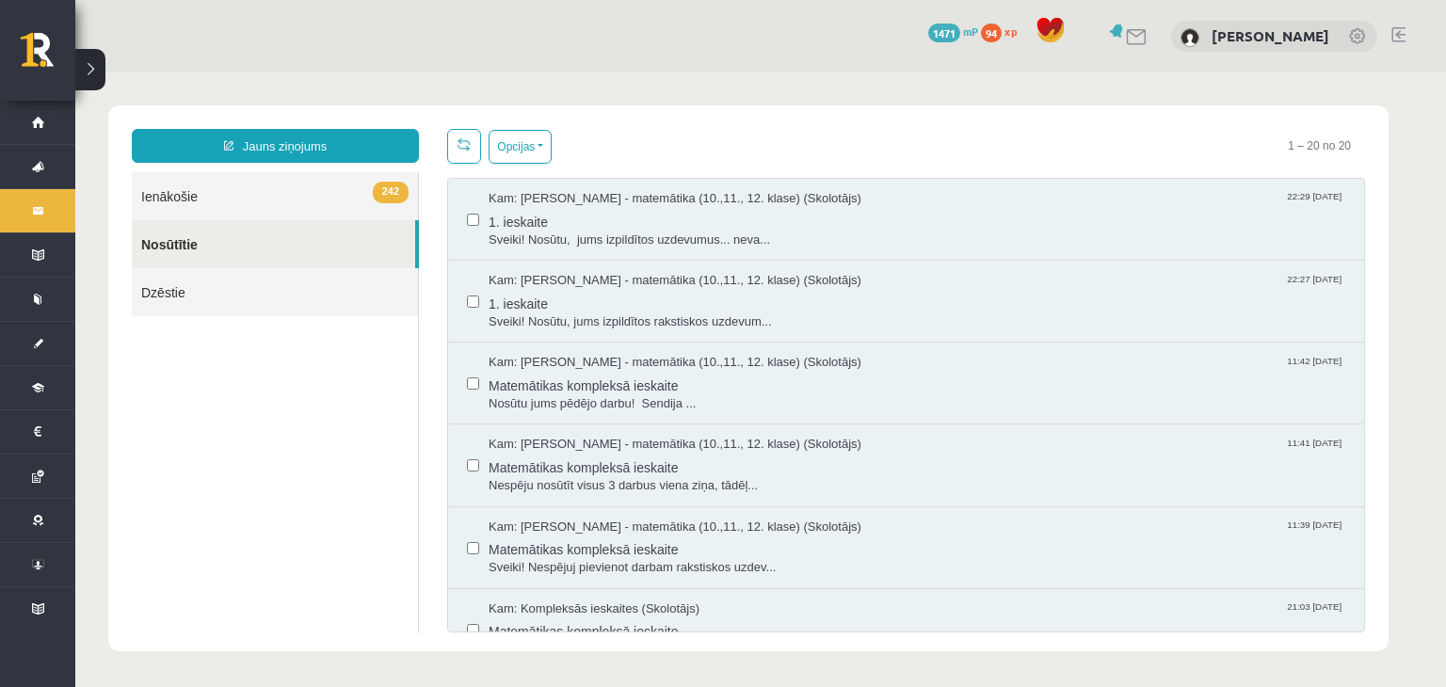
click at [529, 248] on div "Kam: Laima Tukāne - Grosa - matemātika (10.,11., 12. klase) (Skolotājs) 22:29 1…" at bounding box center [906, 220] width 916 height 82
click at [595, 216] on span "1. ieskaite" at bounding box center [916, 220] width 856 height 24
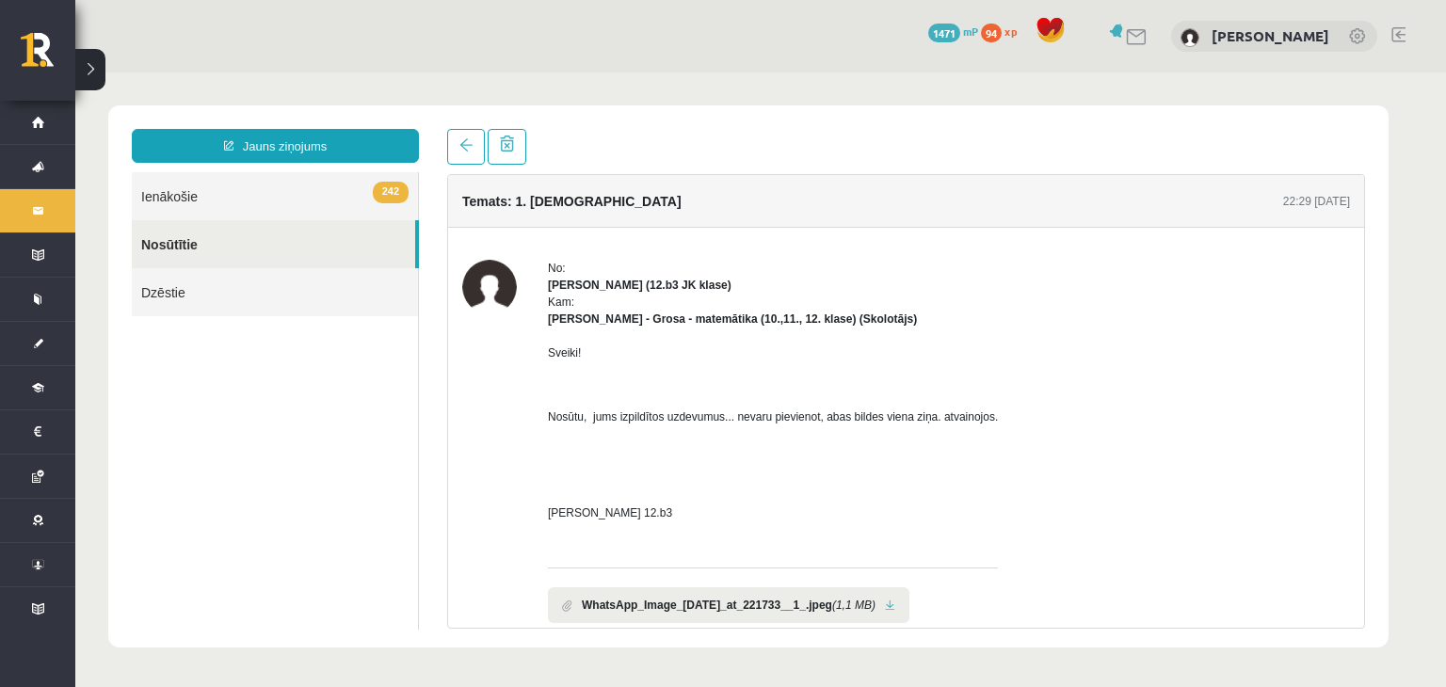
click at [903, 596] on li "WhatsApp_Image_2025-09-16_at_221733__1_.jpeg (1,1 MB)" at bounding box center [728, 605] width 361 height 36
click at [826, 605] on b "WhatsApp_Image_2025-09-16_at_221733__1_.jpeg" at bounding box center [707, 605] width 250 height 17
click at [907, 600] on li "WhatsApp_Image_2025-09-16_at_221733__1_.jpeg (1,1 MB)" at bounding box center [728, 605] width 361 height 36
click at [895, 601] on link at bounding box center [890, 606] width 10 height 12
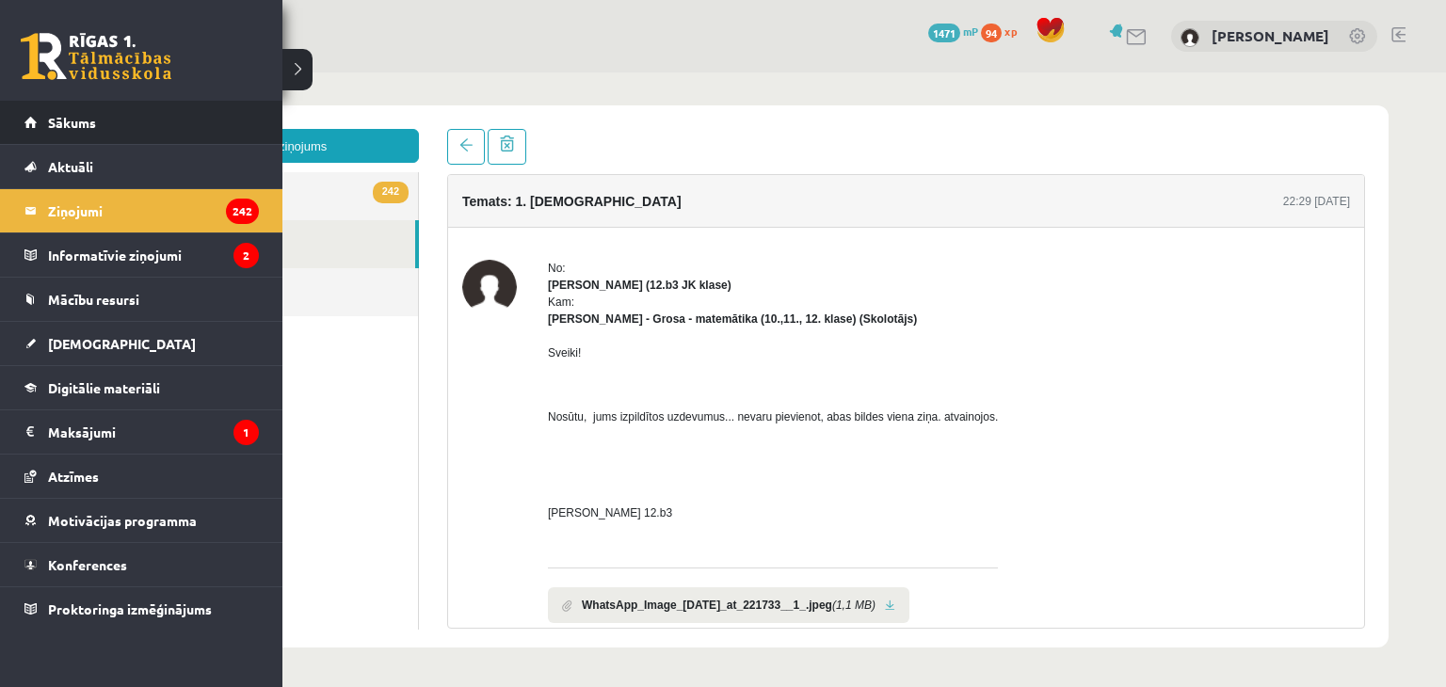
click at [0, 129] on li "Sākums" at bounding box center [141, 123] width 282 height 44
click at [74, 123] on span "Sākums" at bounding box center [72, 122] width 48 height 17
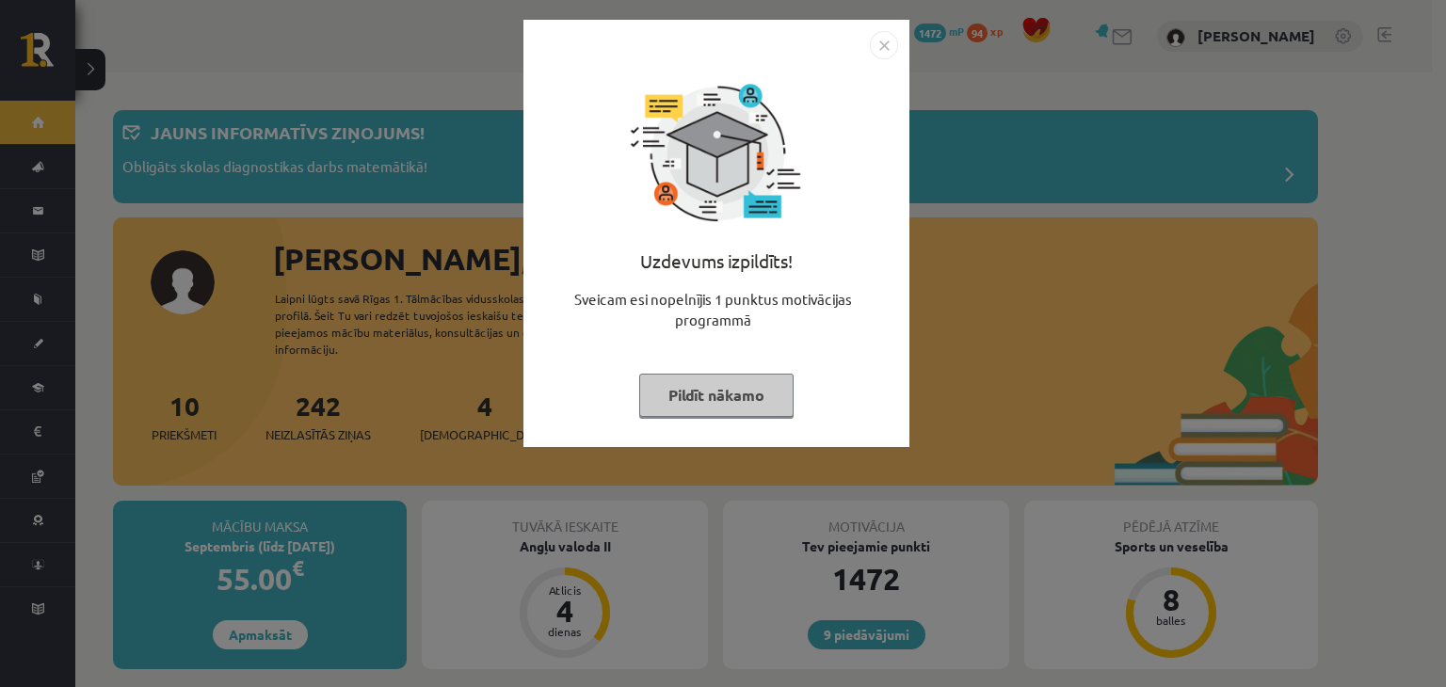
click at [693, 409] on button "Pildīt nākamo" at bounding box center [716, 395] width 154 height 43
